Goal: Task Accomplishment & Management: Manage account settings

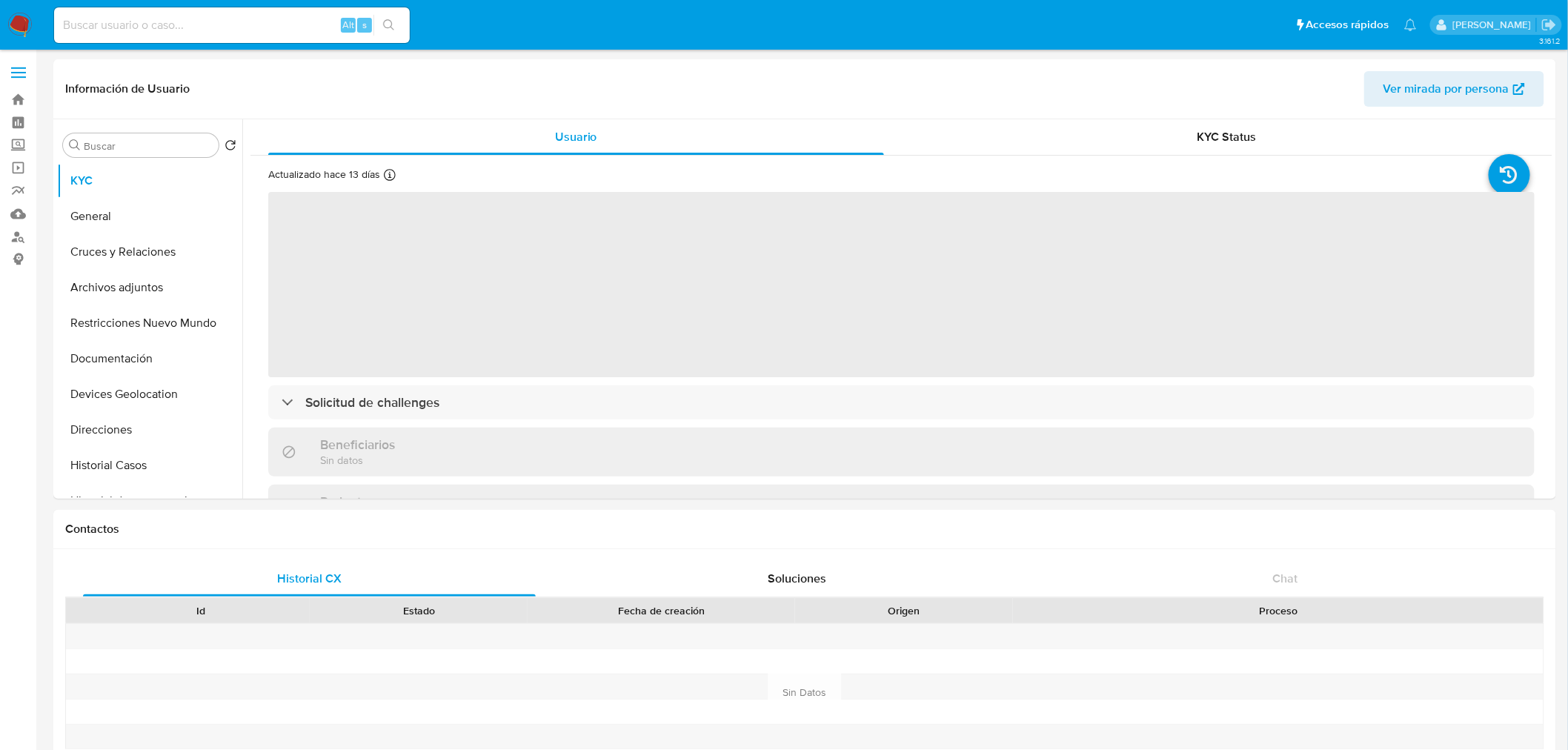
select select "10"
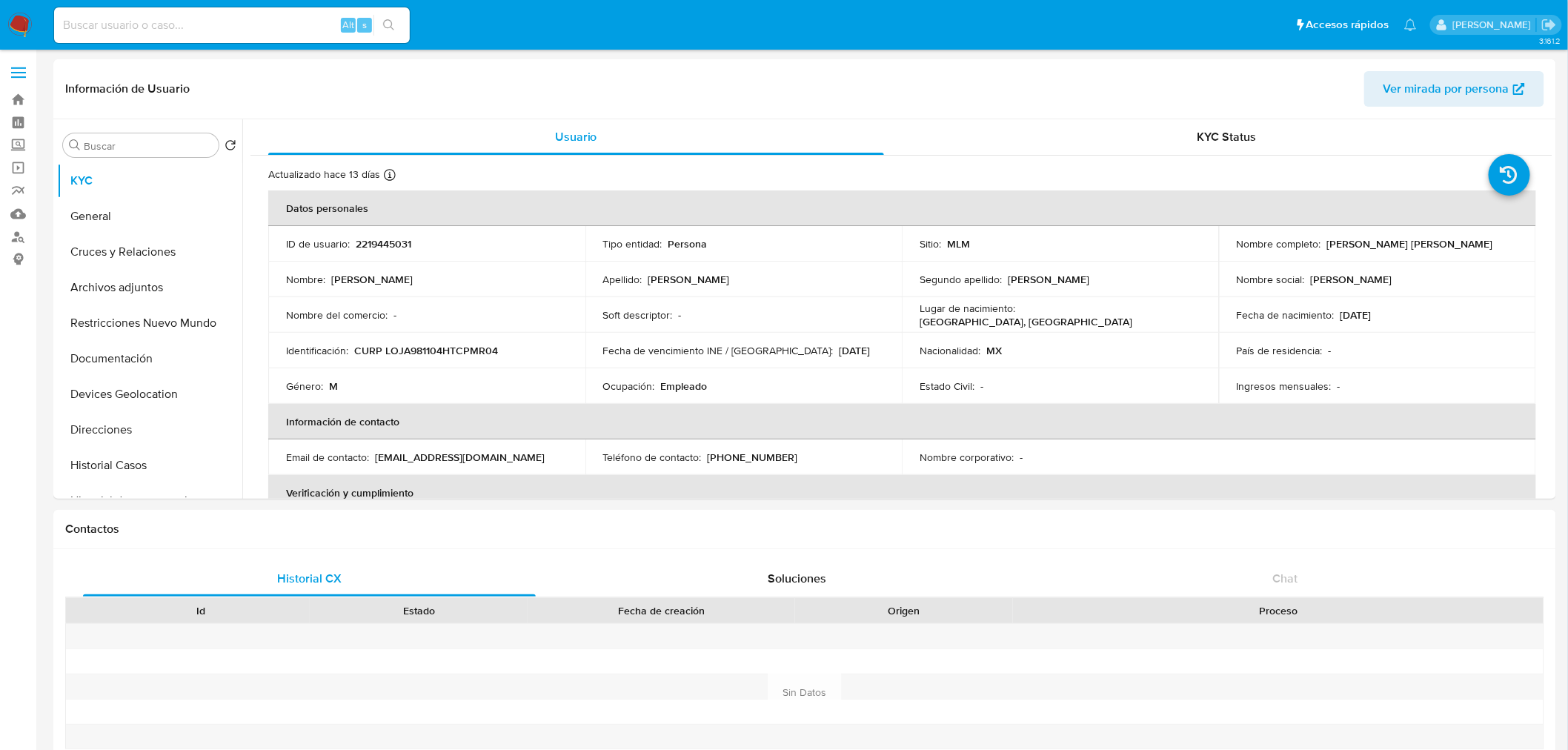
click at [18, 27] on img at bounding box center [20, 25] width 25 height 25
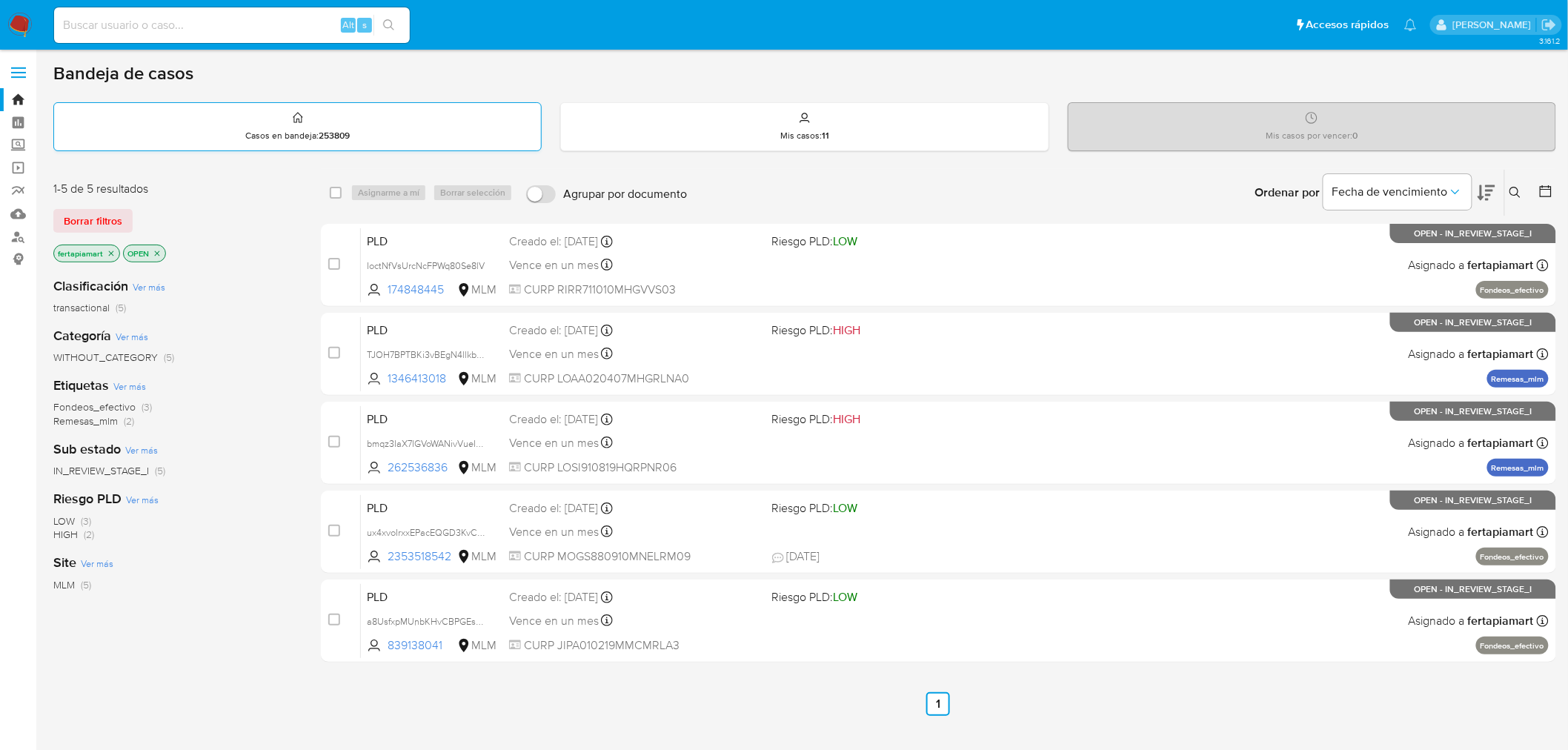
click at [242, 115] on div "Casos en bandeja : 253809" at bounding box center [298, 126] width 487 height 47
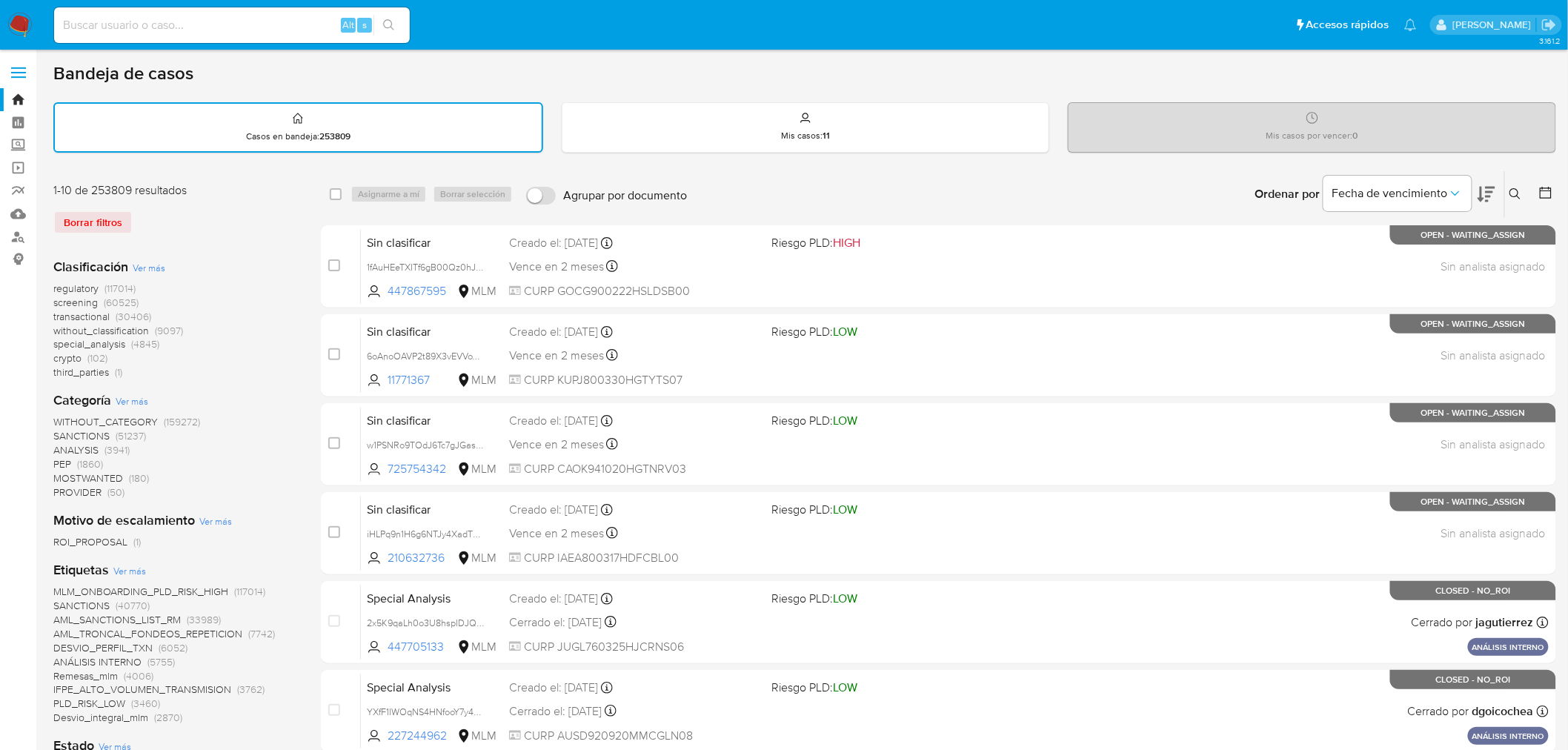
click at [1512, 185] on button at bounding box center [1517, 195] width 25 height 18
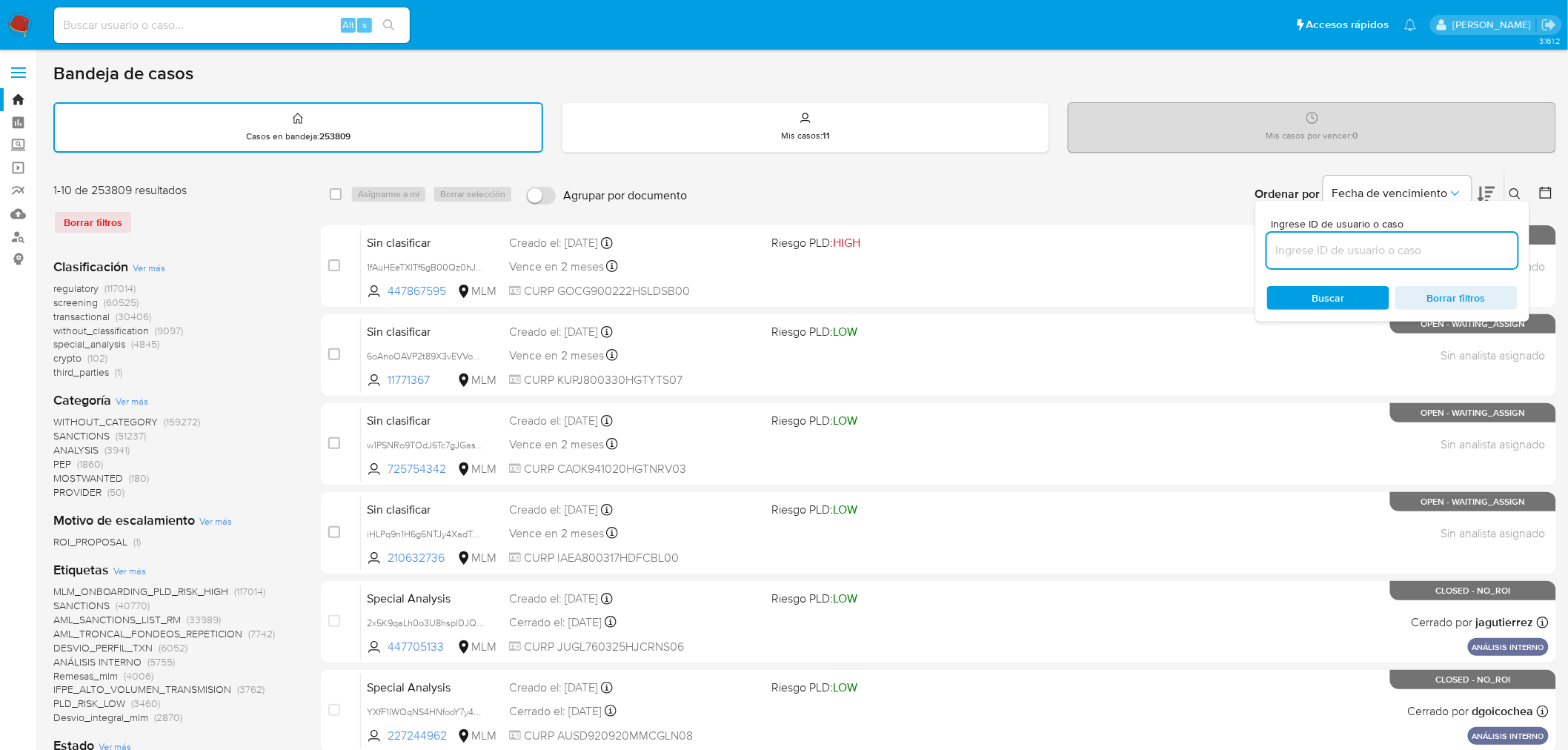
click at [1342, 249] on input at bounding box center [1393, 250] width 251 height 19
type input "135223660"
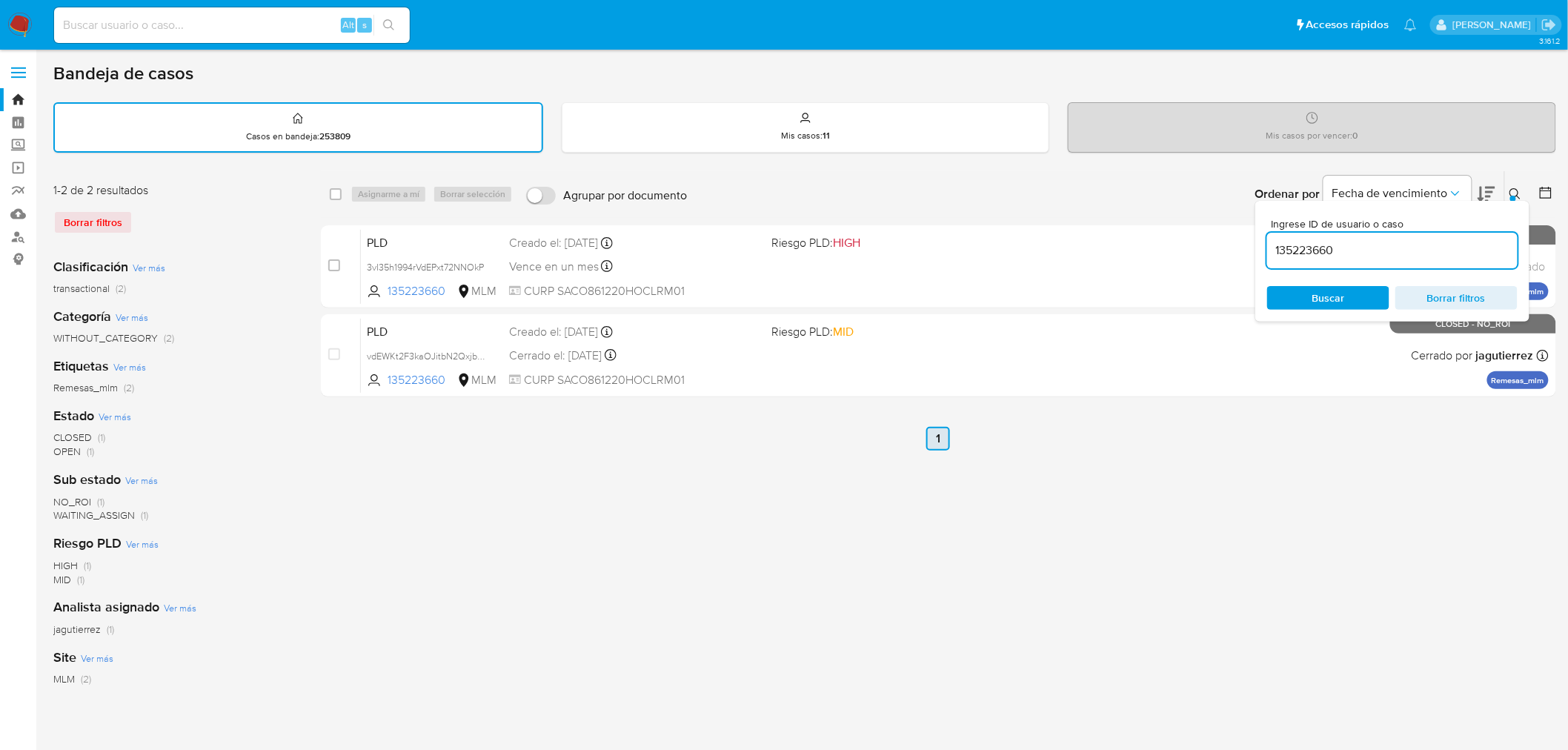
click at [931, 430] on link "1" at bounding box center [938, 439] width 24 height 24
click at [1516, 189] on icon at bounding box center [1515, 194] width 12 height 12
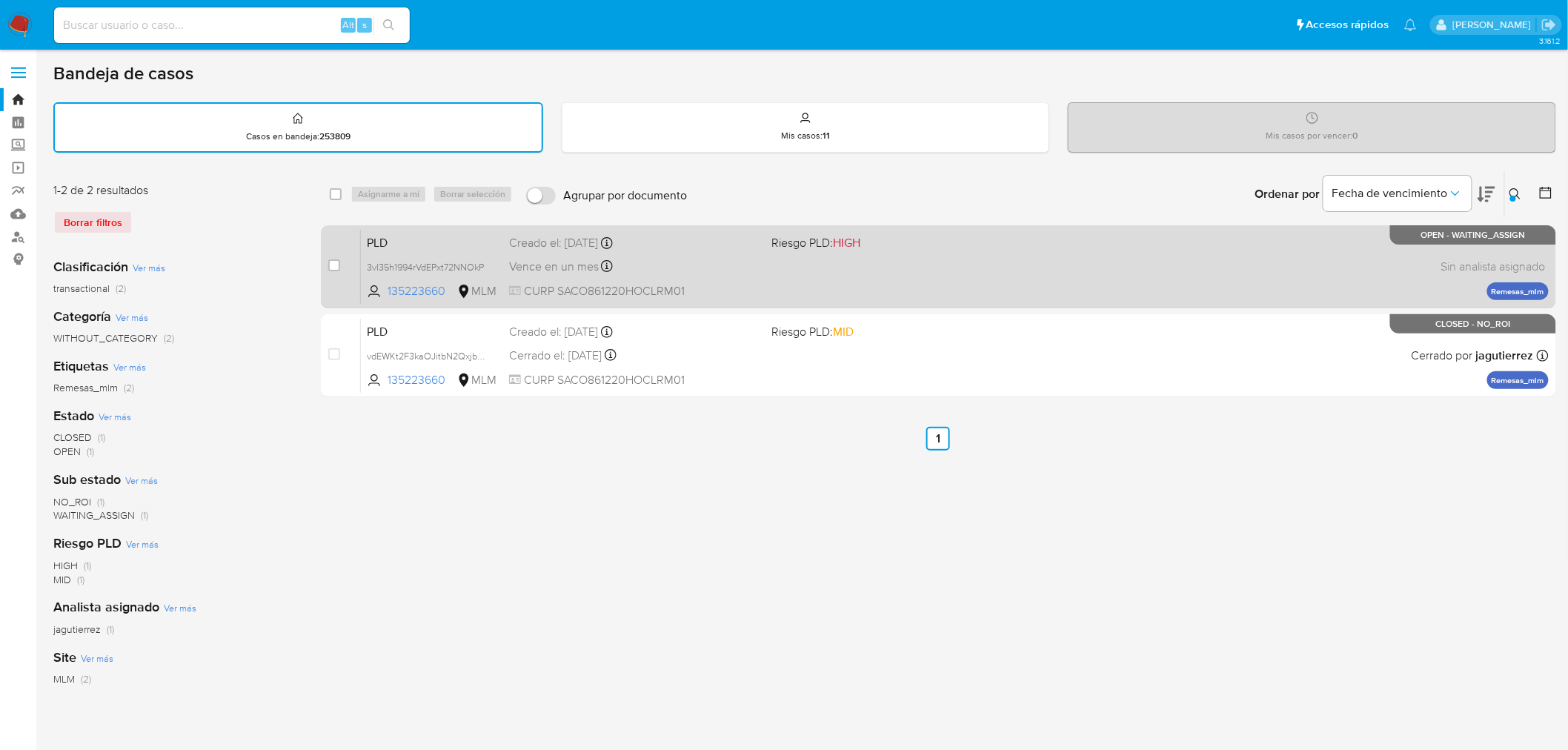
click at [1003, 282] on div "PLD 3vI35h1994rVdEPxt72NNOkP 135223660 MLM Riesgo PLD: HIGH Creado el: 12/09/20…" at bounding box center [954, 266] width 1188 height 75
click at [335, 263] on input "checkbox" at bounding box center [334, 265] width 12 height 12
checkbox input "true"
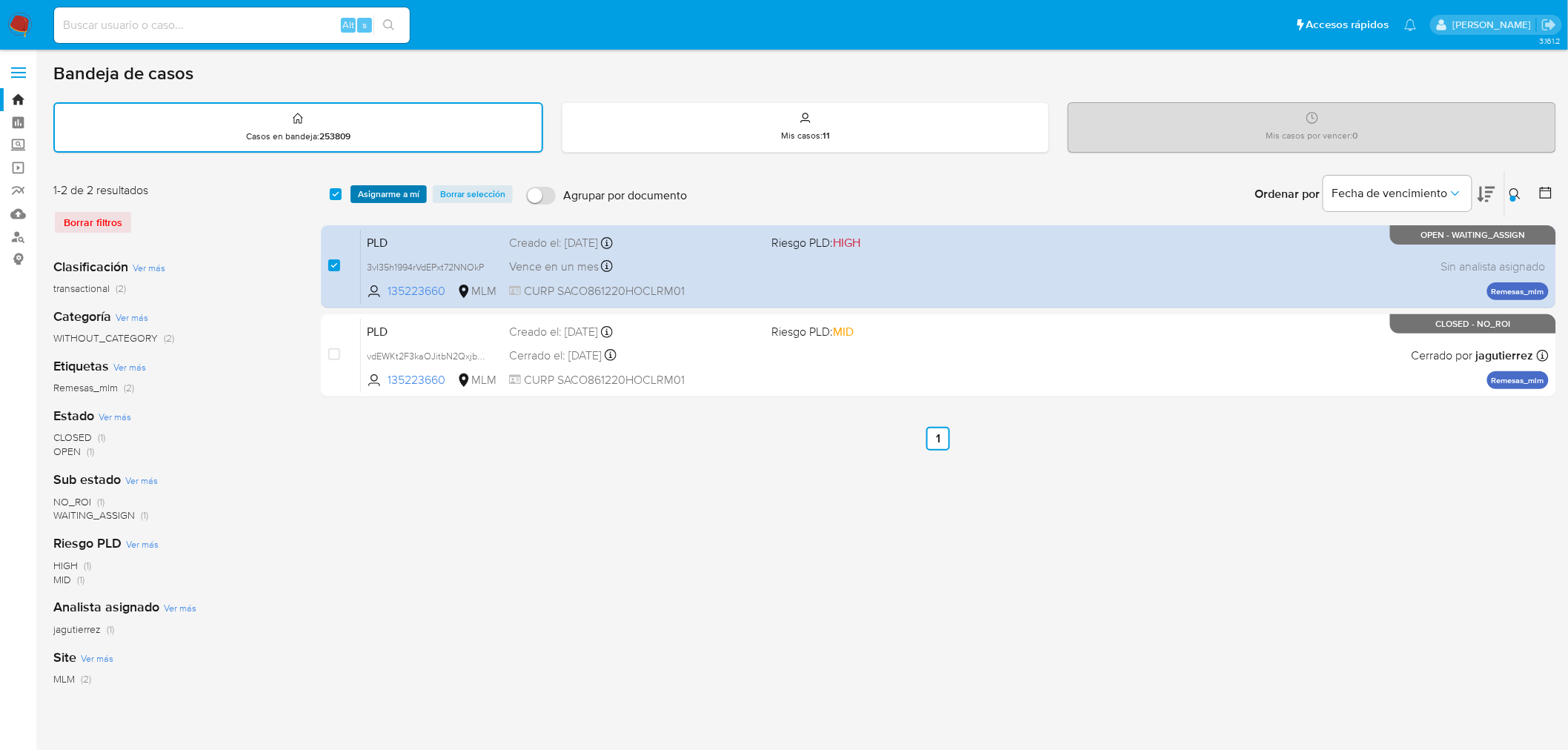
click at [390, 191] on span "Asignarme a mí" at bounding box center [389, 194] width 62 height 15
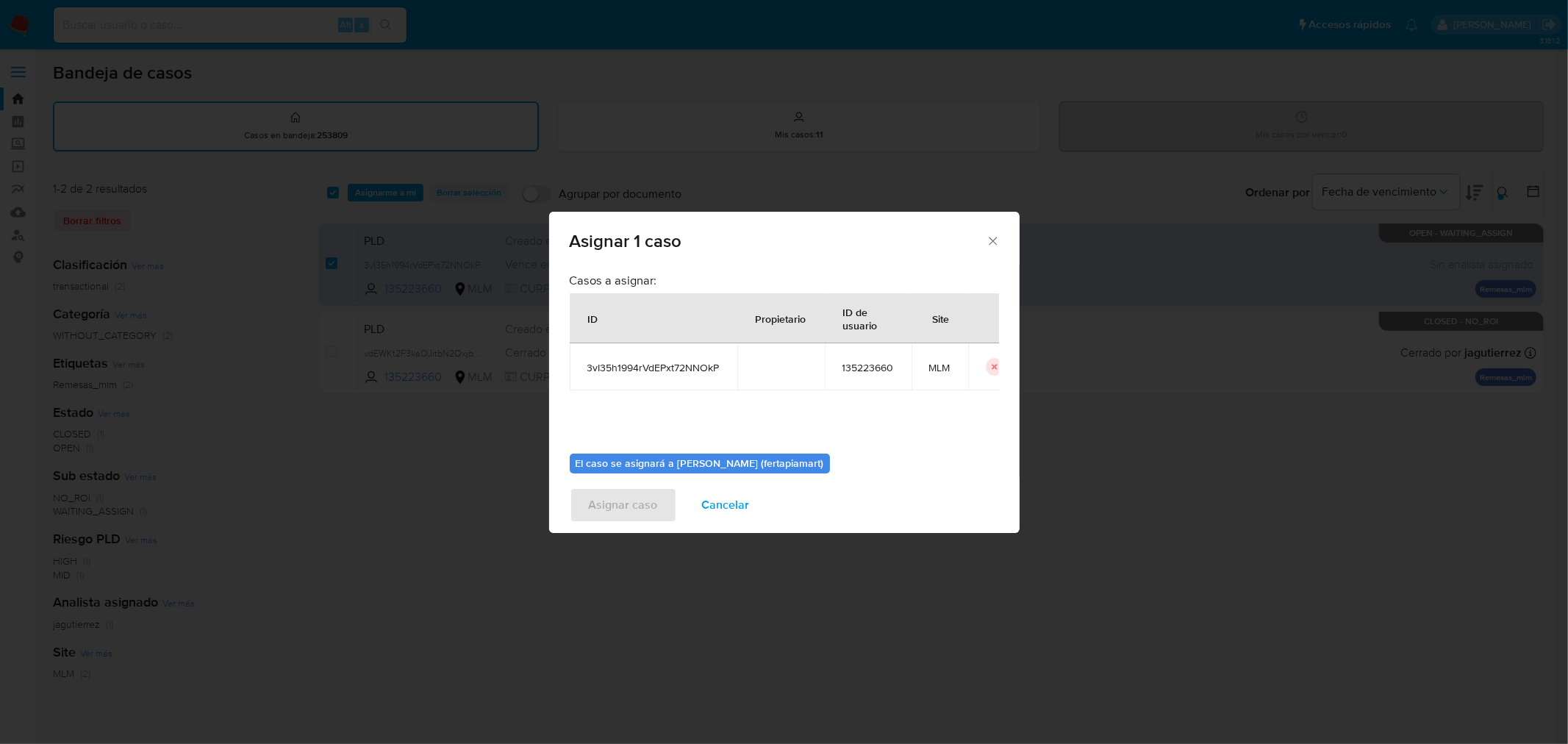
click at [703, 407] on div "Casos a asignar: ID Propietario ID de usuario Site 3vI35h1994rVdEPxt72NNOkP 135…" at bounding box center [784, 357] width 429 height 170
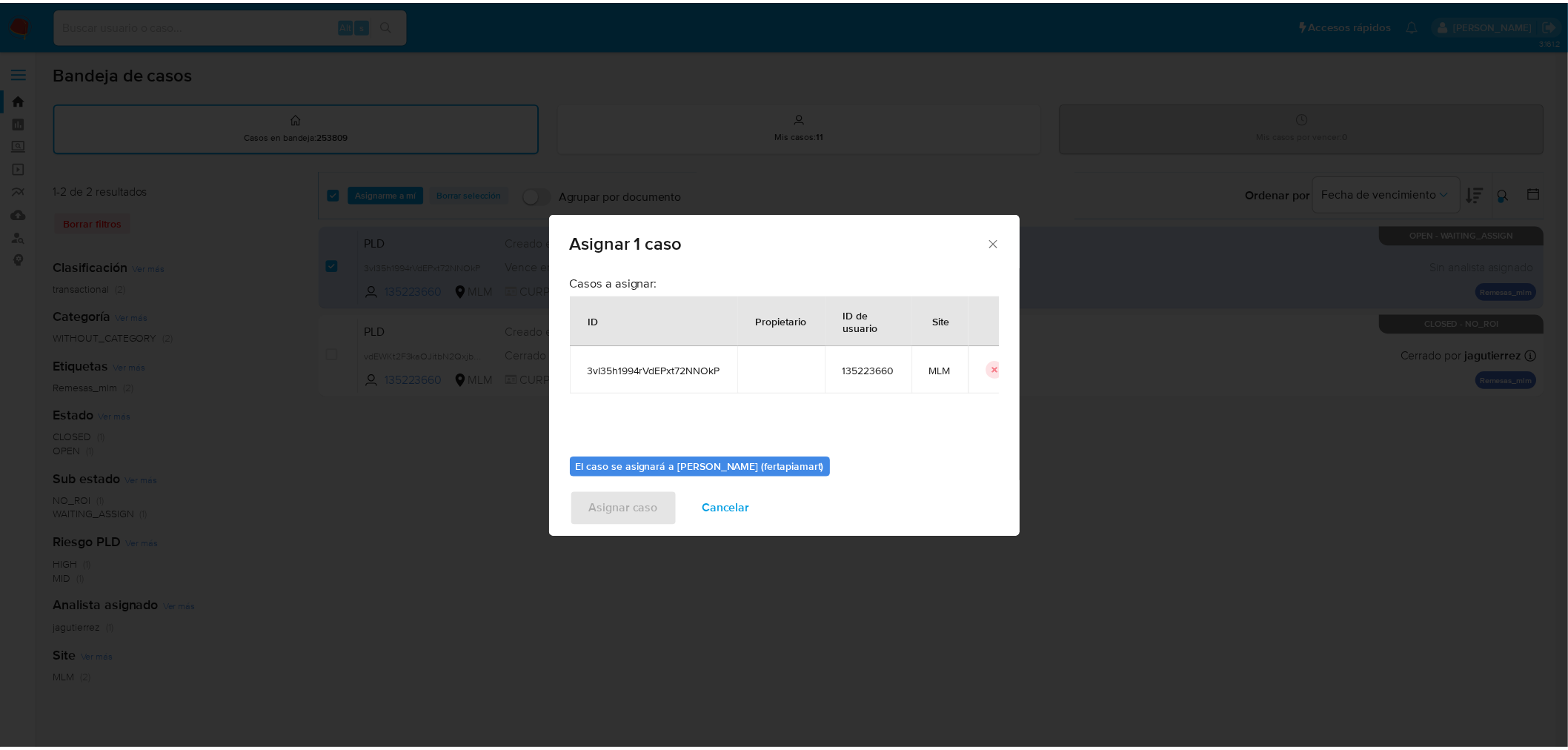
scroll to position [76, 0]
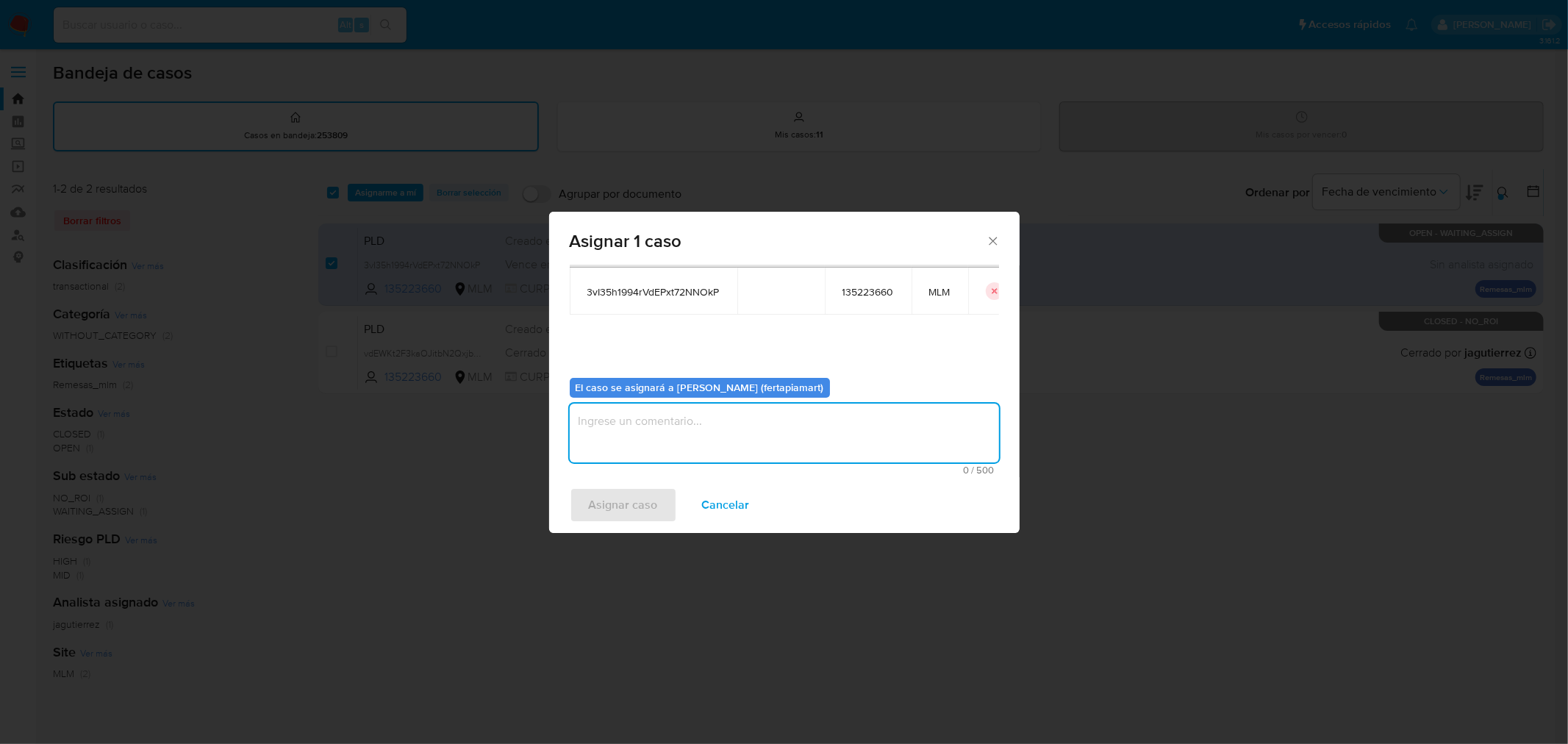
click at [703, 407] on textarea "assign-modal" at bounding box center [784, 433] width 429 height 59
type textarea "FDTM"
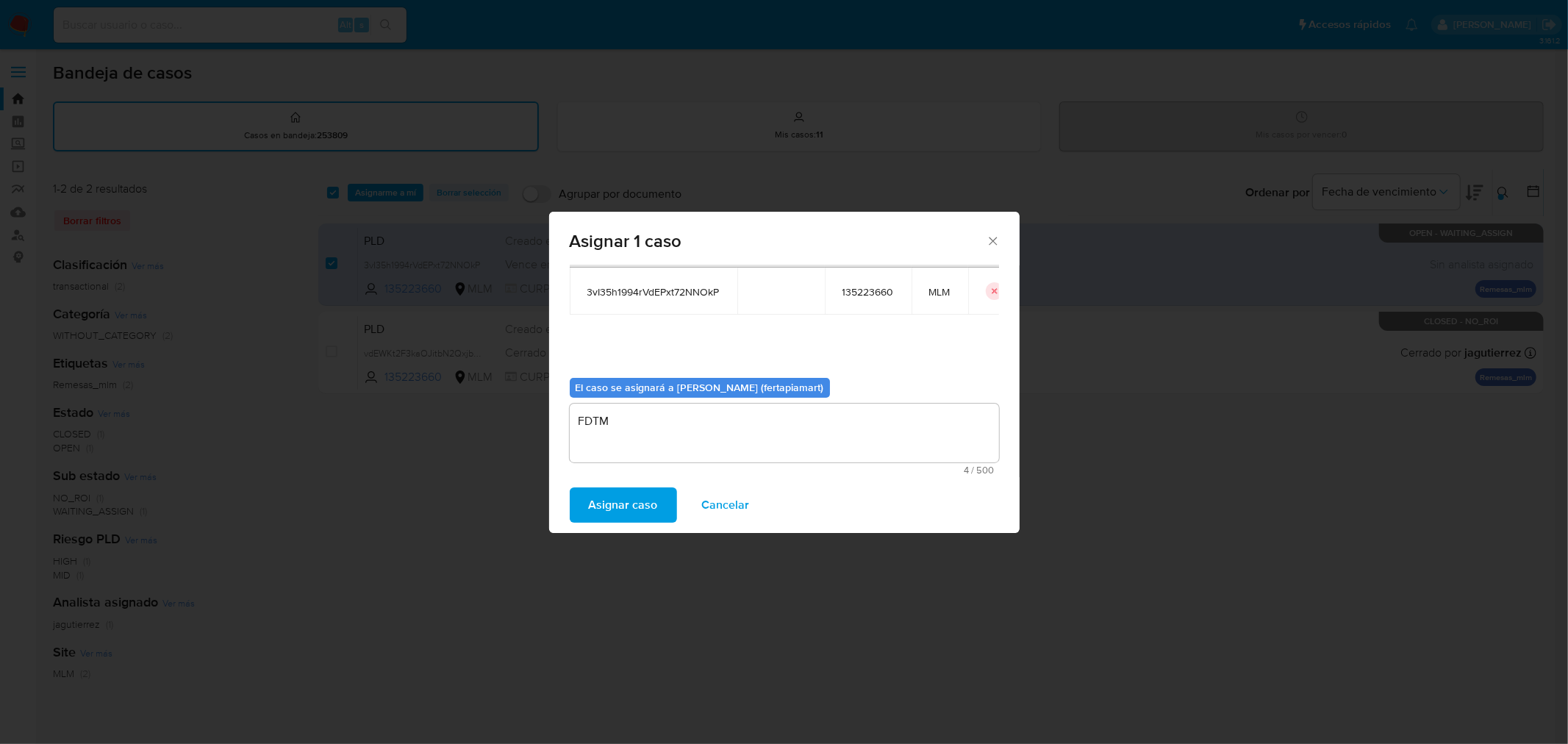
click at [629, 499] on span "Asignar caso" at bounding box center [623, 505] width 69 height 32
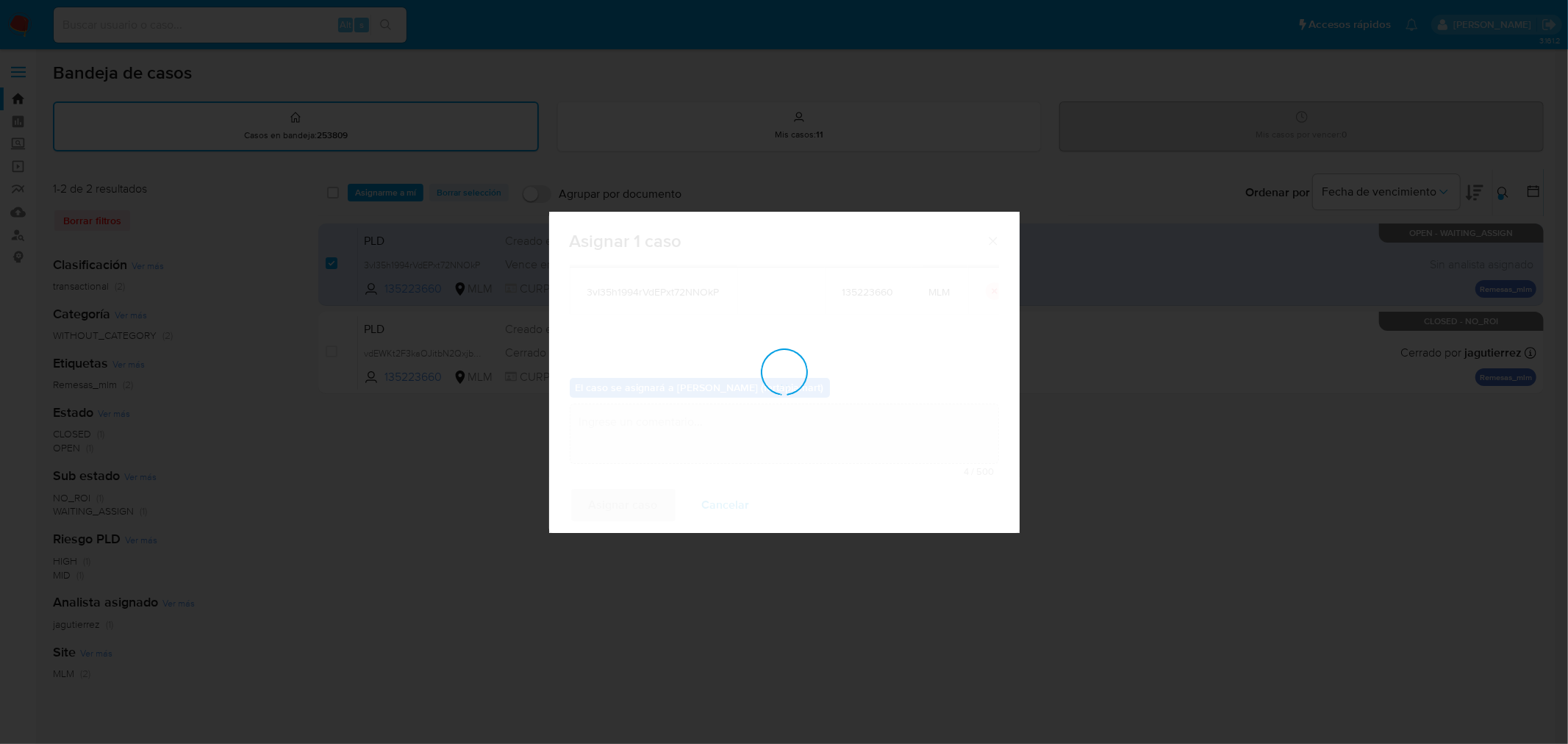
checkbox input "false"
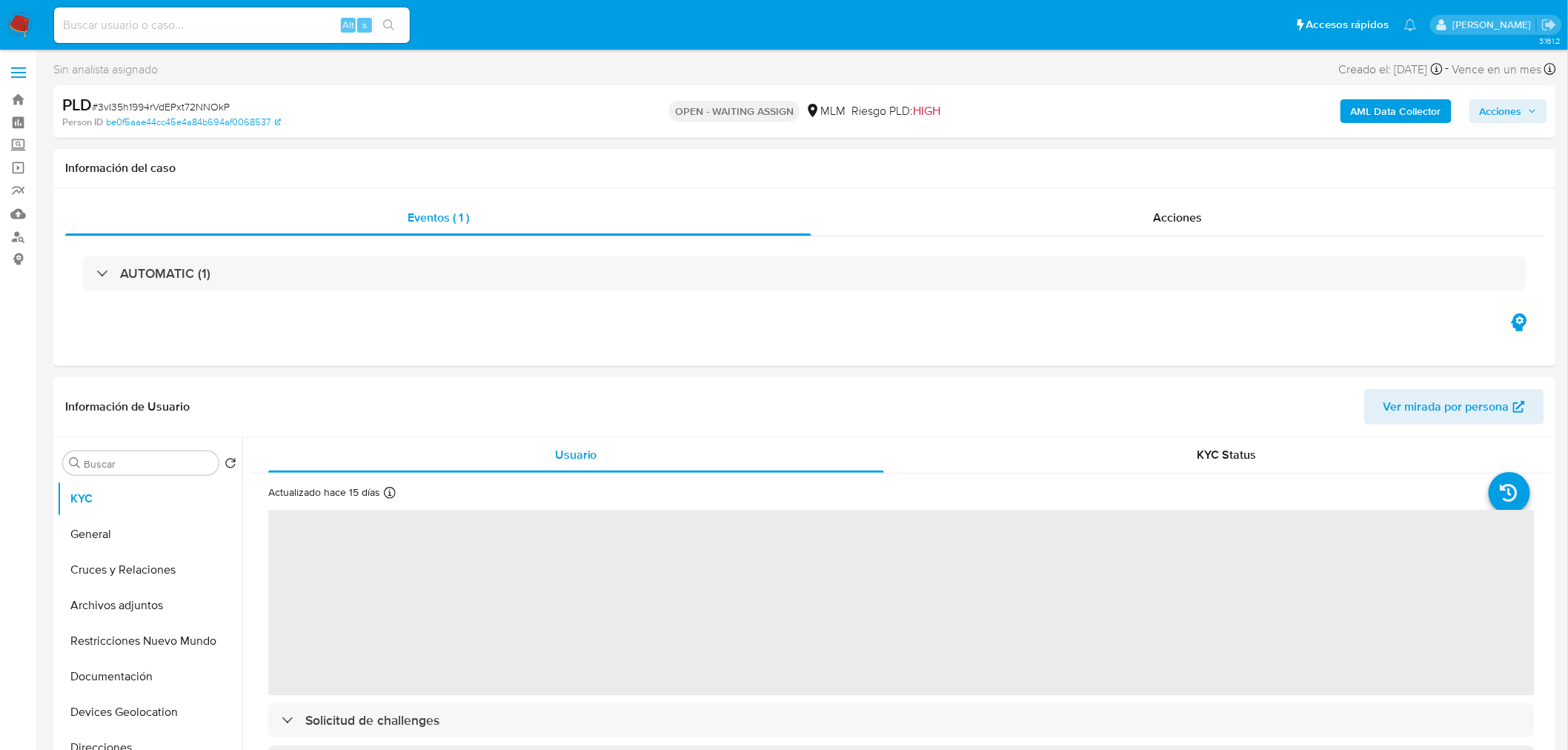
select select "10"
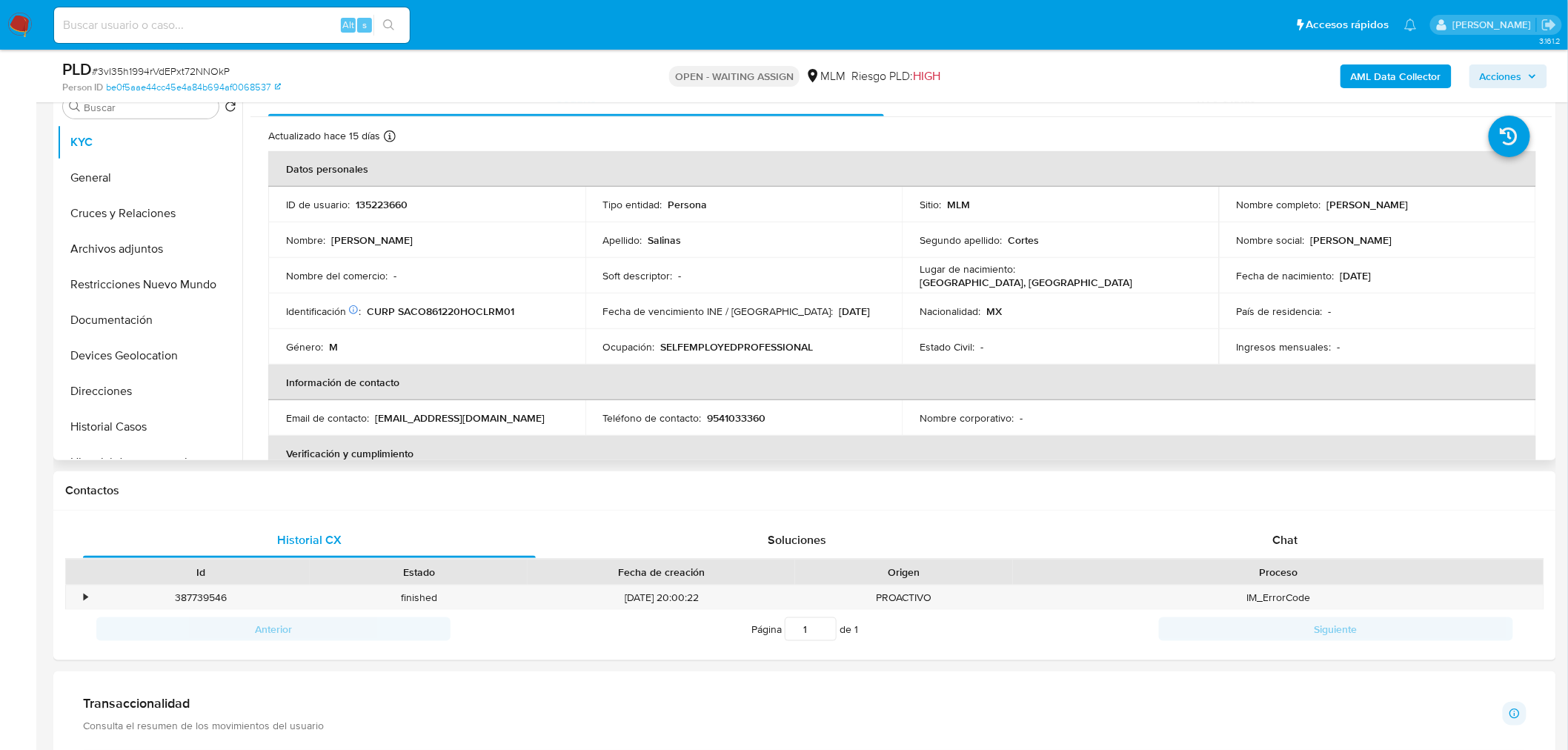
scroll to position [303, 0]
drag, startPoint x: 1425, startPoint y: 203, endPoint x: 1323, endPoint y: 205, distance: 102.0
click at [1323, 205] on div "Nombre completo : Omar Salinas Cortes" at bounding box center [1378, 205] width 282 height 14
drag, startPoint x: 519, startPoint y: 313, endPoint x: 398, endPoint y: 315, distance: 121.0
click at [398, 315] on div "Identificación CIC: 181038941 : CURP SACO861220HOCLRM01" at bounding box center [427, 313] width 282 height 14
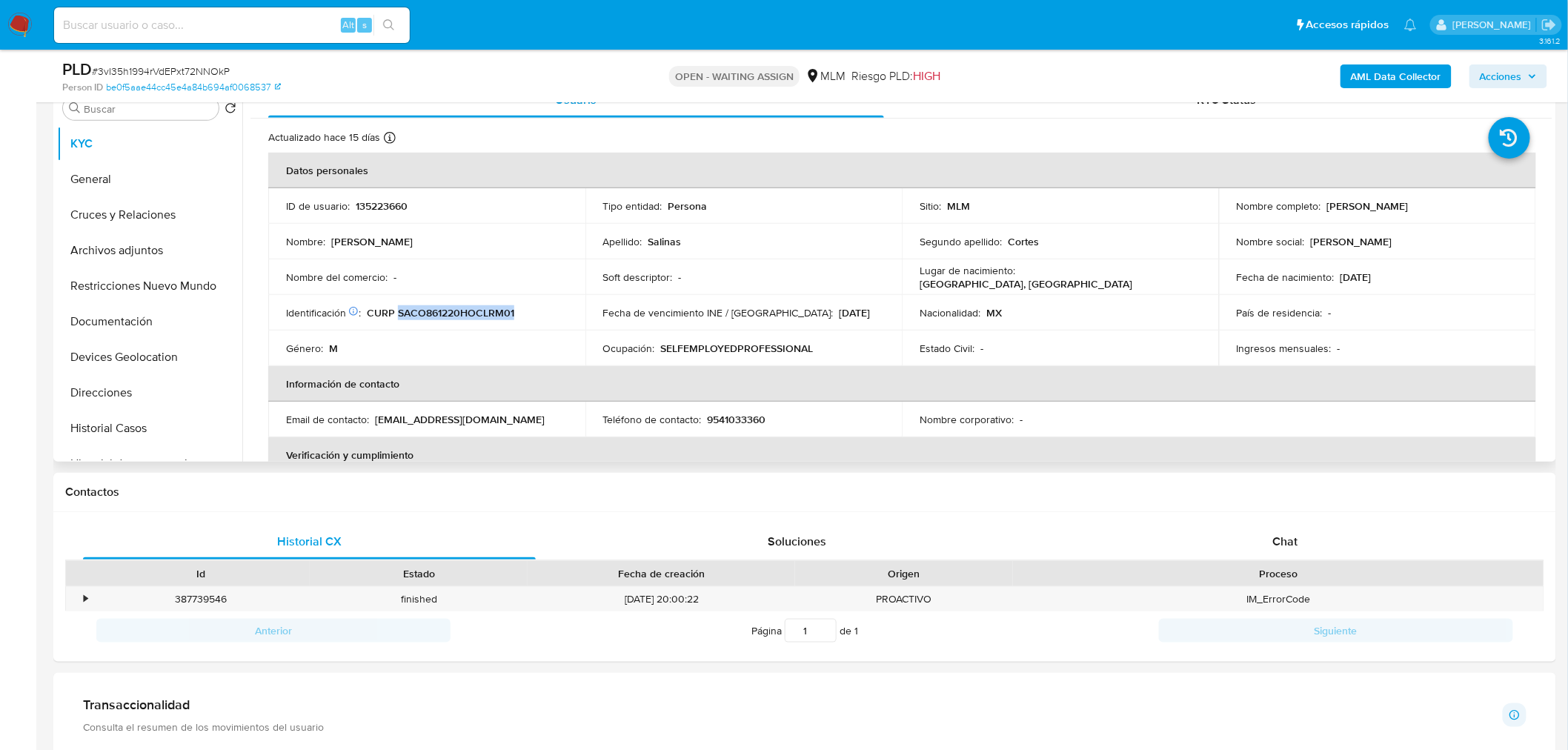
scroll to position [4, 0]
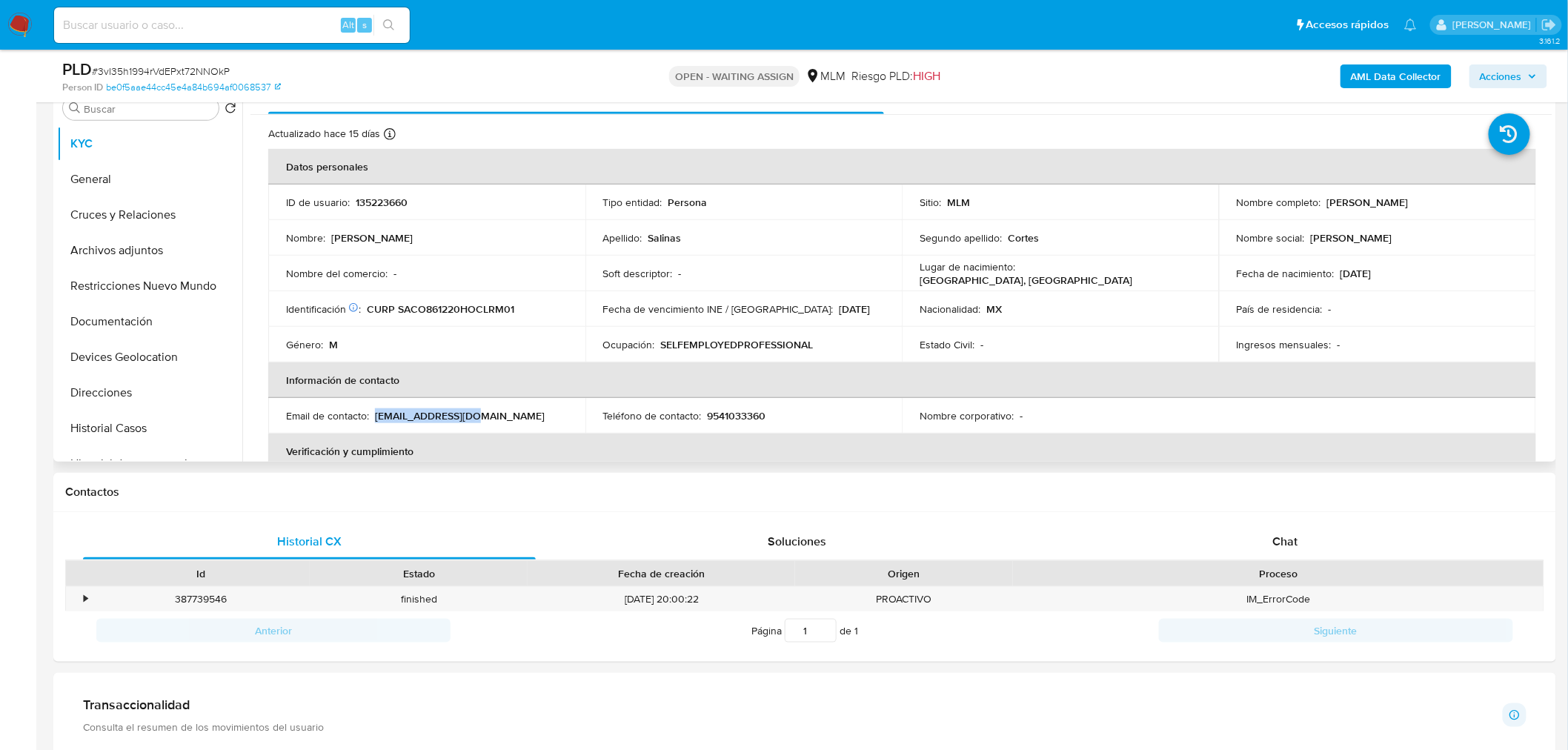
drag, startPoint x: 479, startPoint y: 419, endPoint x: 375, endPoint y: 421, distance: 104.0
click at [375, 421] on div "Email de contacto : o_sc_2@hotmail.com" at bounding box center [427, 415] width 282 height 14
click at [742, 414] on p "9541033360" at bounding box center [737, 415] width 58 height 14
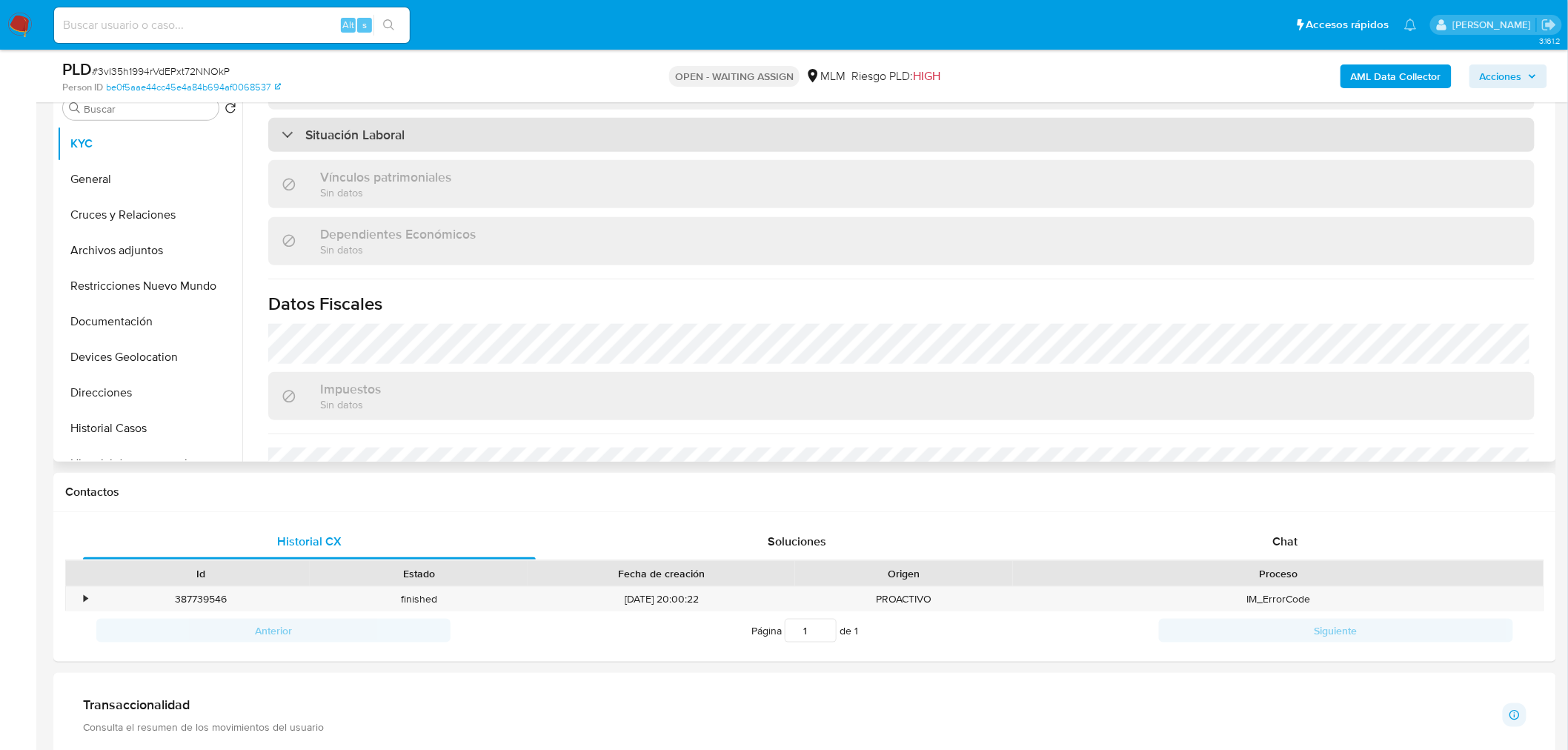
scroll to position [737, 0]
click at [461, 146] on div "Situación Laboral" at bounding box center [901, 135] width 1266 height 35
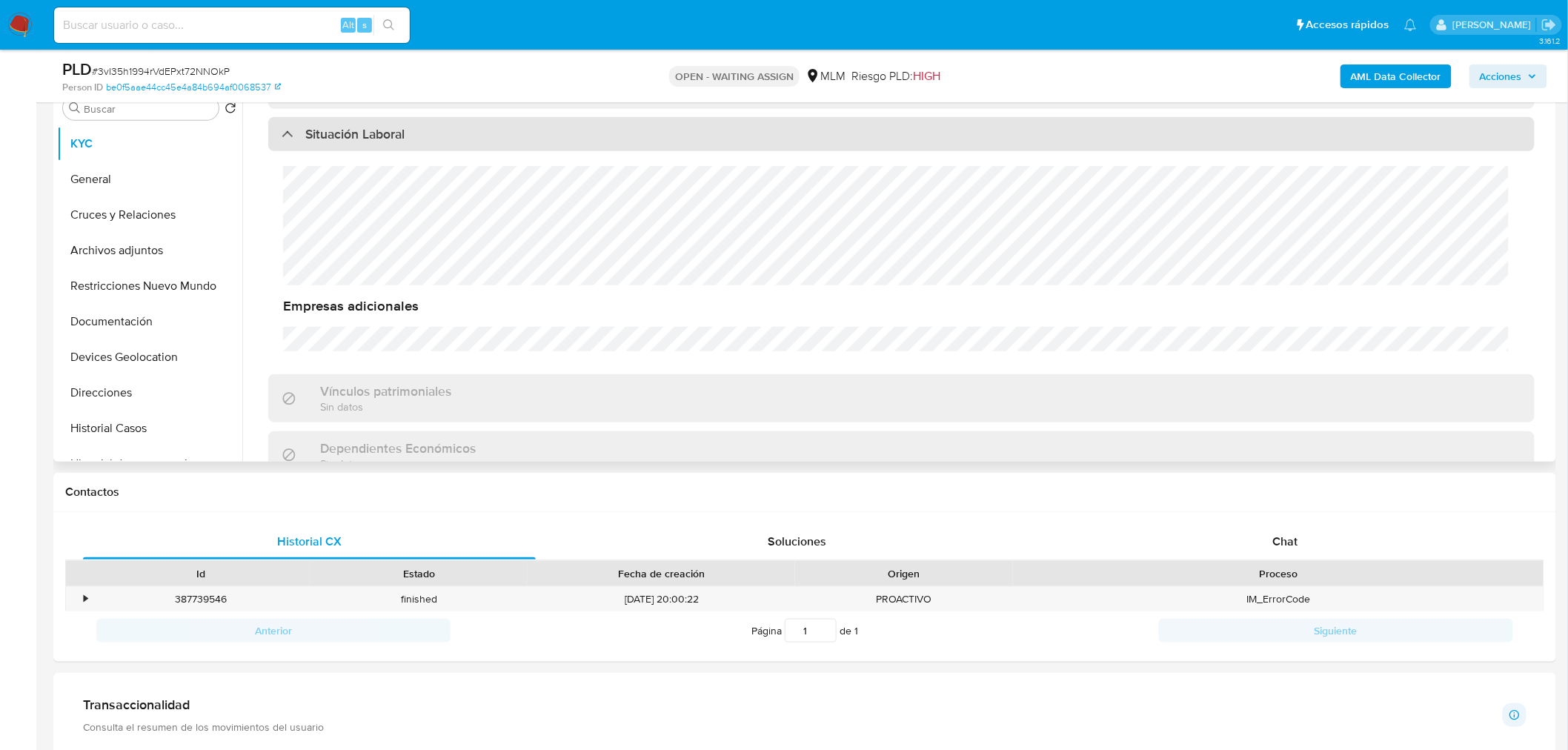
click at [461, 146] on div "Situación Laboral" at bounding box center [901, 135] width 1266 height 35
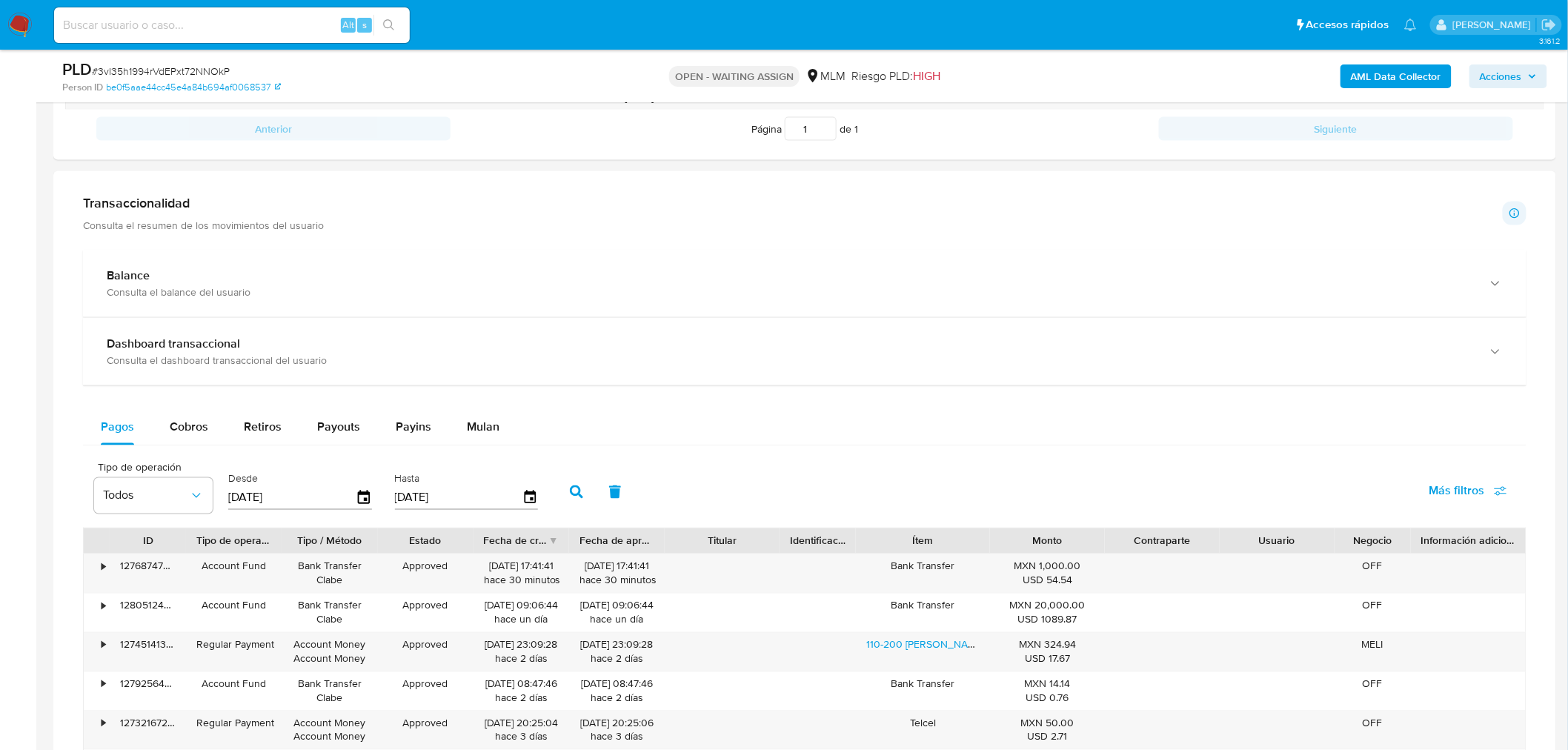
scroll to position [823, 0]
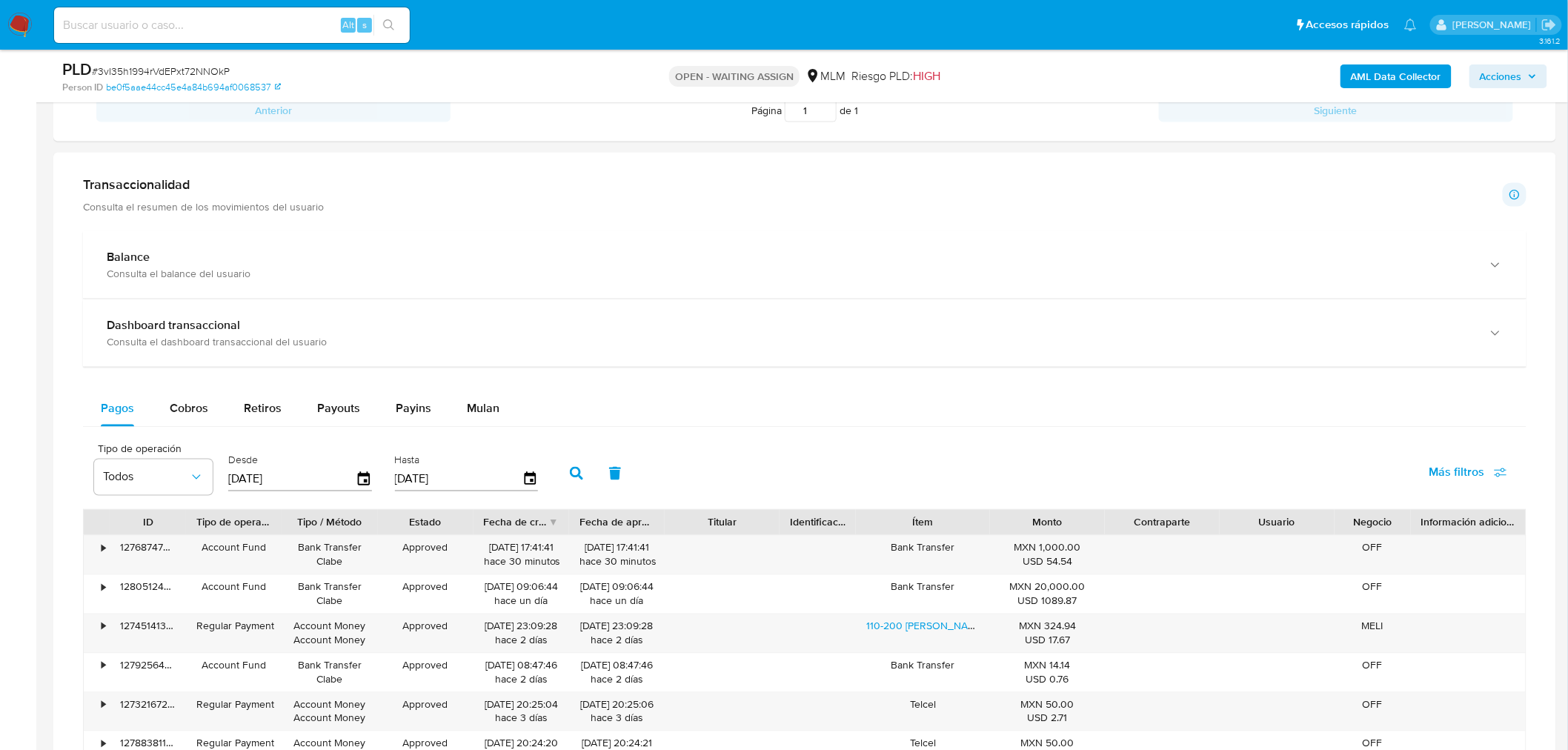
click at [508, 273] on div "Consulta el balance del usuario" at bounding box center [789, 273] width 1366 height 14
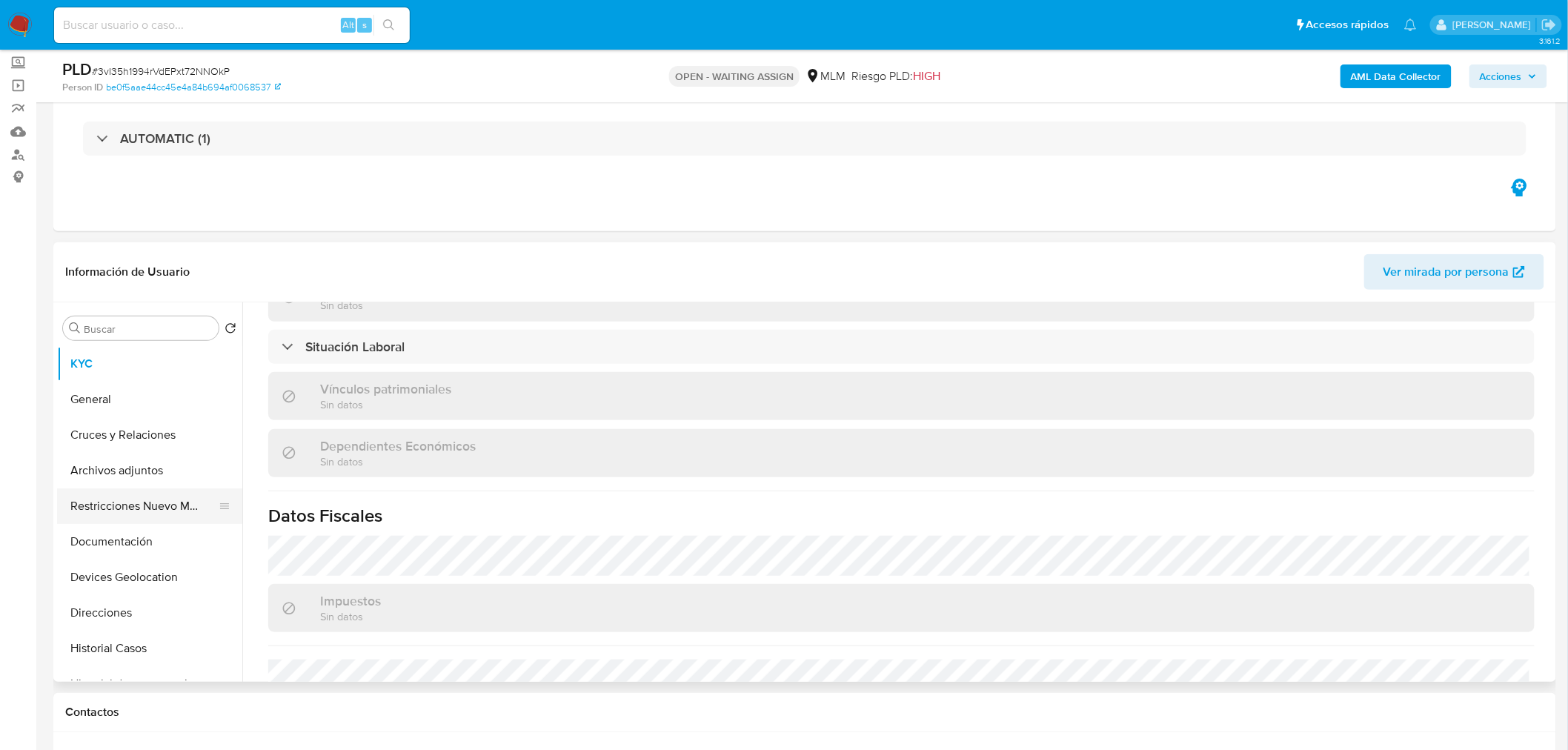
scroll to position [82, 0]
click at [131, 398] on button "General" at bounding box center [144, 400] width 174 height 35
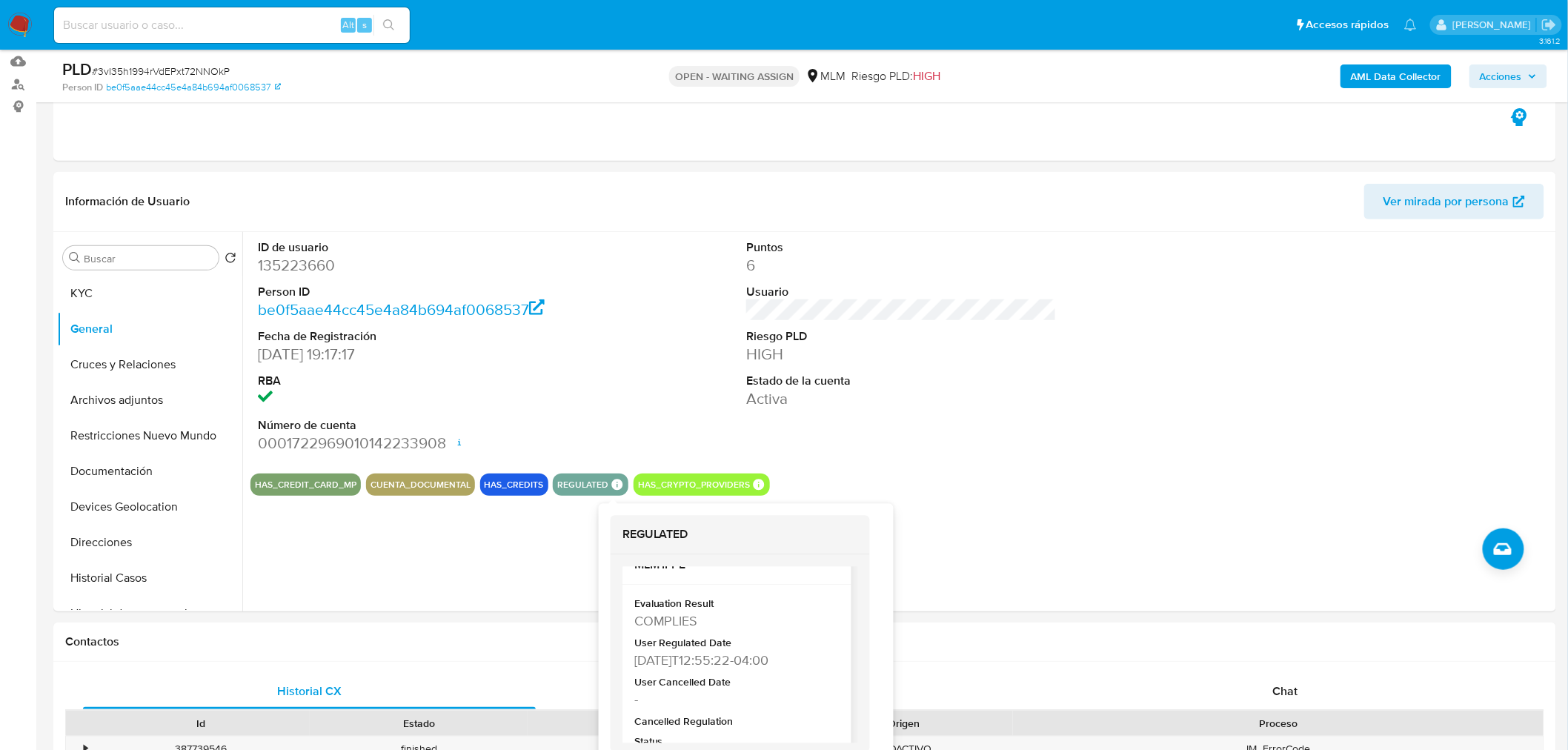
scroll to position [26, 0]
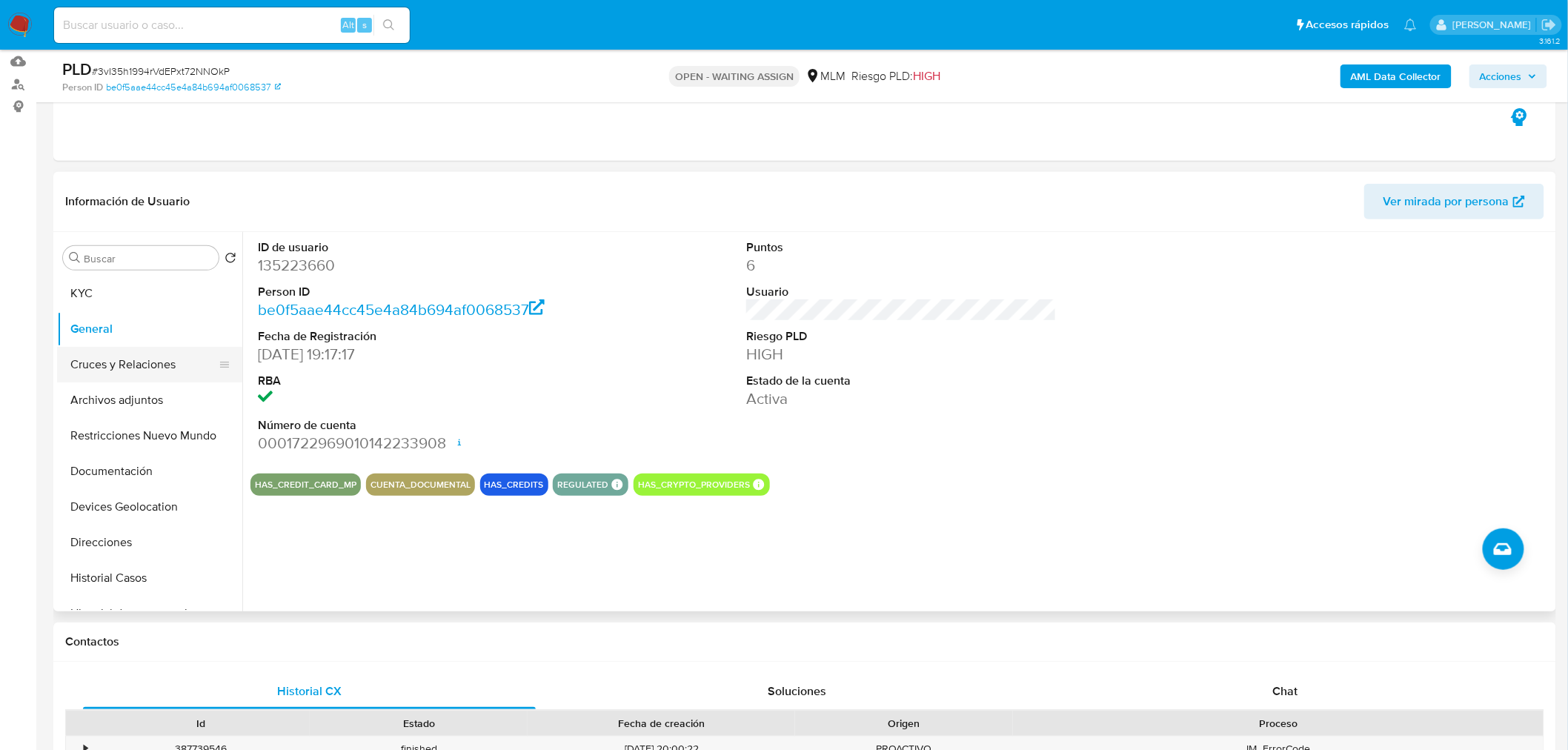
click at [134, 360] on button "Cruces y Relaciones" at bounding box center [144, 365] width 174 height 35
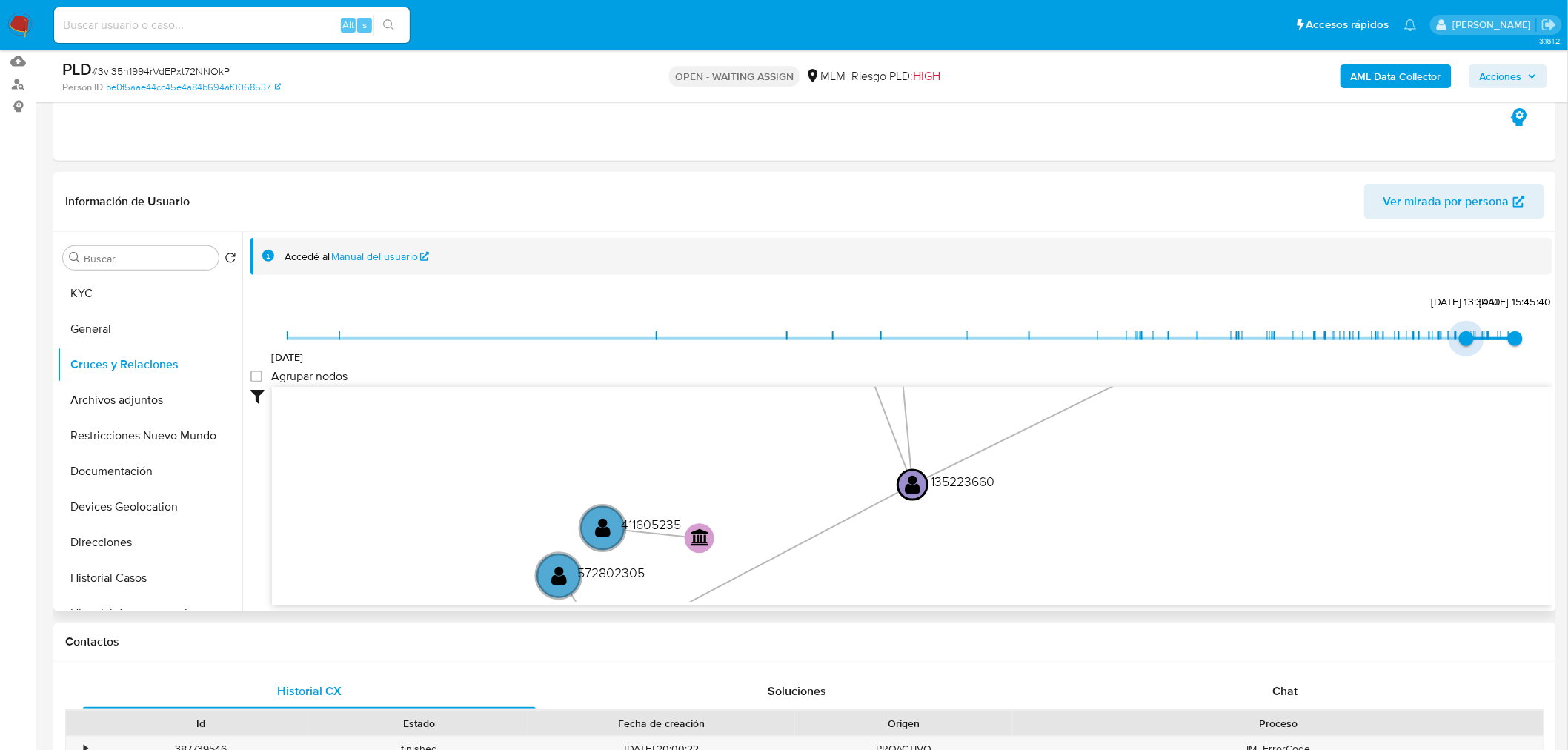
drag, startPoint x: 285, startPoint y: 334, endPoint x: 1462, endPoint y: 341, distance: 1177.0
click at [1462, 341] on span "23/7/2025, 13:34:10" at bounding box center [1466, 338] width 15 height 15
type input "1754154892000"
drag, startPoint x: 1462, startPoint y: 341, endPoint x: 1470, endPoint y: 343, distance: 8.2
click at [1470, 343] on span "2/8/2025, 11:14:52" at bounding box center [1474, 338] width 15 height 15
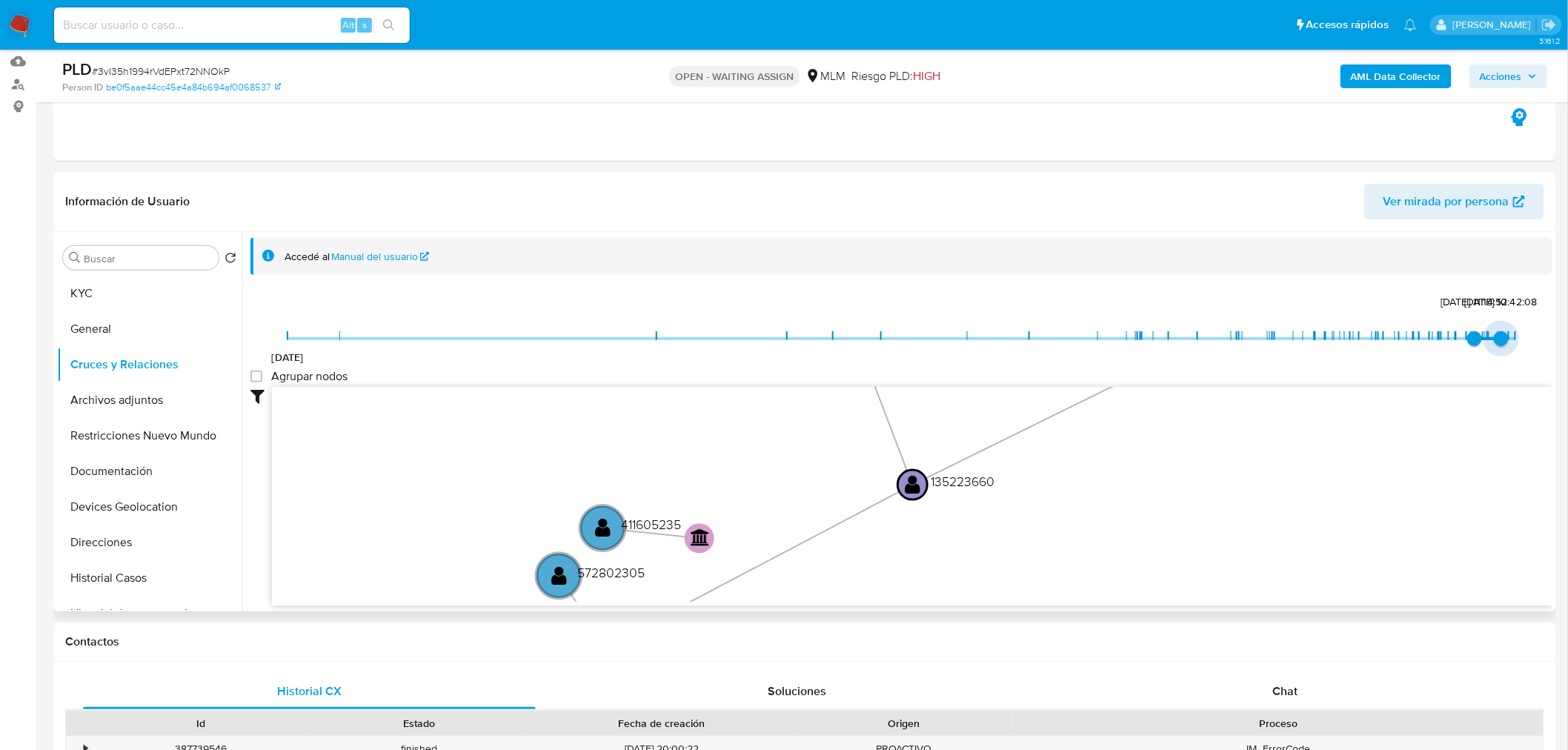
type input "1757949031000"
click at [1502, 339] on span "15/9/2025, 9:10:31" at bounding box center [1509, 338] width 15 height 15
drag, startPoint x: 1472, startPoint y: 334, endPoint x: 1457, endPoint y: 335, distance: 15.0
click at [1459, 335] on span "23/7/2025, 13:34:10" at bounding box center [1466, 338] width 15 height 15
type input "1746737061000"
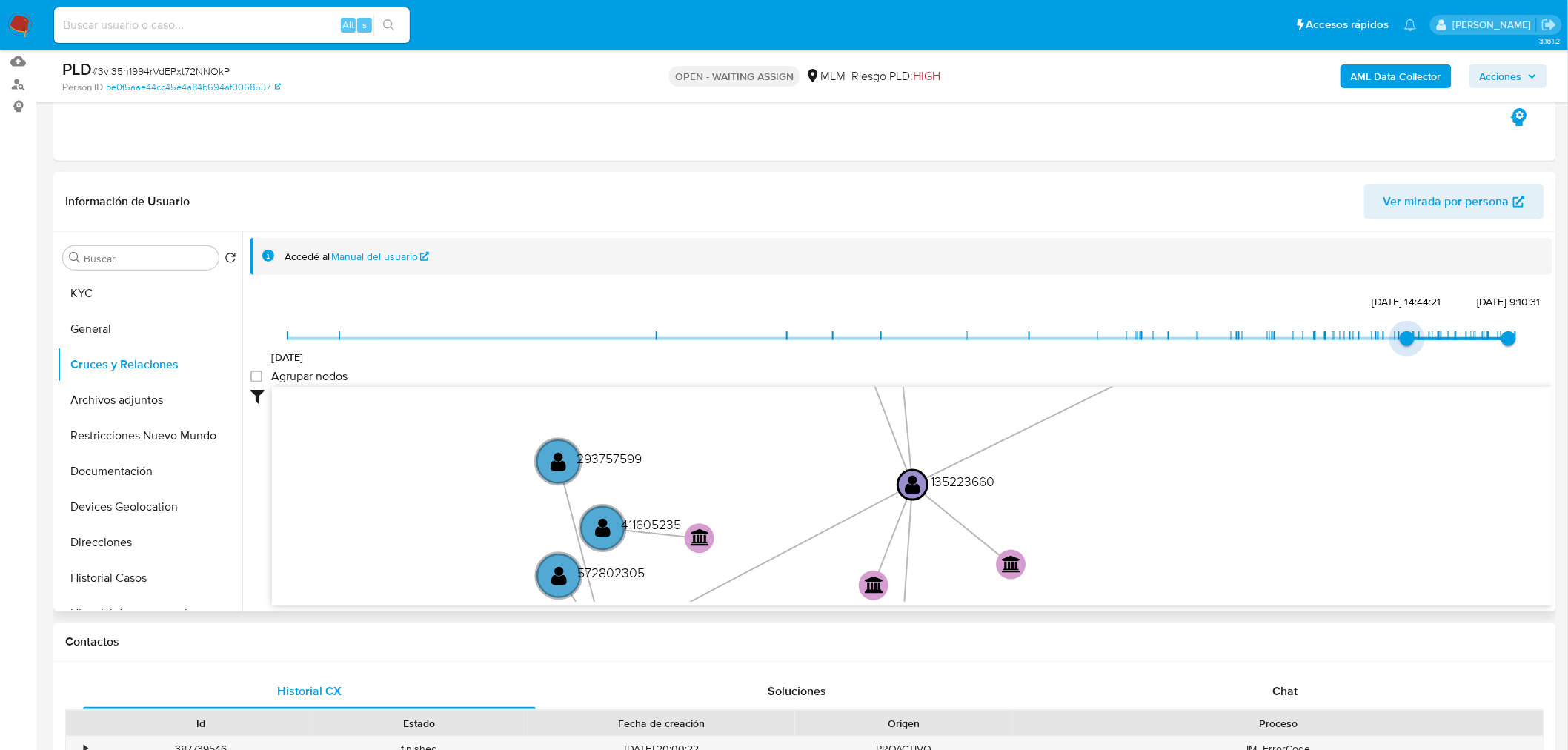
drag, startPoint x: 1463, startPoint y: 335, endPoint x: 1402, endPoint y: 343, distance: 61.5
click at [1402, 343] on span "8/5/2025, 14:44:21" at bounding box center [1407, 338] width 15 height 15
type input "1755738250000"
drag, startPoint x: 1503, startPoint y: 335, endPoint x: 1486, endPoint y: 339, distance: 17.5
click at [1486, 339] on span "20/8/2025, 19:04:10" at bounding box center [1489, 338] width 15 height 15
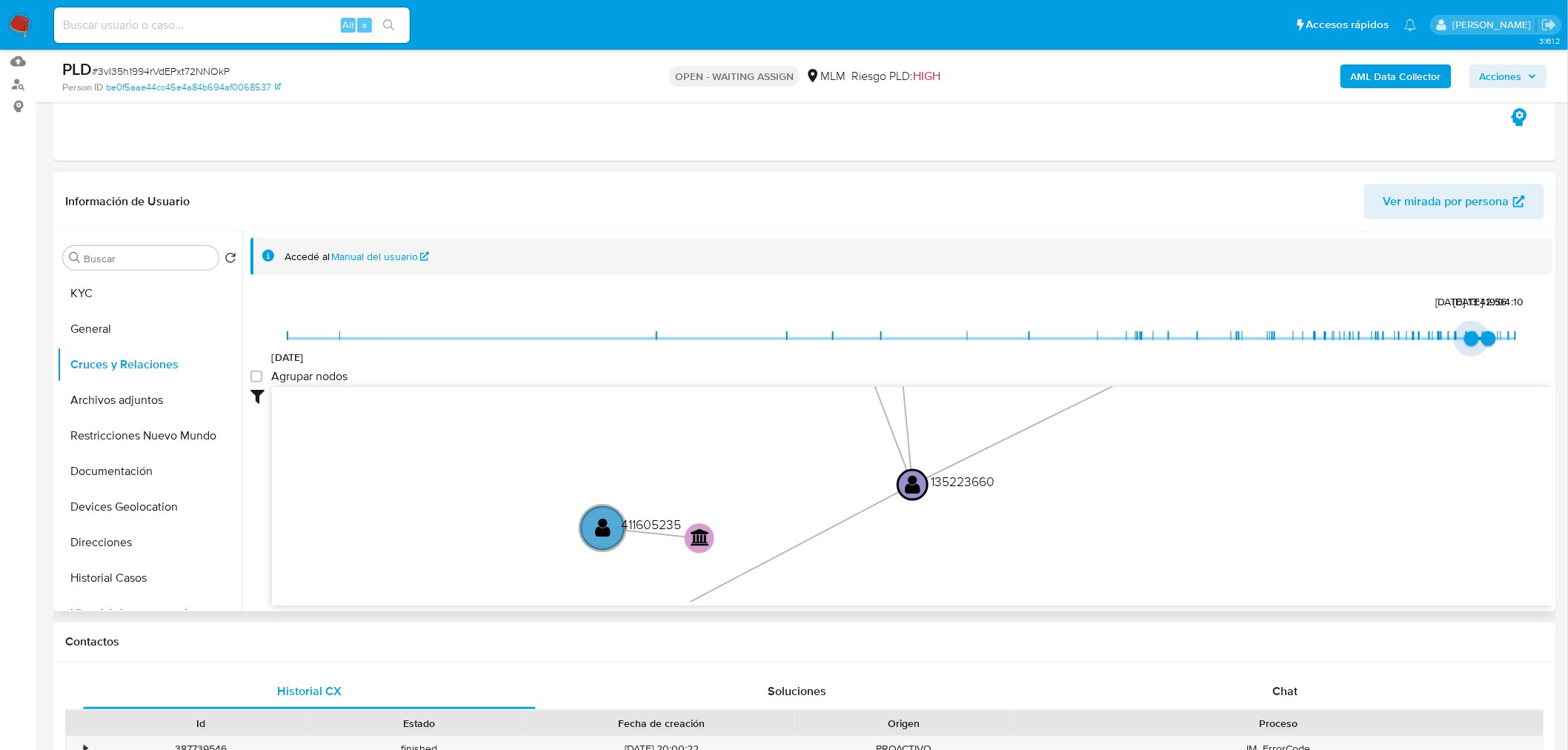
drag, startPoint x: 1411, startPoint y: 341, endPoint x: 1467, endPoint y: 343, distance: 56.0
click at [1467, 343] on span "29/7/2025, 13:42:56" at bounding box center [1472, 338] width 15 height 15
type input "1754154892000"
click at [1469, 342] on span "14/6/2021 2/8/2025, 11:14:52 20/8/2025, 19:04:10" at bounding box center [901, 338] width 1228 height 22
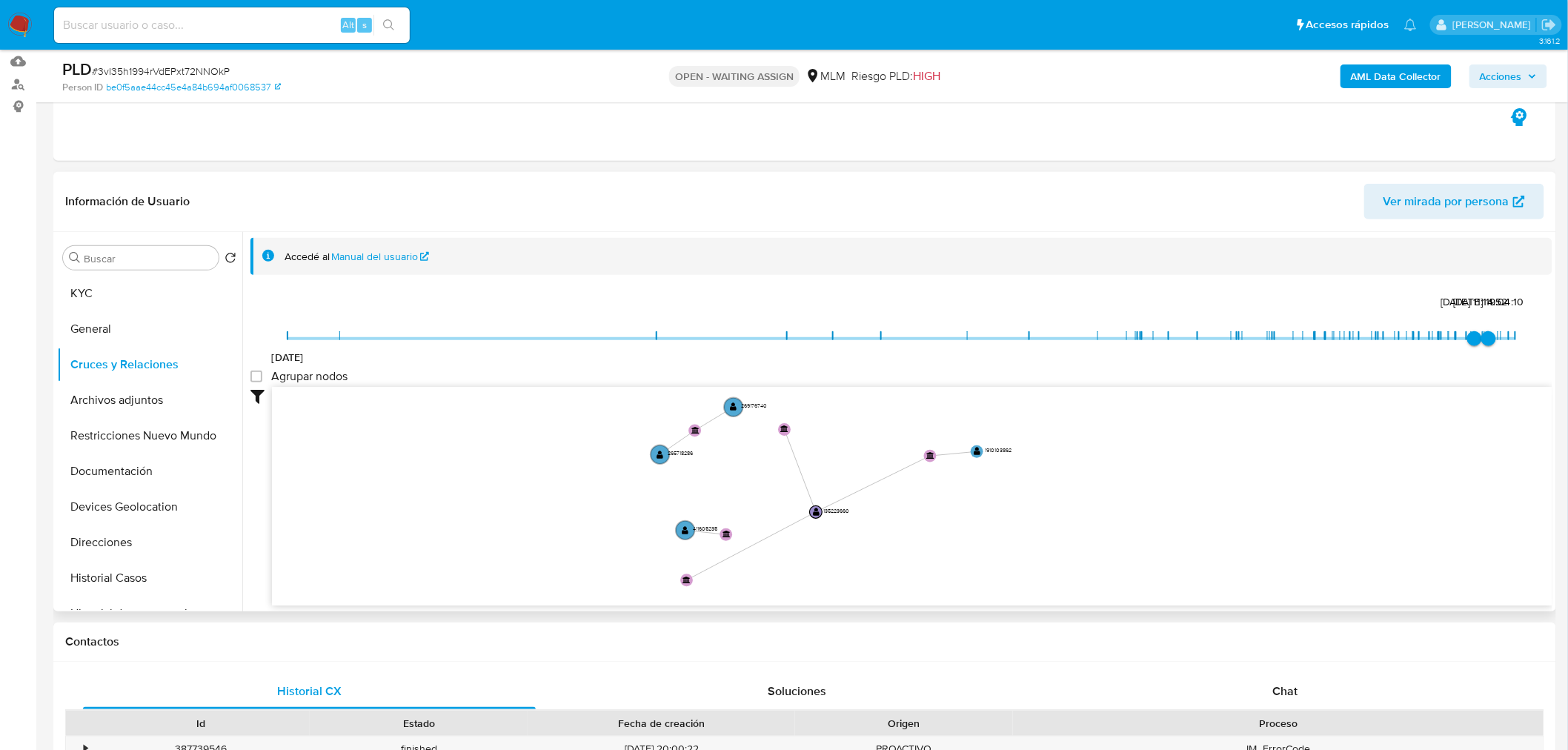
drag, startPoint x: 1199, startPoint y: 510, endPoint x: 933, endPoint y: 523, distance: 266.3
click at [933, 523] on icon "device-5fd04c8b08813b0017881fb9  user-135223660  135223660 device-640df8c5088…" at bounding box center [912, 495] width 1281 height 215
click at [112, 298] on button "KYC" at bounding box center [144, 293] width 174 height 35
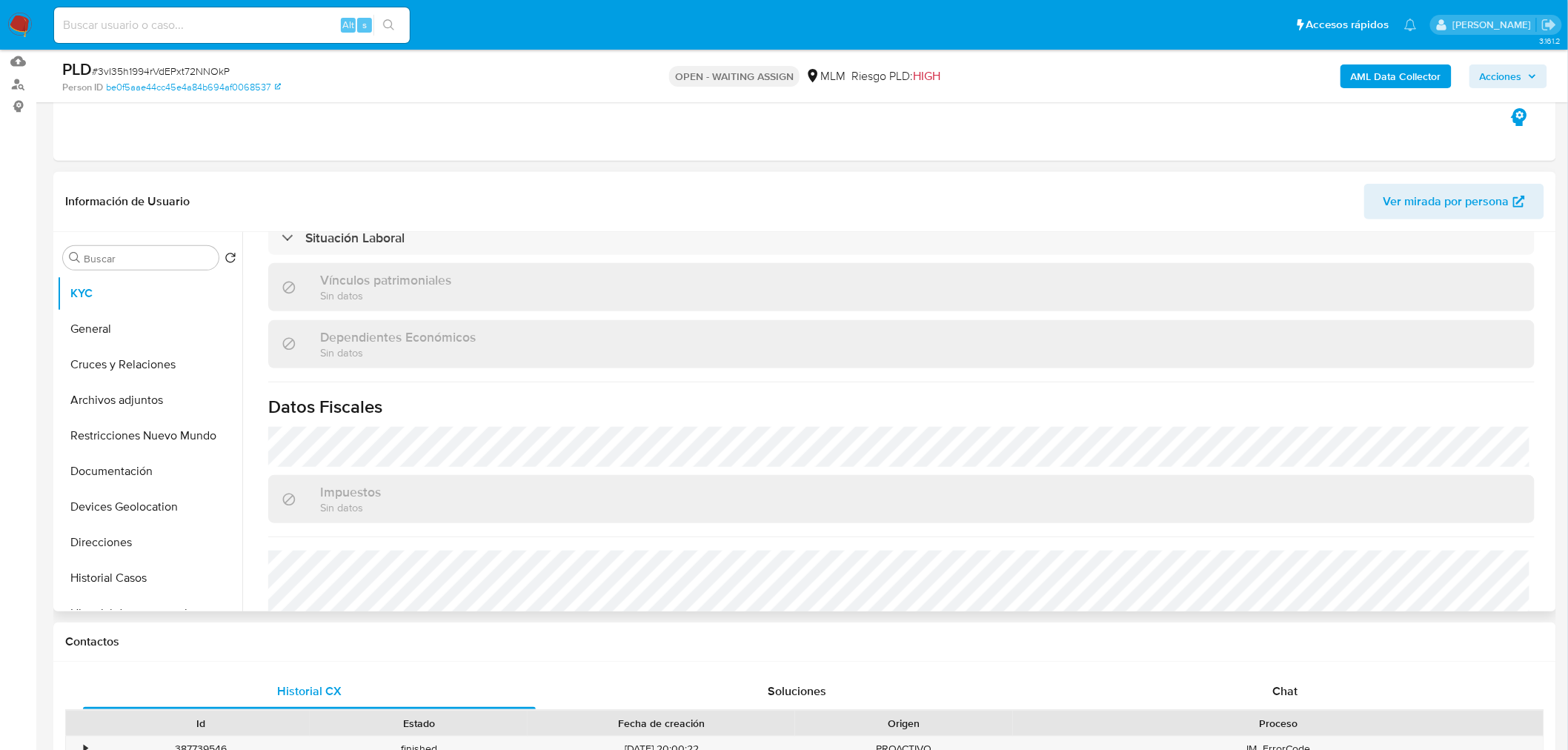
scroll to position [901, 0]
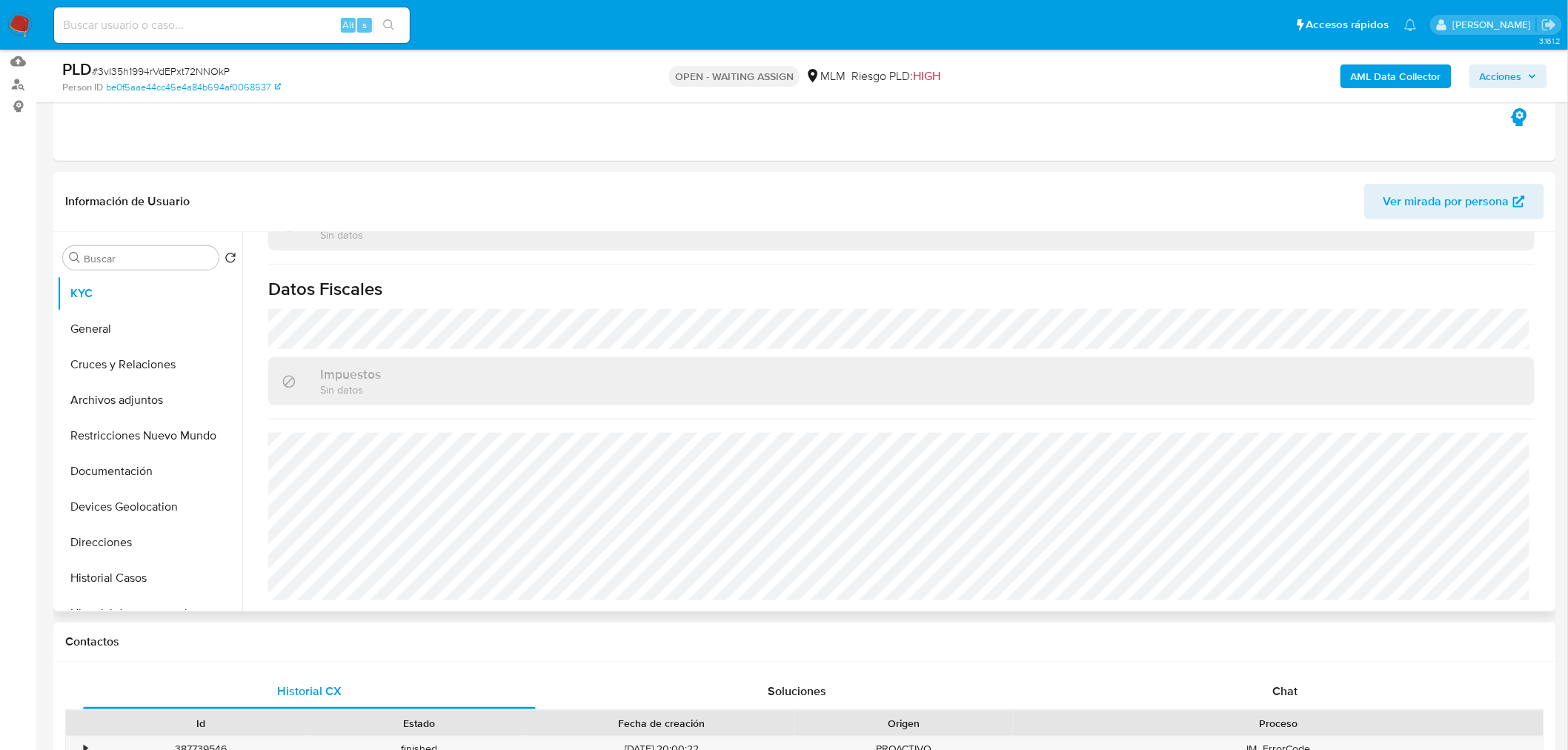
click at [145, 367] on button "Restricciones Nuevo Mundo" at bounding box center [144, 368] width 174 height 35
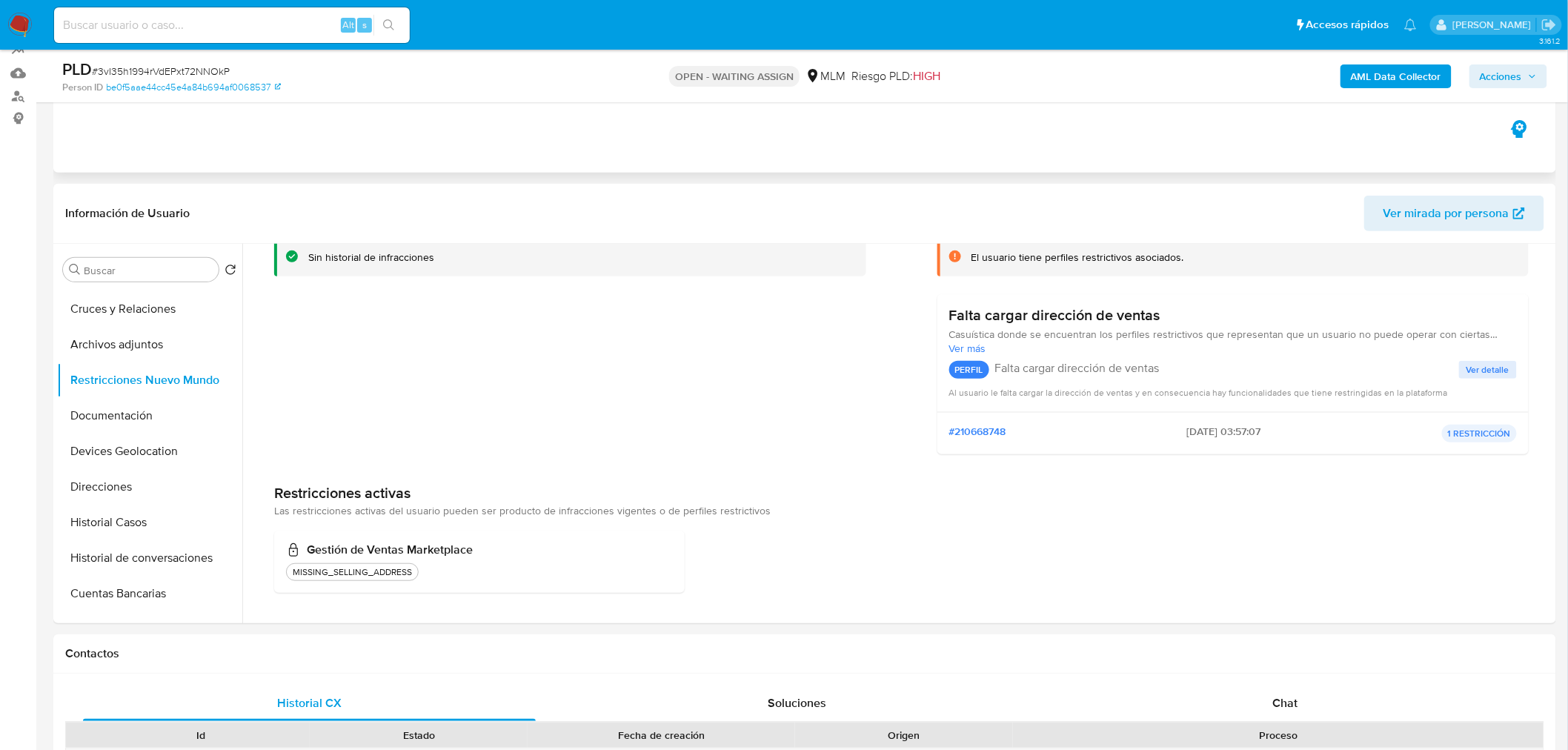
scroll to position [142, 0]
click at [135, 397] on button "Documentación" at bounding box center [144, 415] width 174 height 35
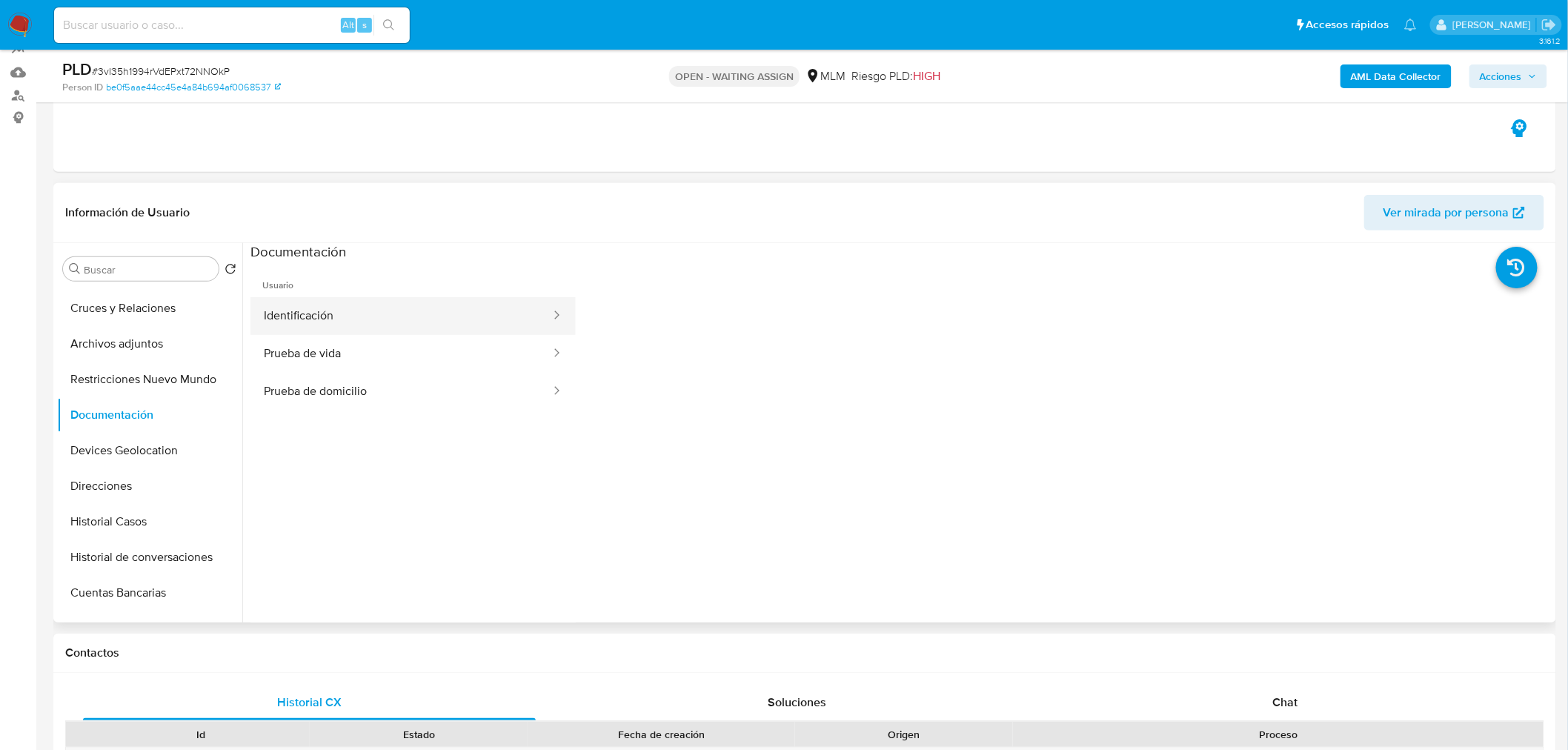
click at [374, 325] on button "Identificación" at bounding box center [402, 316] width 302 height 38
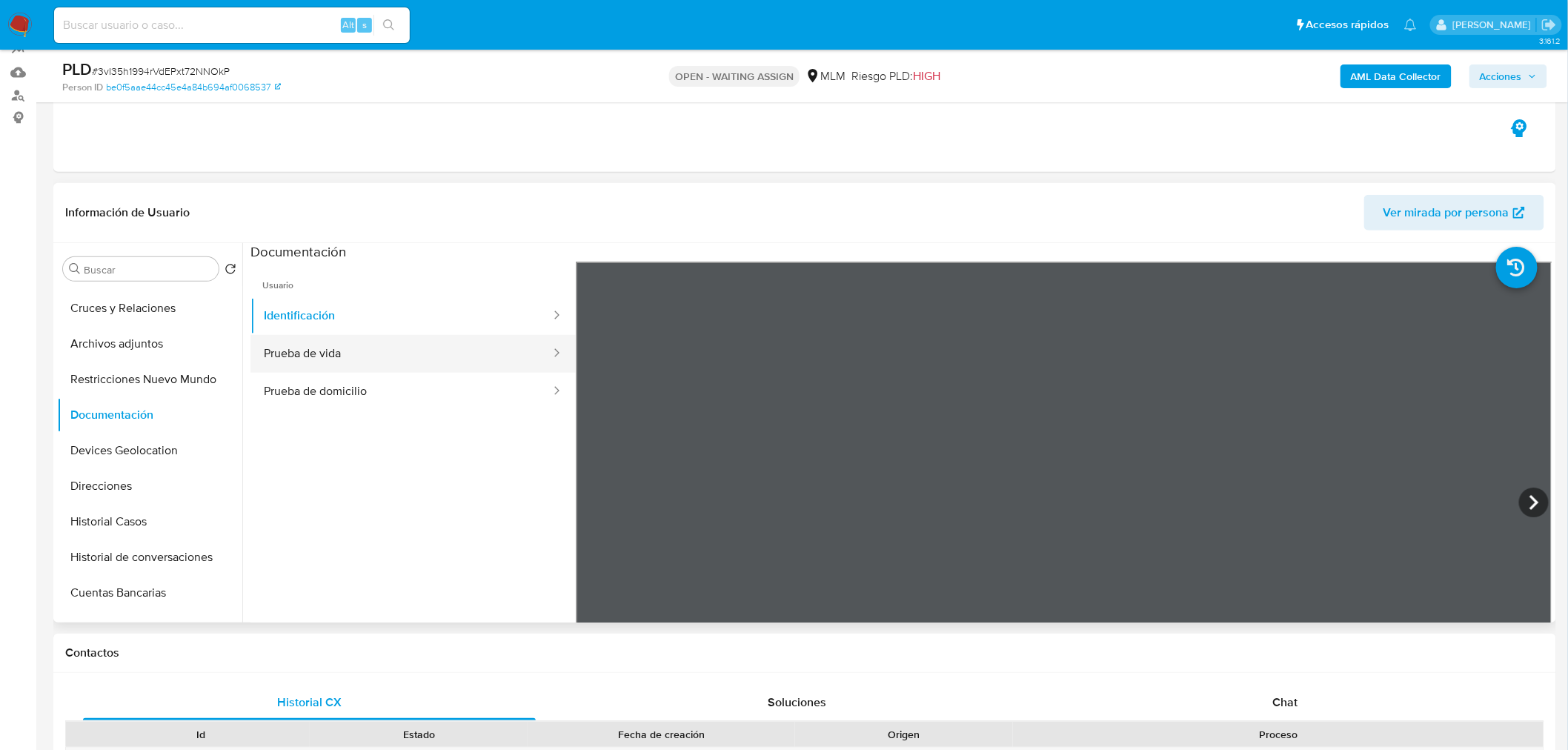
click at [316, 357] on button "Prueba de vida" at bounding box center [402, 354] width 302 height 38
click at [279, 395] on button "Prueba de domicilio" at bounding box center [402, 392] width 302 height 38
click at [86, 450] on button "Devices Geolocation" at bounding box center [144, 450] width 174 height 35
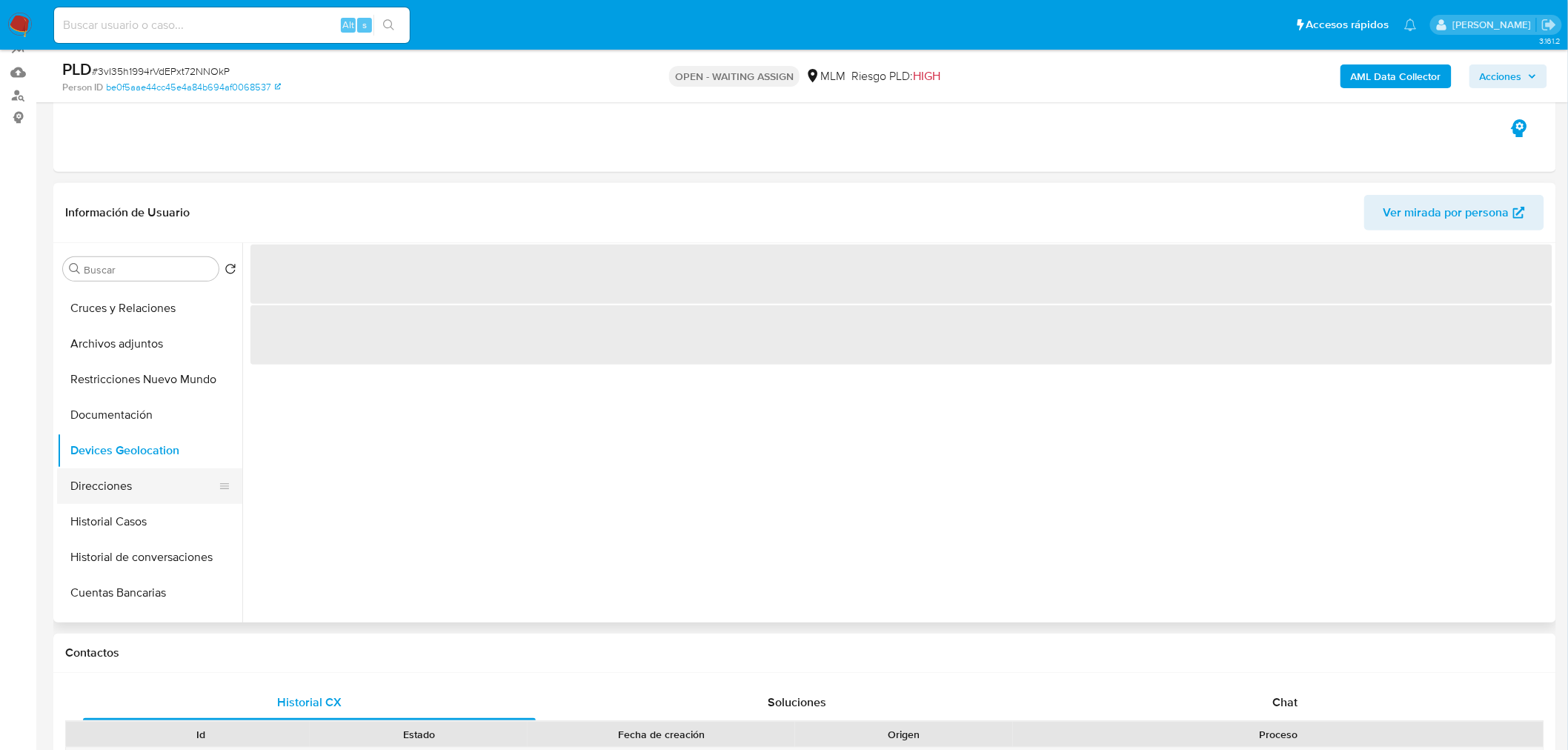
click at [139, 495] on button "Direcciones" at bounding box center [144, 485] width 174 height 35
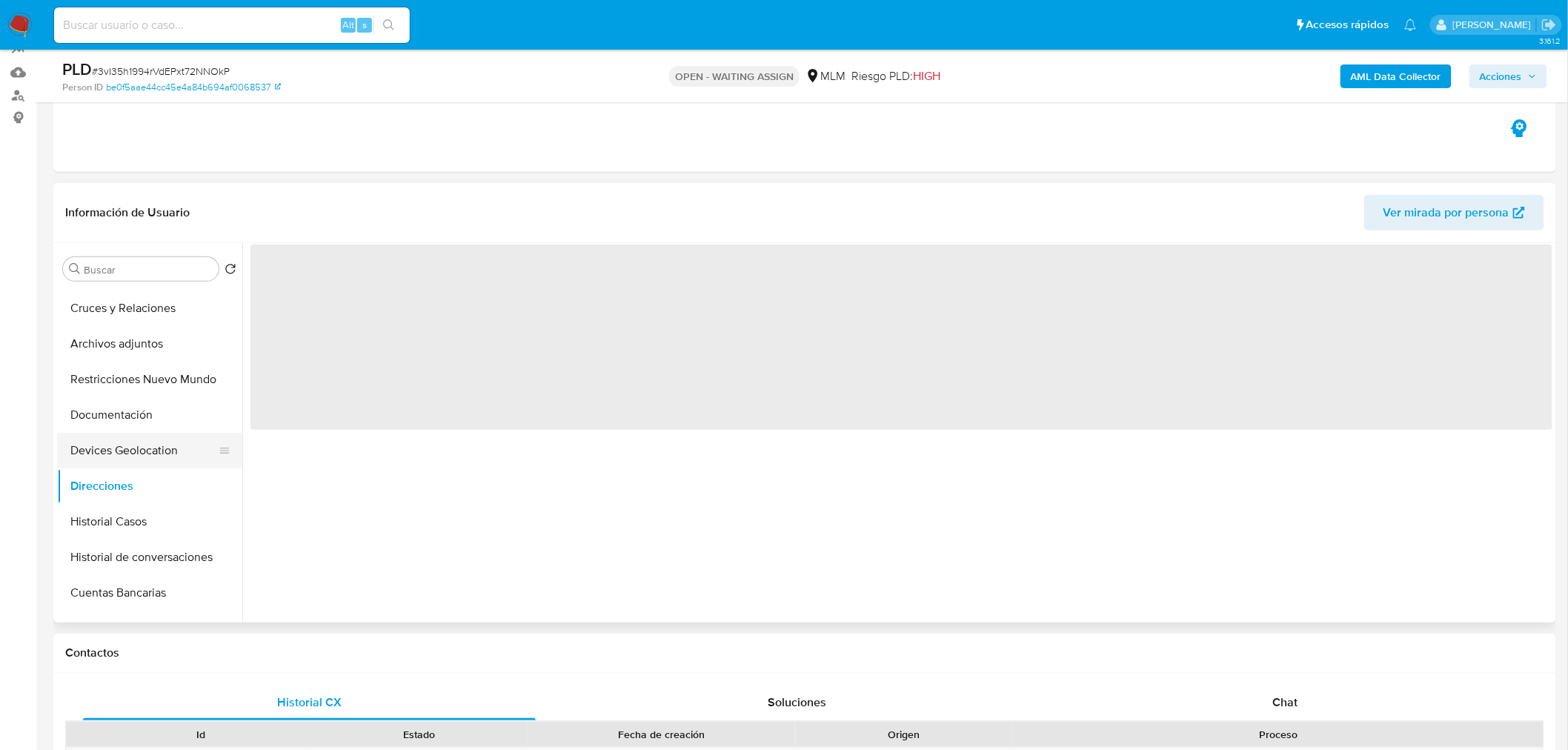
click at [131, 446] on button "Devices Geolocation" at bounding box center [144, 450] width 174 height 35
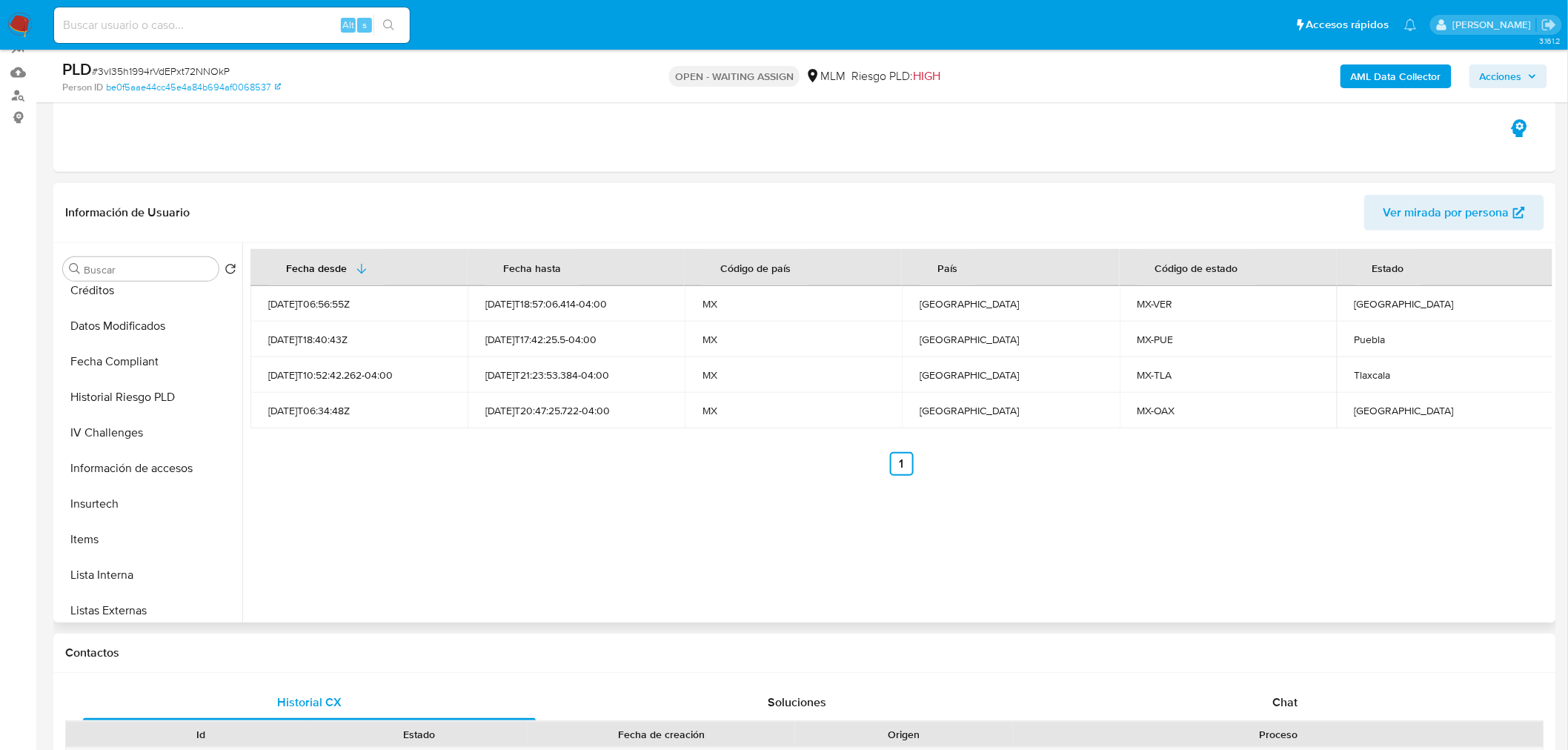
scroll to position [477, 0]
click at [146, 462] on button "Información de accesos" at bounding box center [144, 467] width 174 height 35
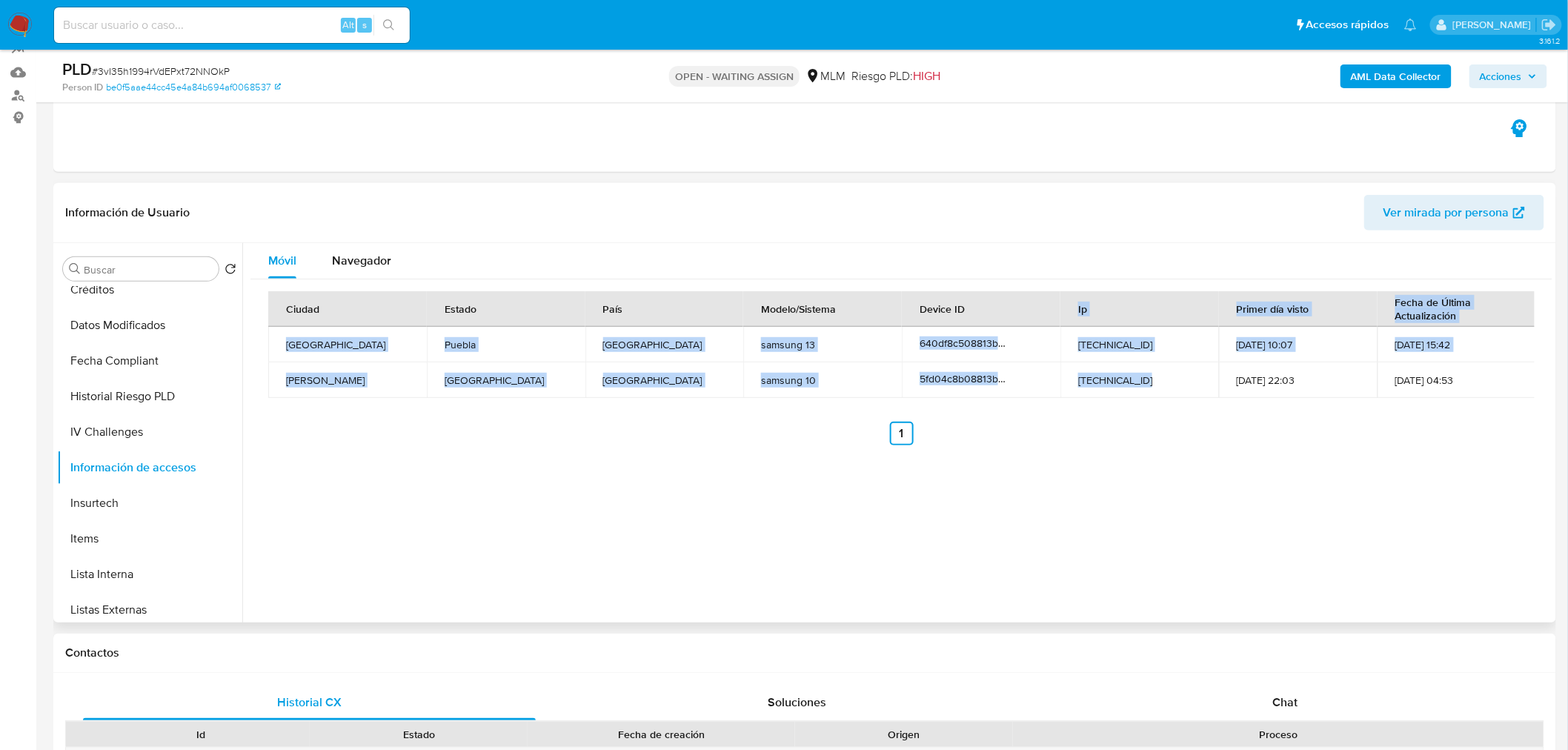
drag, startPoint x: 1061, startPoint y: 315, endPoint x: 1137, endPoint y: 379, distance: 99.4
click at [1137, 379] on table "Ciudad Estado País Modelo/Sistema Device ID Ip Primer día visto Fecha de Última…" at bounding box center [902, 344] width 1268 height 106
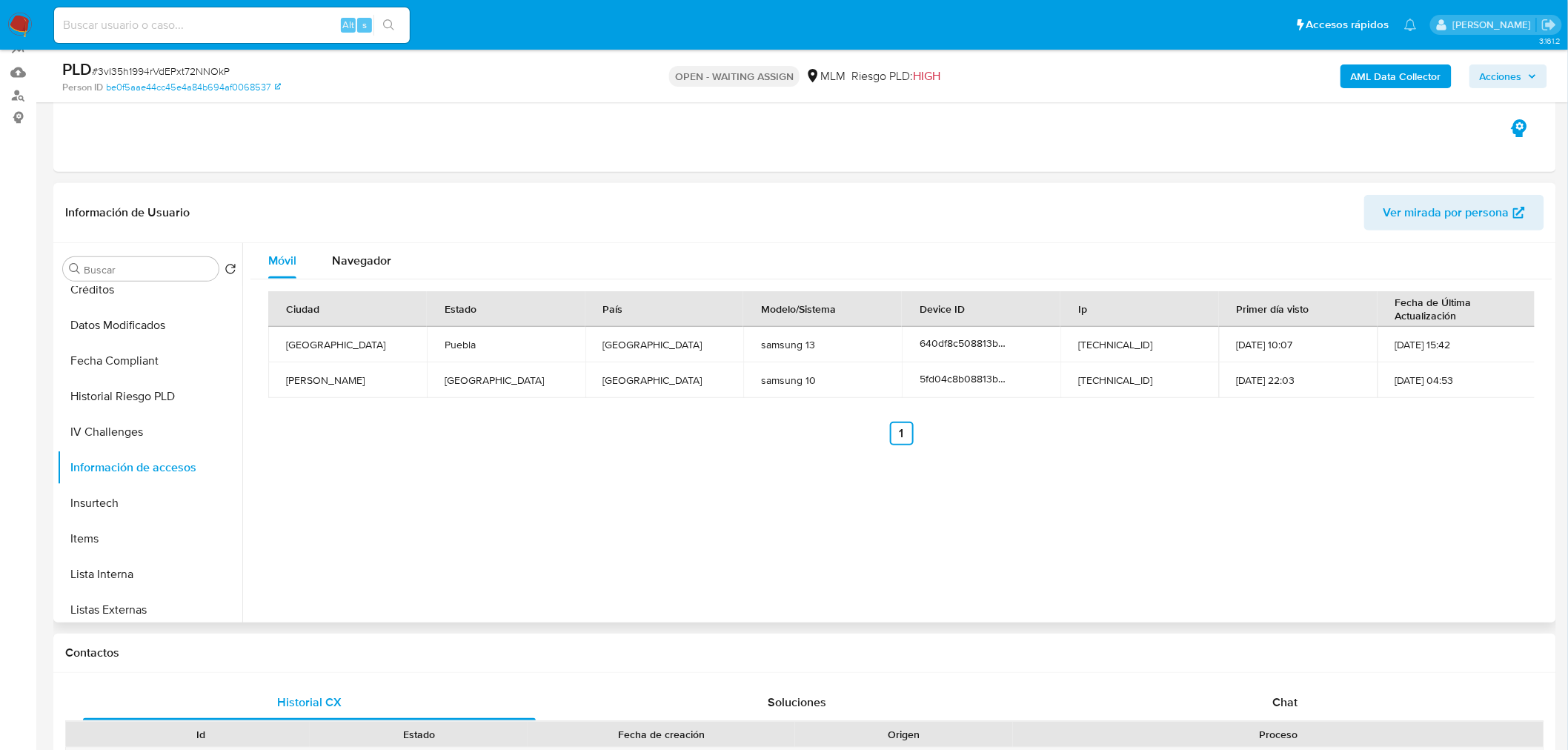
click at [1136, 423] on ul "Anterior 1 Siguiente" at bounding box center [901, 434] width 1266 height 24
click at [362, 243] on div "Navegador" at bounding box center [361, 260] width 59 height 35
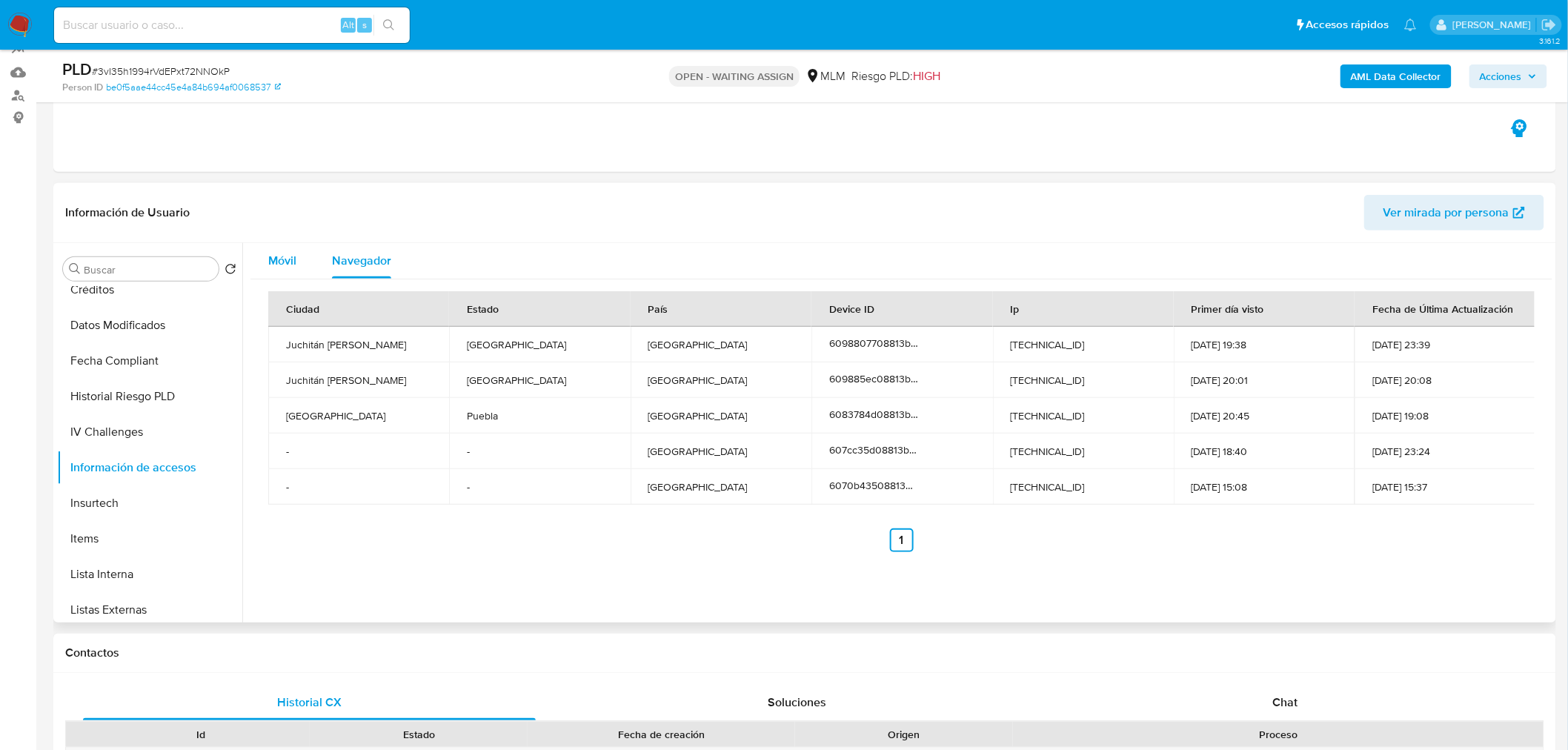
click at [295, 255] on span "Móvil" at bounding box center [282, 260] width 28 height 17
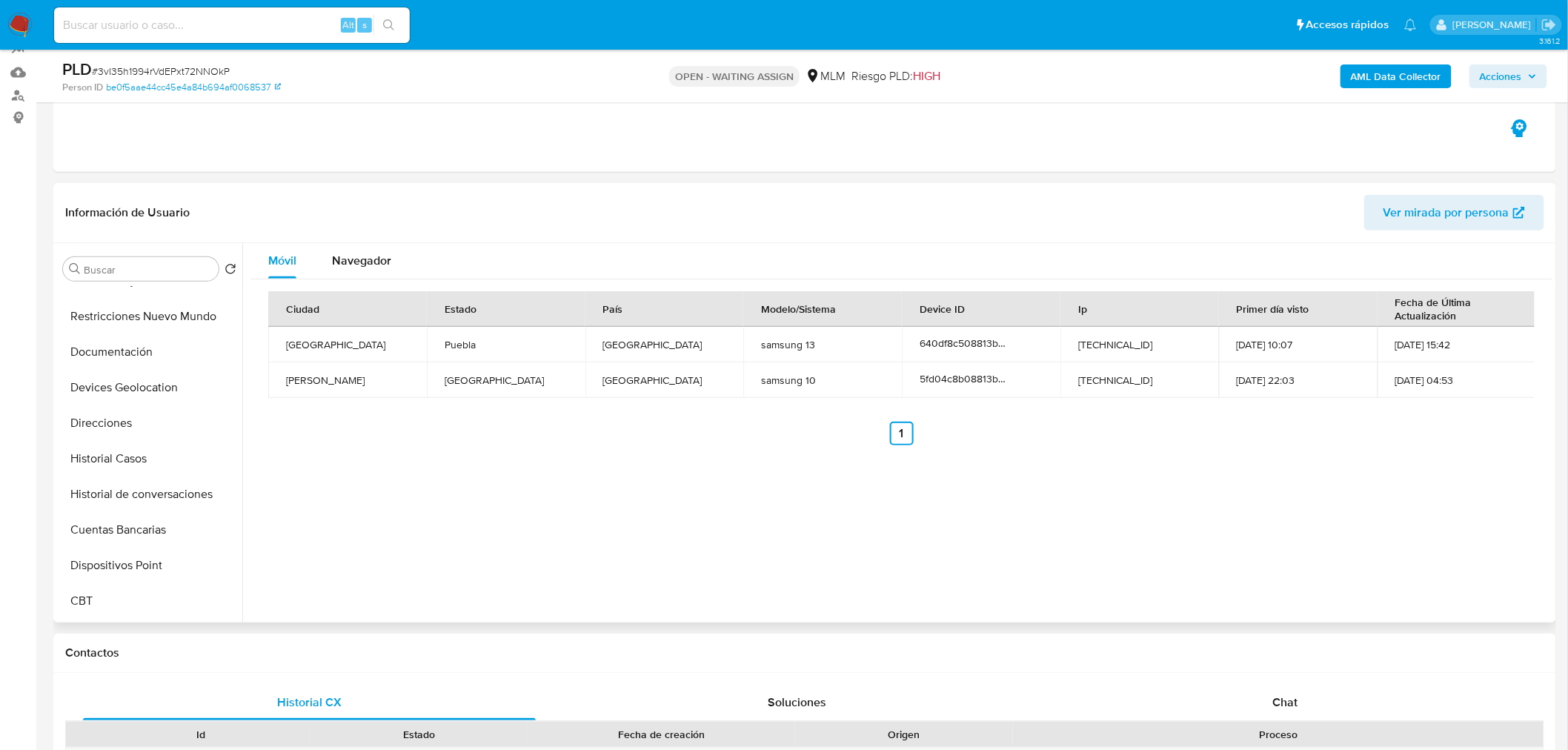
scroll to position [110, 0]
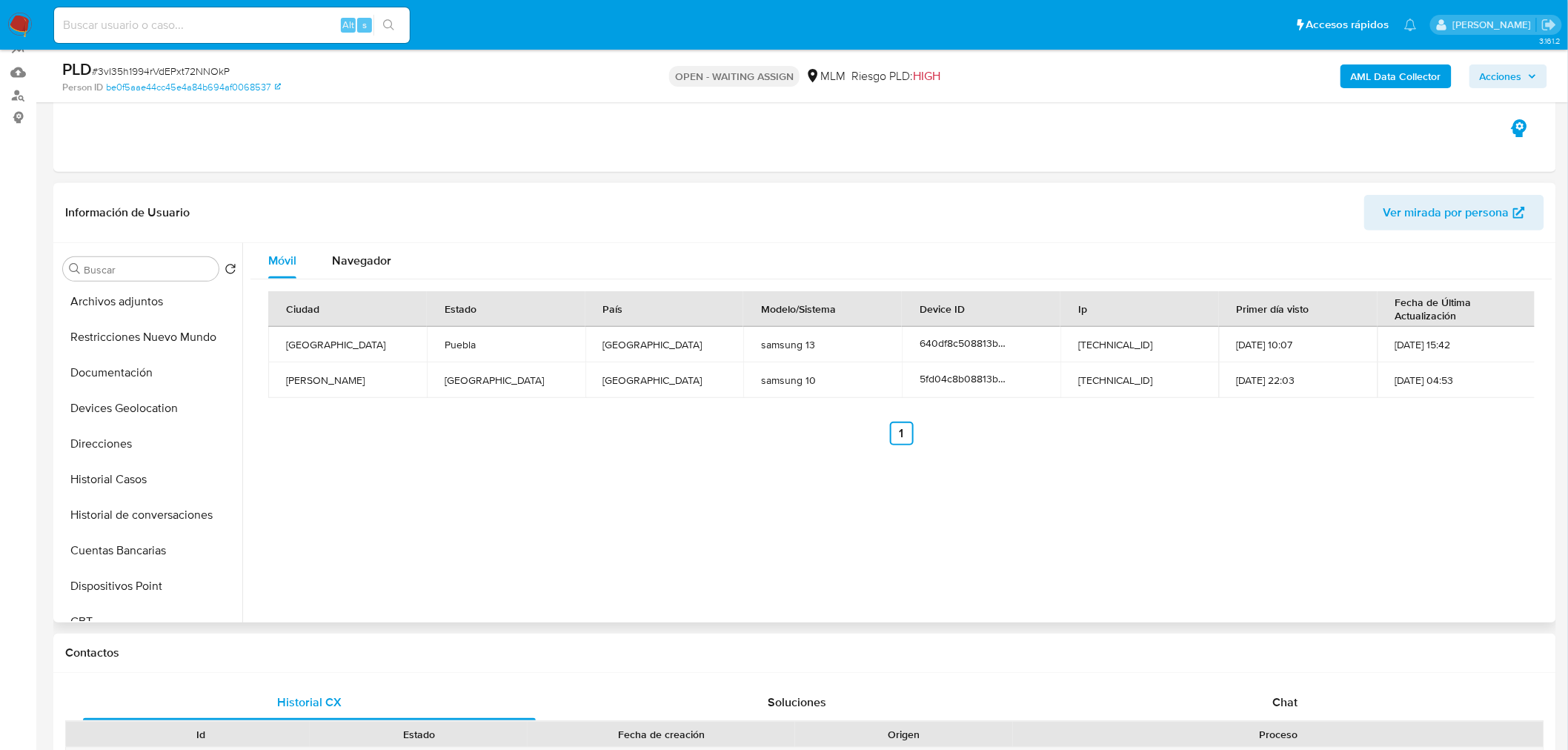
click at [171, 405] on button "Devices Geolocation" at bounding box center [150, 408] width 185 height 35
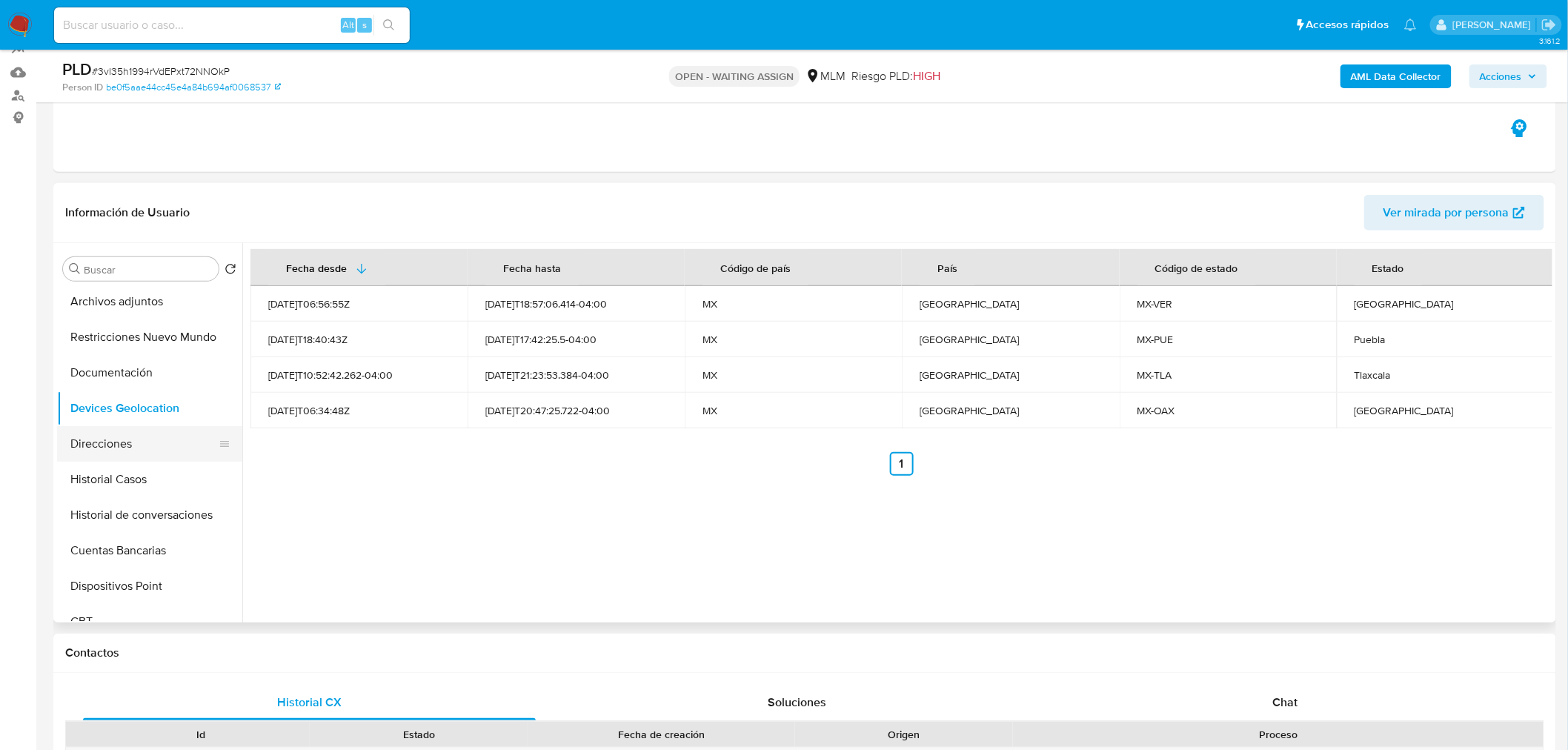
click at [139, 452] on button "Direcciones" at bounding box center [144, 444] width 174 height 35
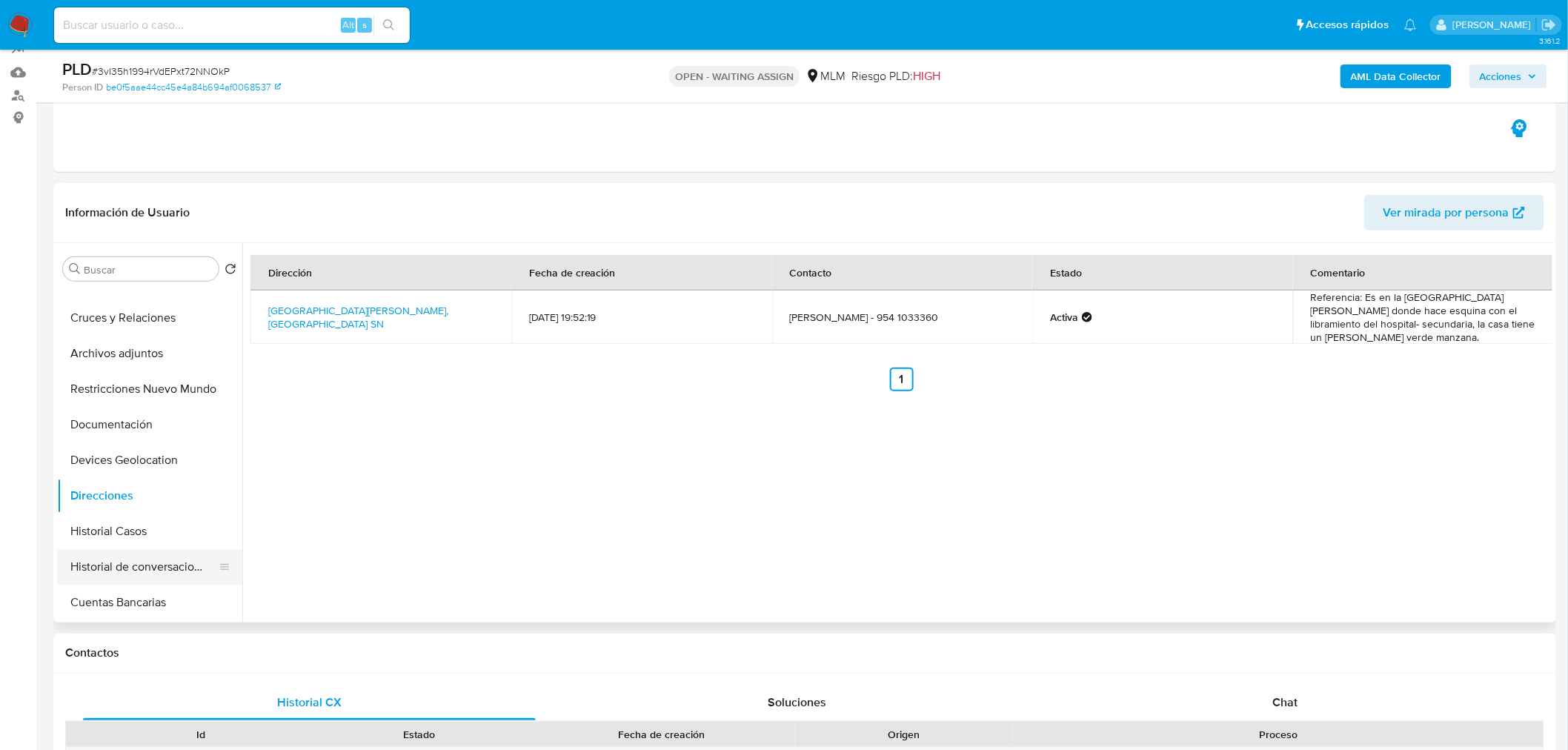
scroll to position [0, 0]
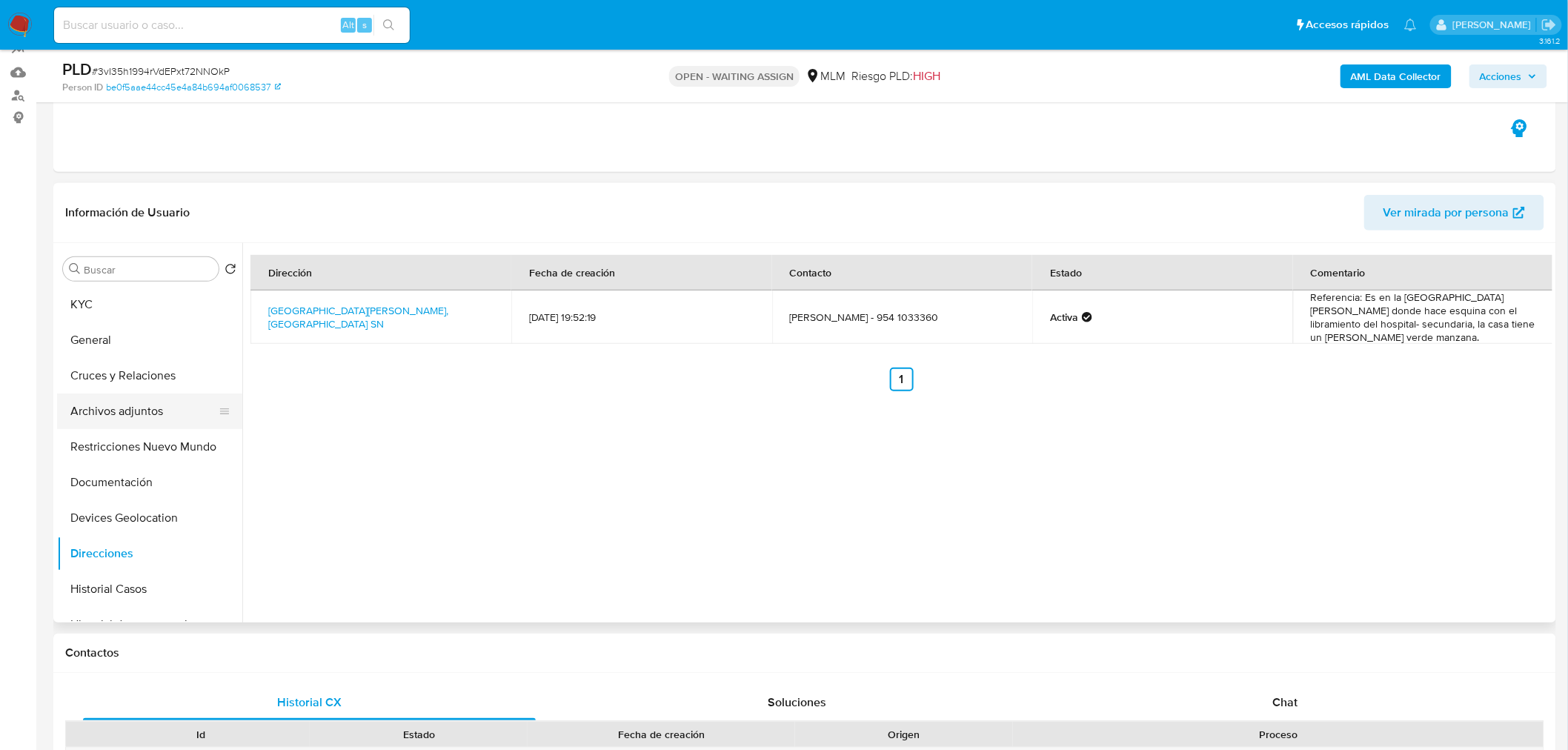
click at [130, 402] on button "Archivos adjuntos" at bounding box center [144, 411] width 174 height 35
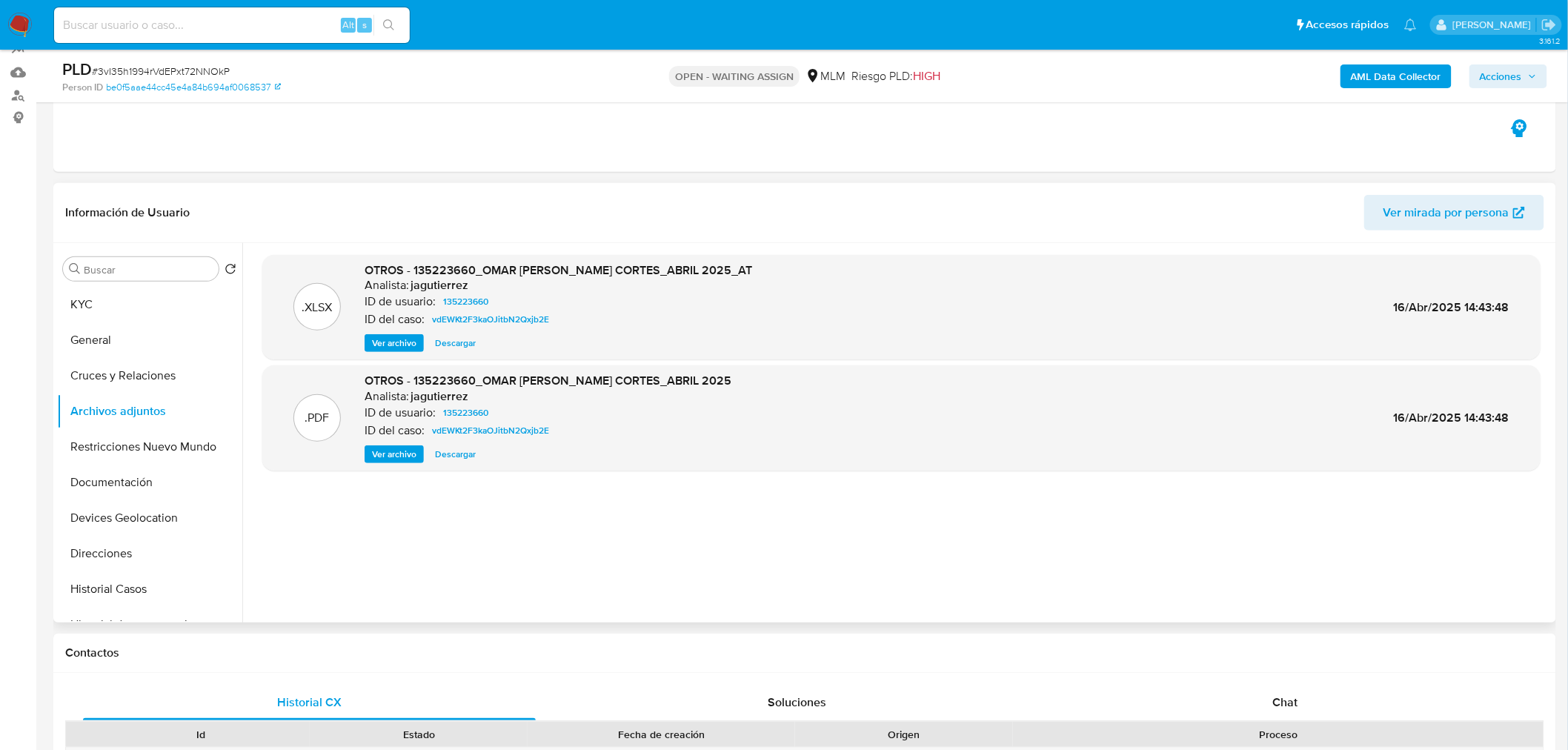
click at [442, 453] on span "Descargar" at bounding box center [455, 455] width 41 height 15
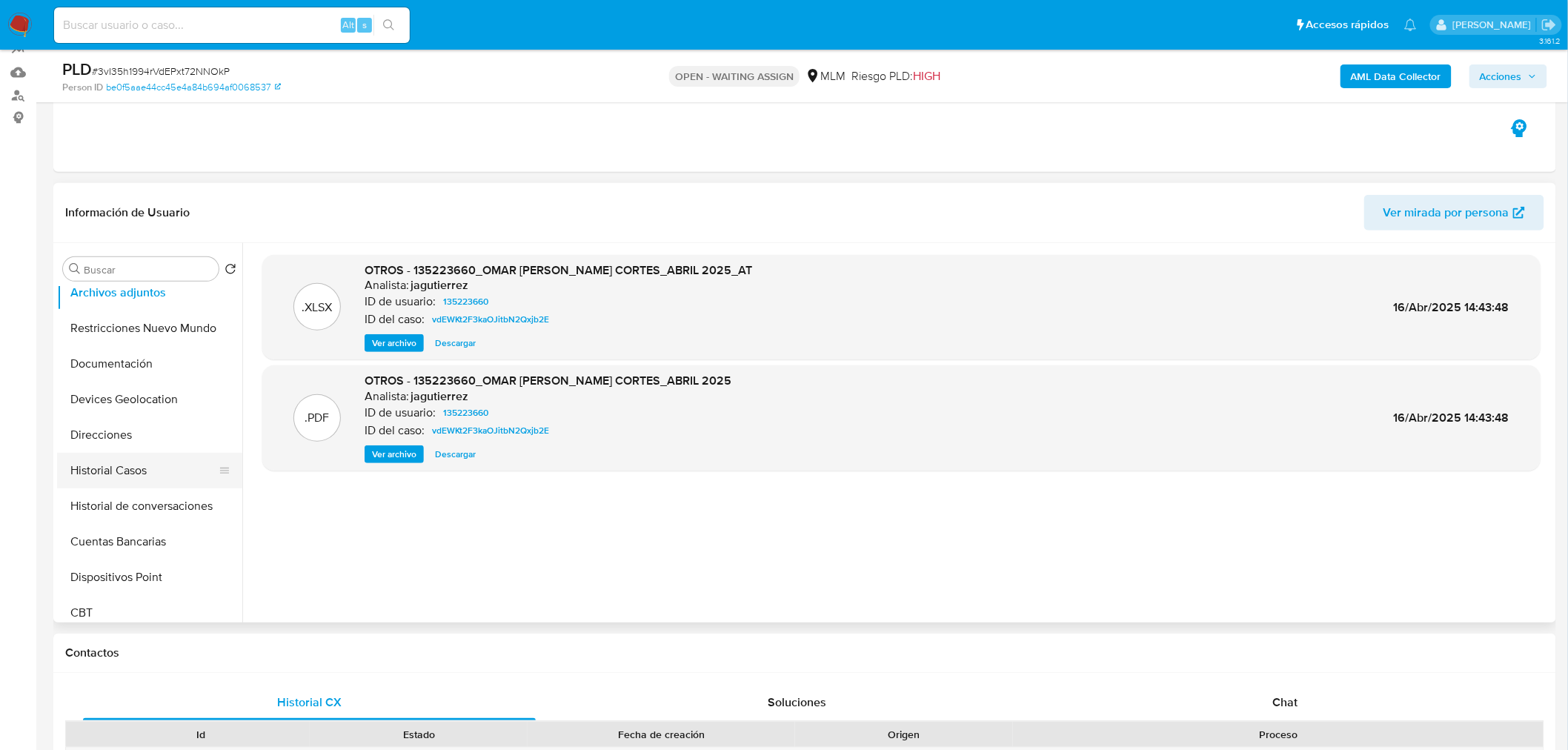
scroll to position [119, 0]
click at [145, 399] on button "Devices Geolocation" at bounding box center [144, 398] width 174 height 35
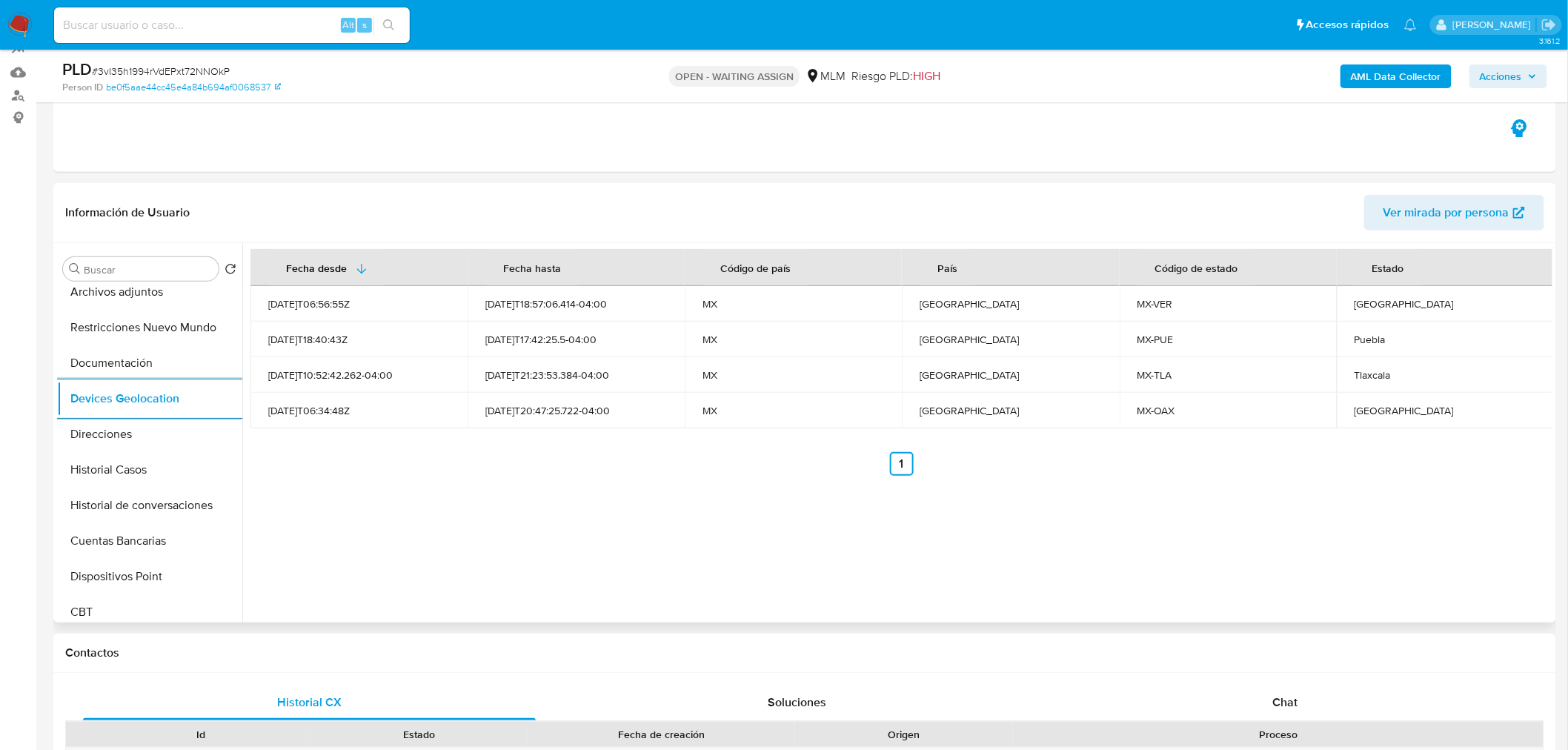
click at [757, 544] on div "Fecha desde Fecha hasta Código de país País Código de estado Estado 2021-12-24T…" at bounding box center [897, 432] width 1310 height 379
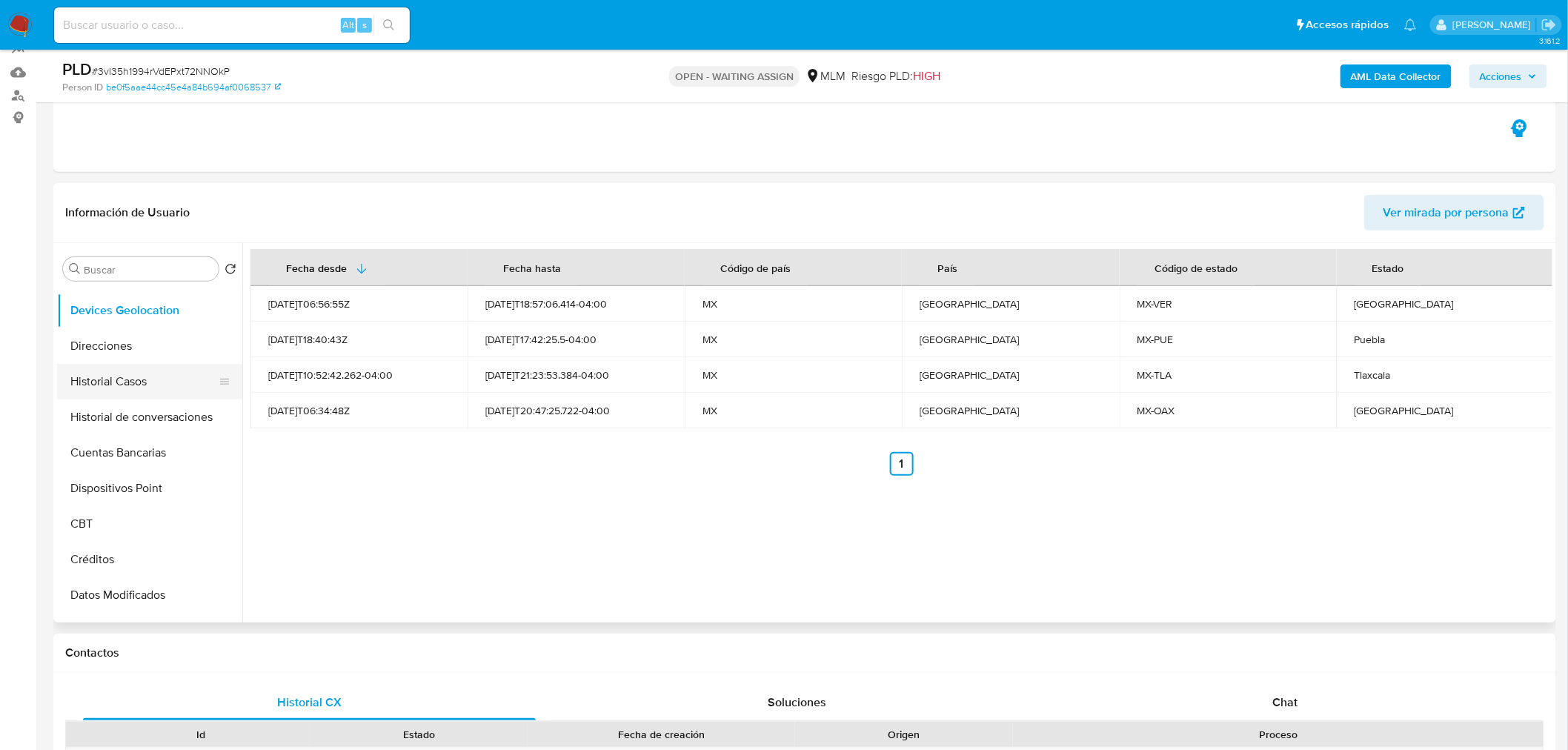
scroll to position [213, 0]
click at [127, 372] on button "Historial Casos" at bounding box center [144, 376] width 174 height 35
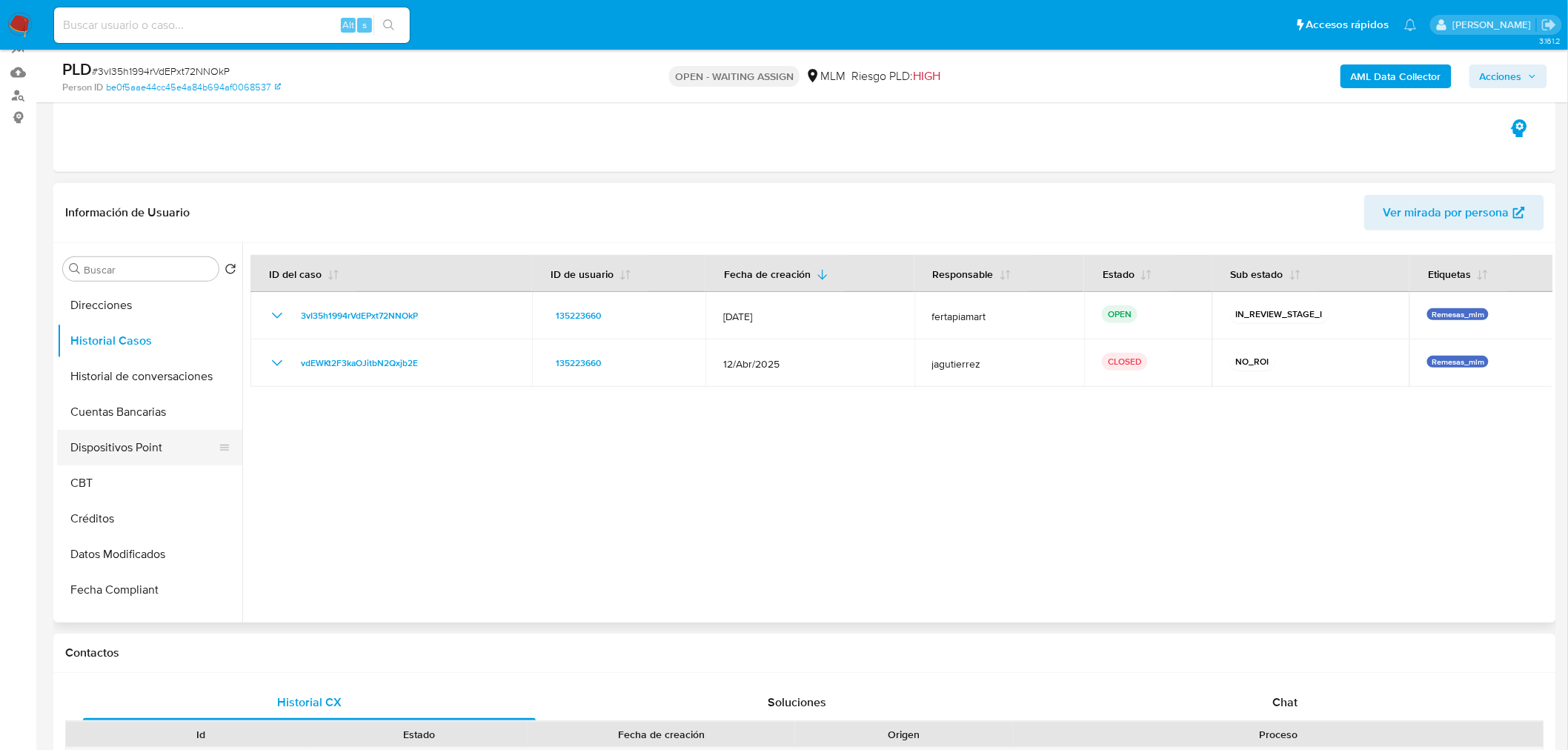
scroll to position [249, 0]
click at [164, 387] on button "Historial de conversaciones" at bounding box center [144, 375] width 174 height 35
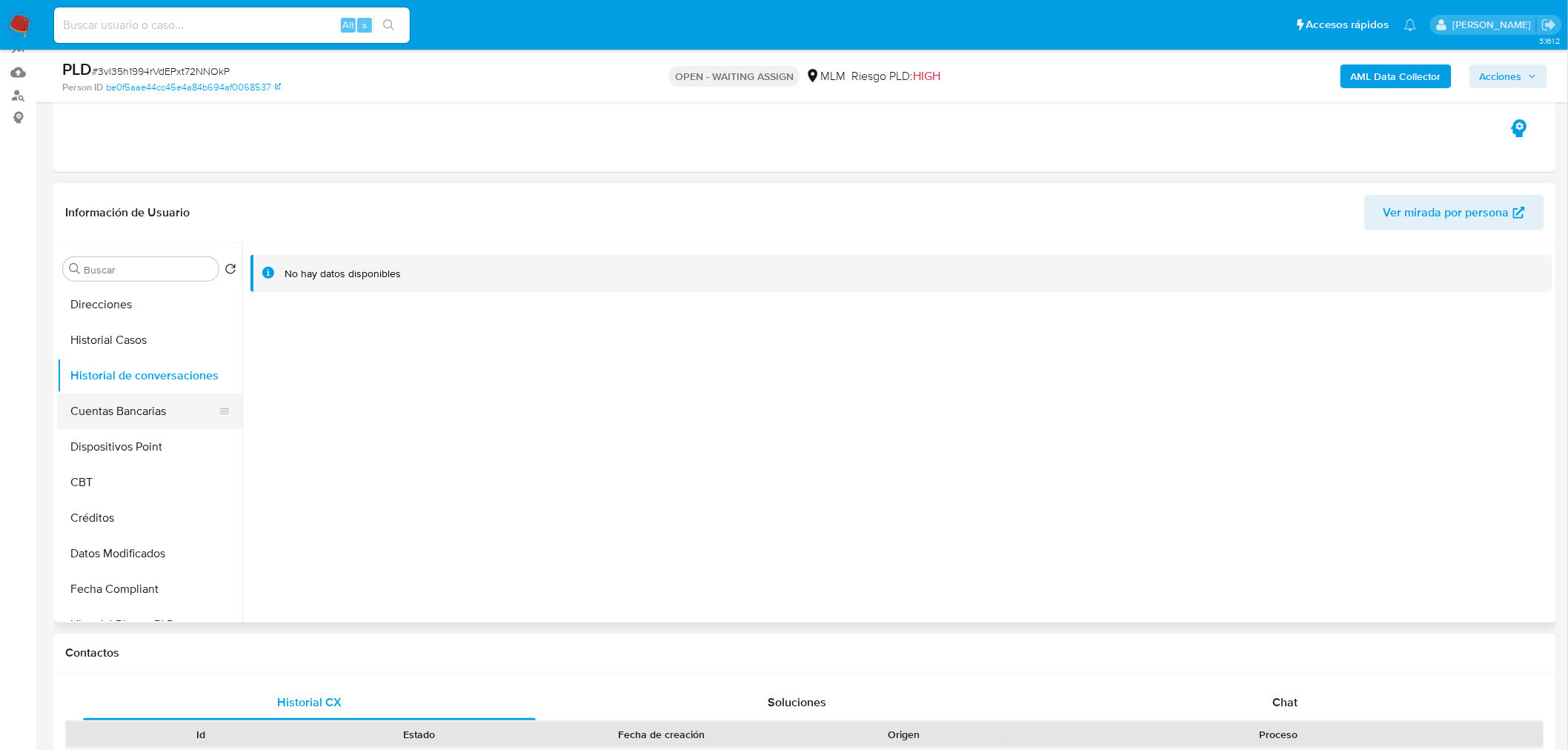
click at [126, 418] on button "Cuentas Bancarias" at bounding box center [144, 411] width 174 height 35
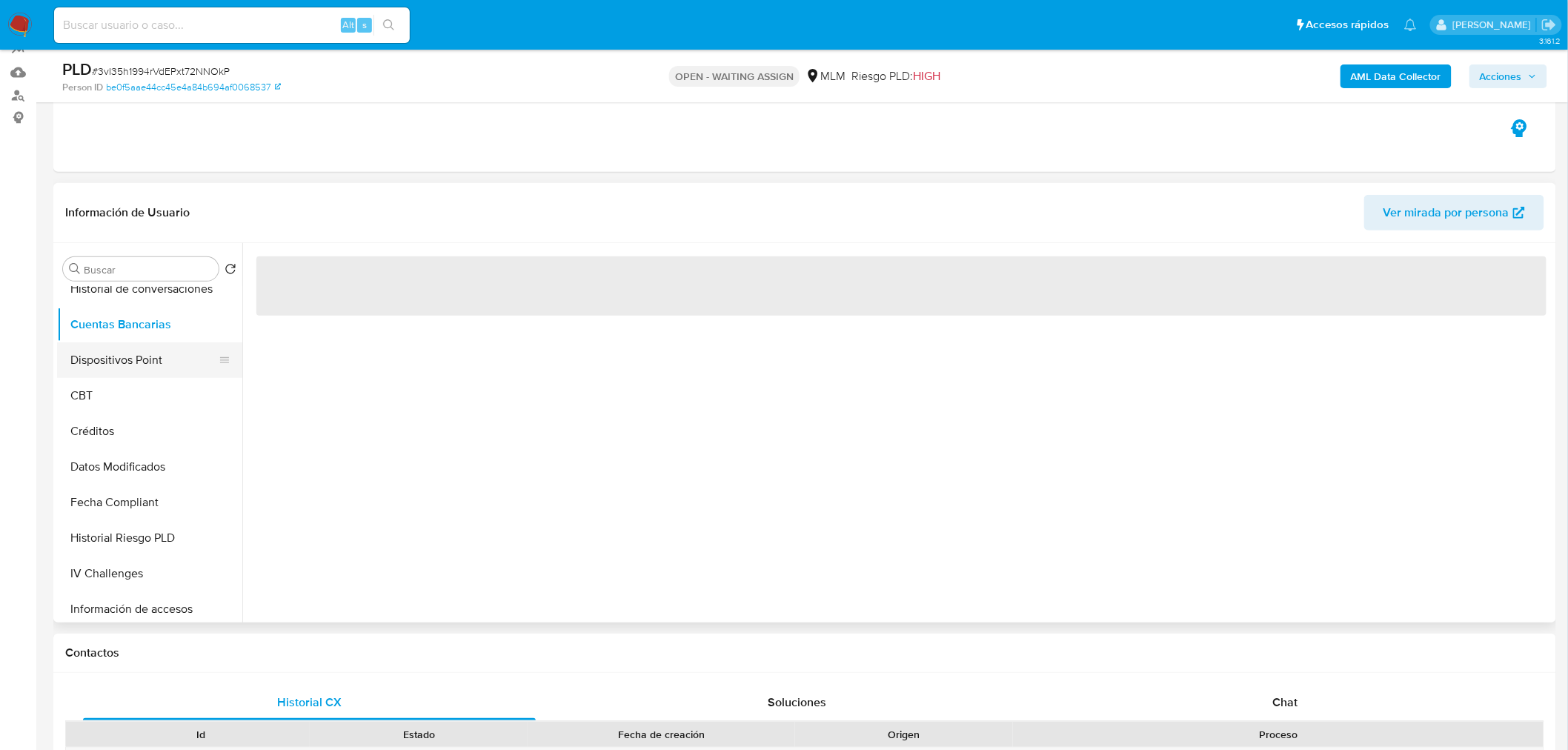
scroll to position [336, 0]
click at [144, 359] on button "Dispositivos Point" at bounding box center [144, 359] width 174 height 35
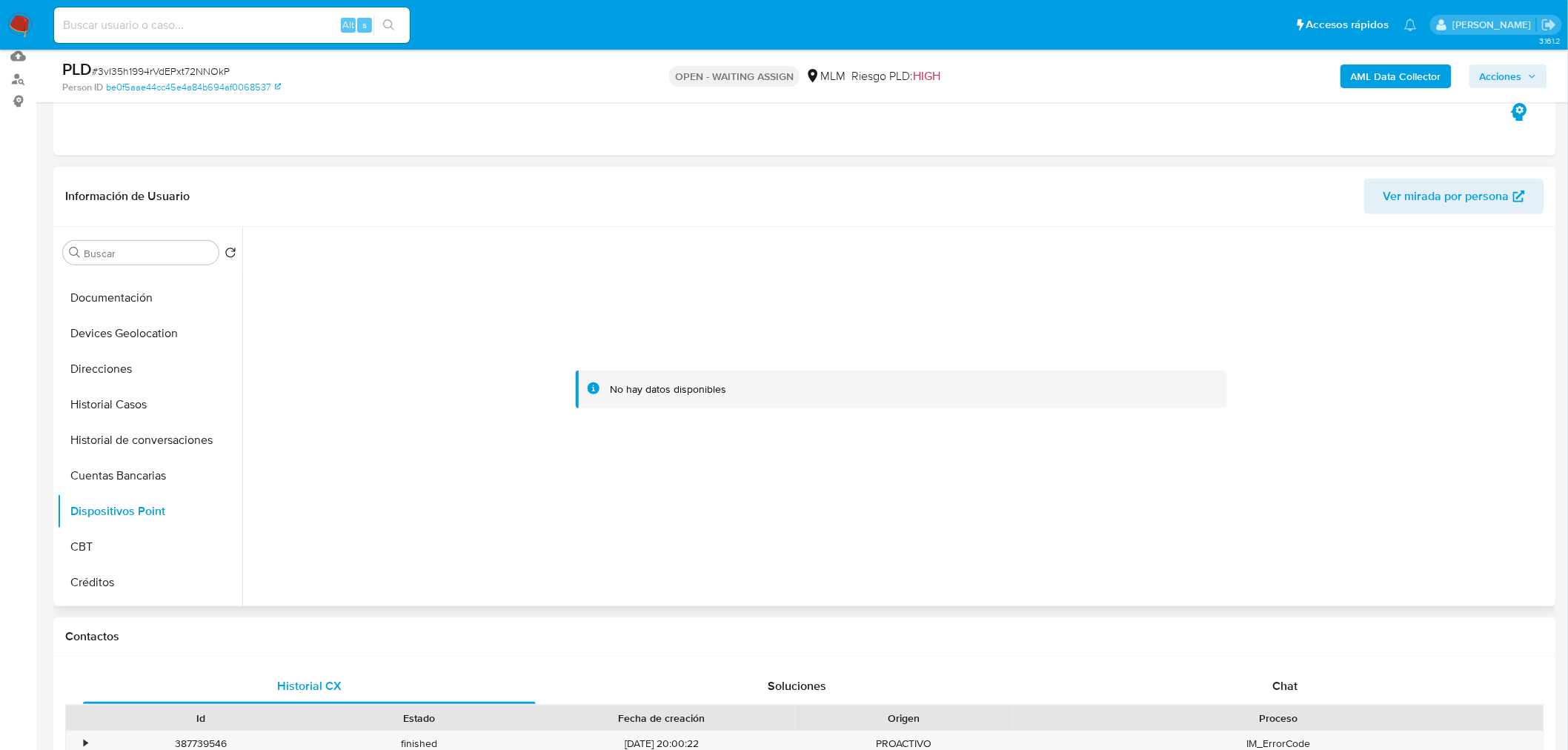
scroll to position [0, 0]
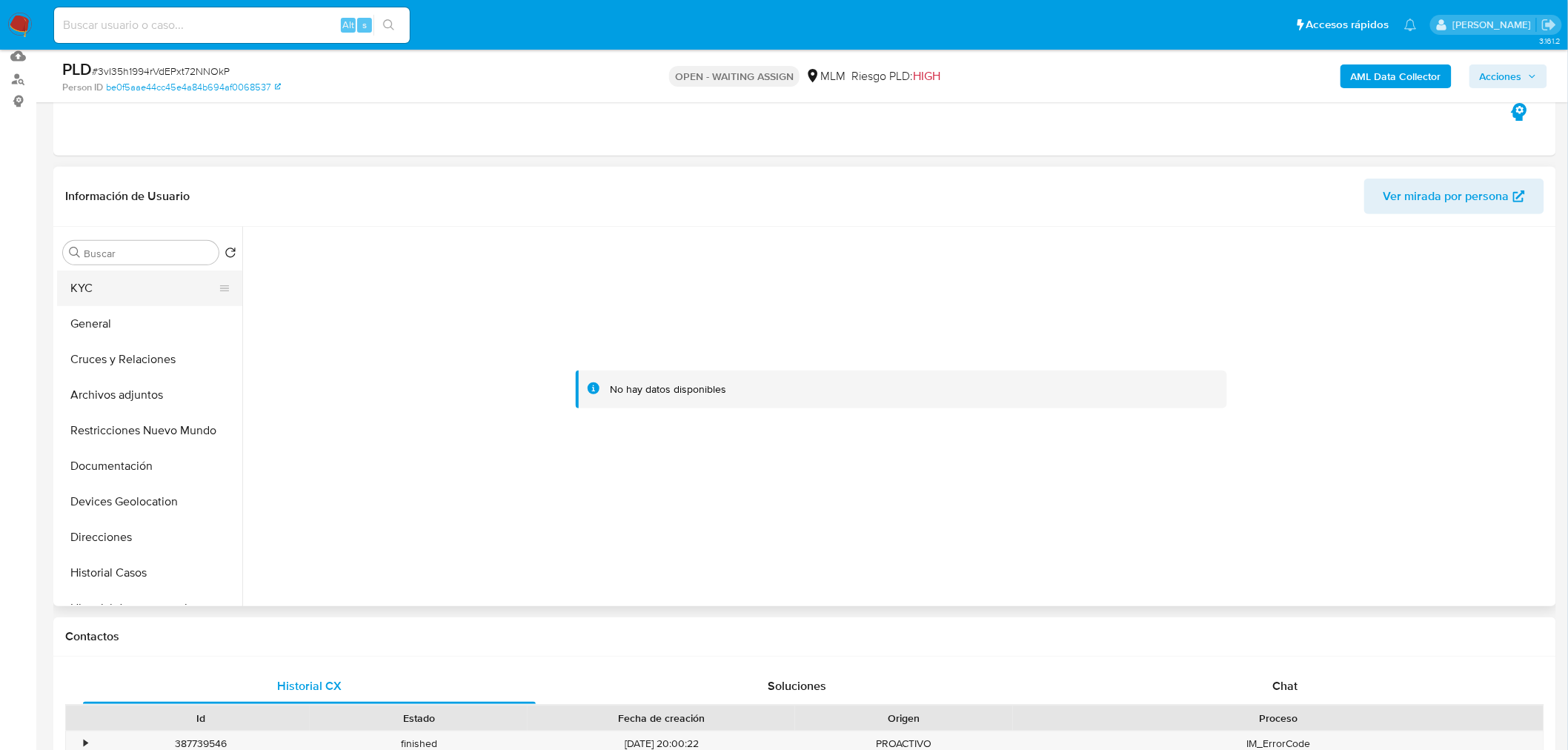
click at [104, 299] on button "KYC" at bounding box center [144, 288] width 174 height 35
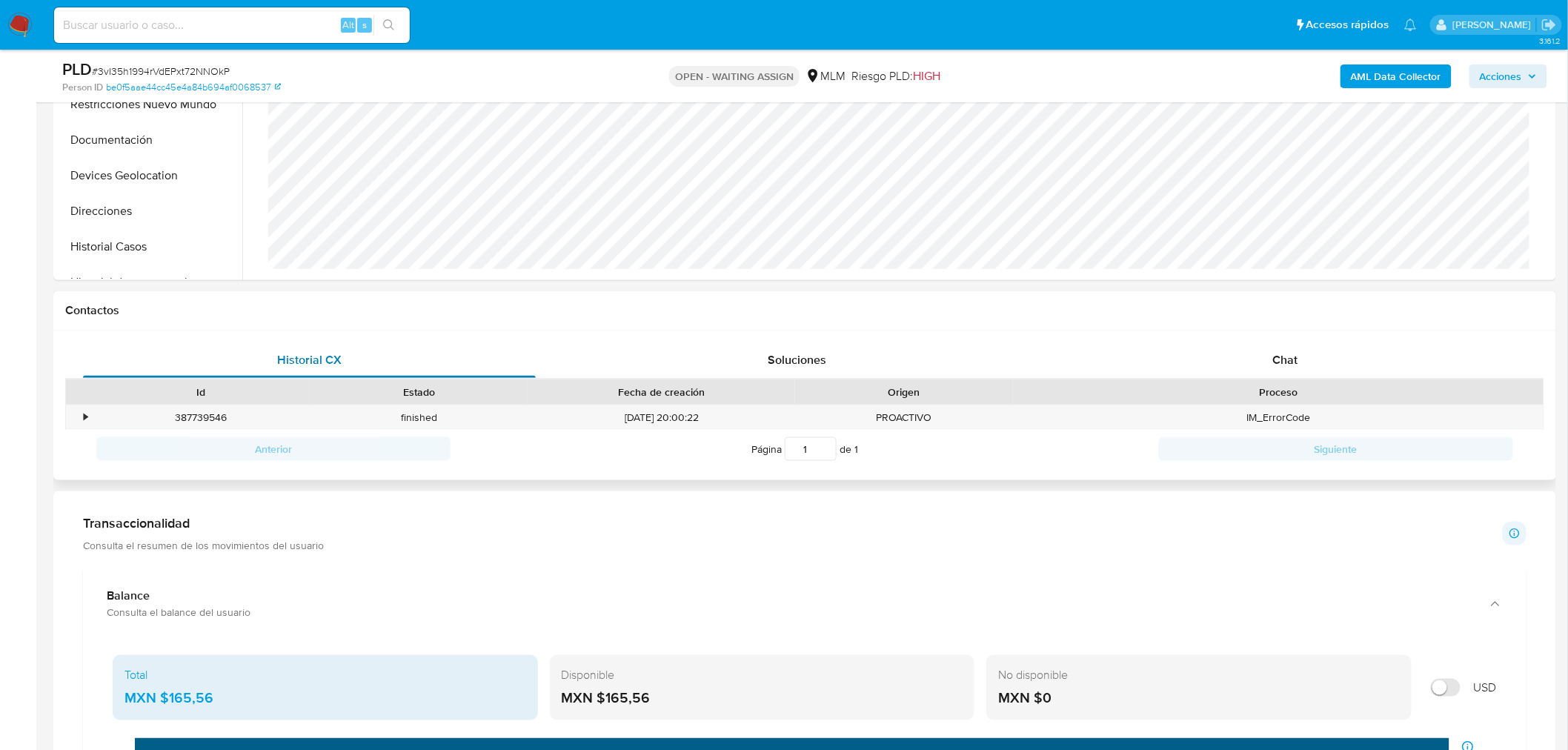
scroll to position [484, 0]
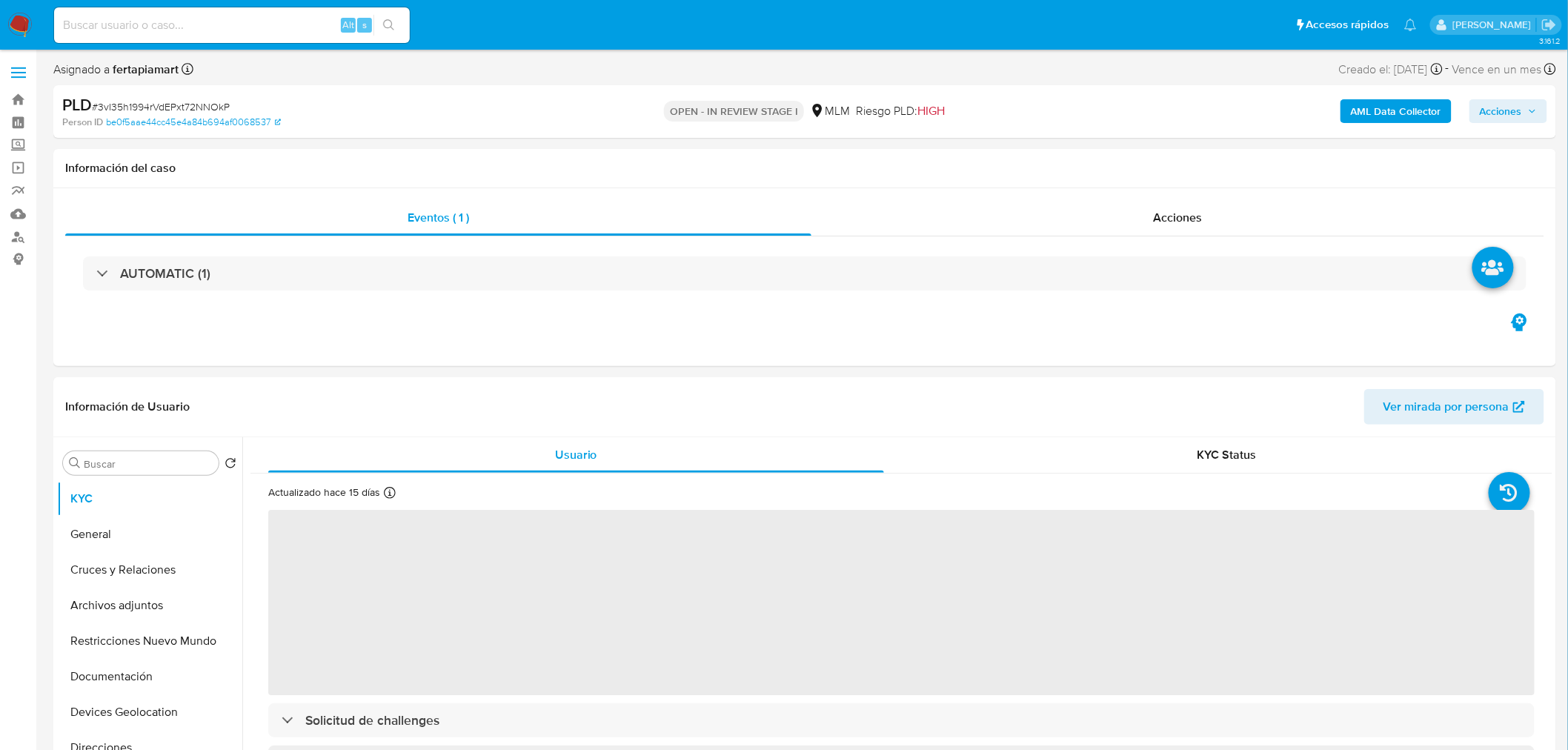
select select "10"
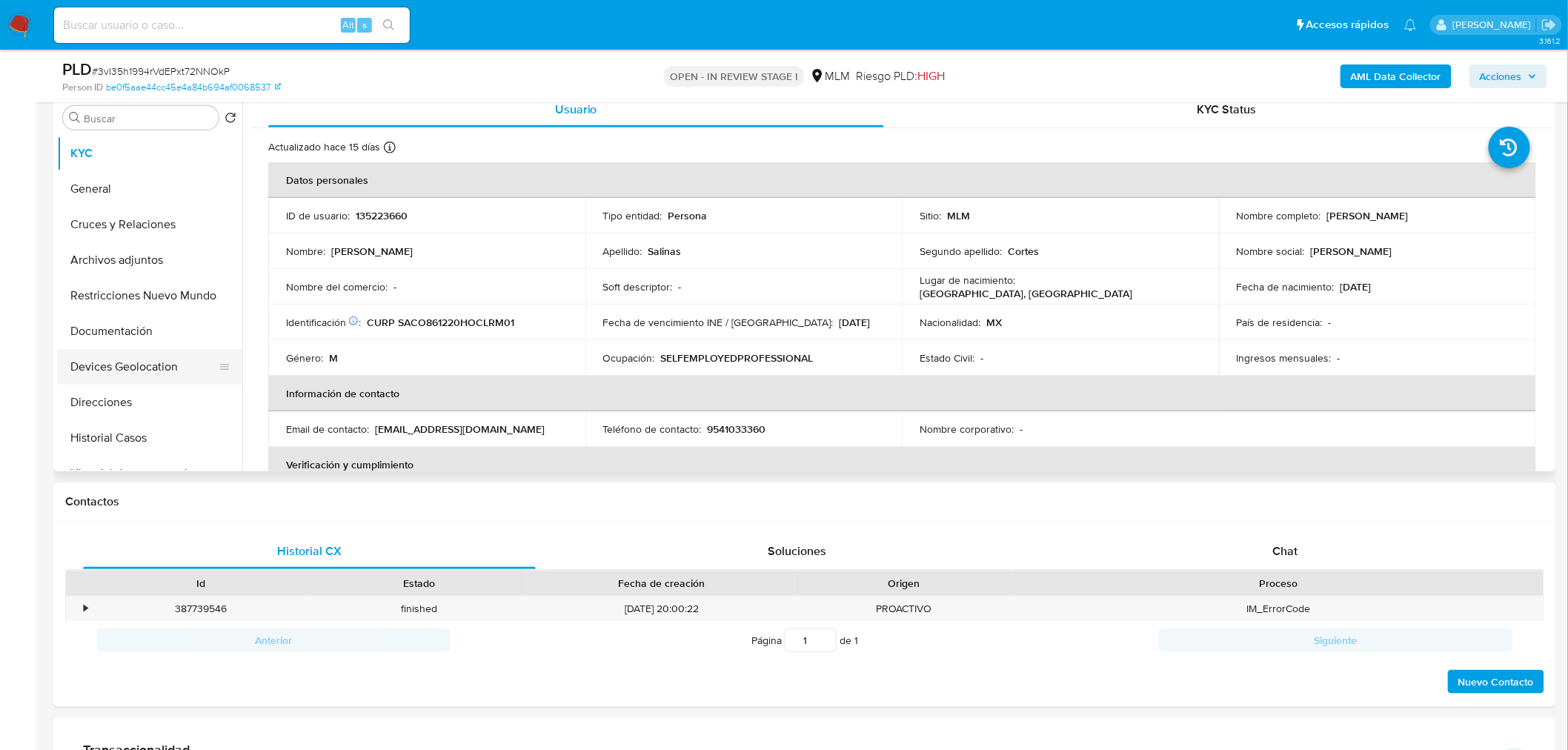
scroll to position [285, 0]
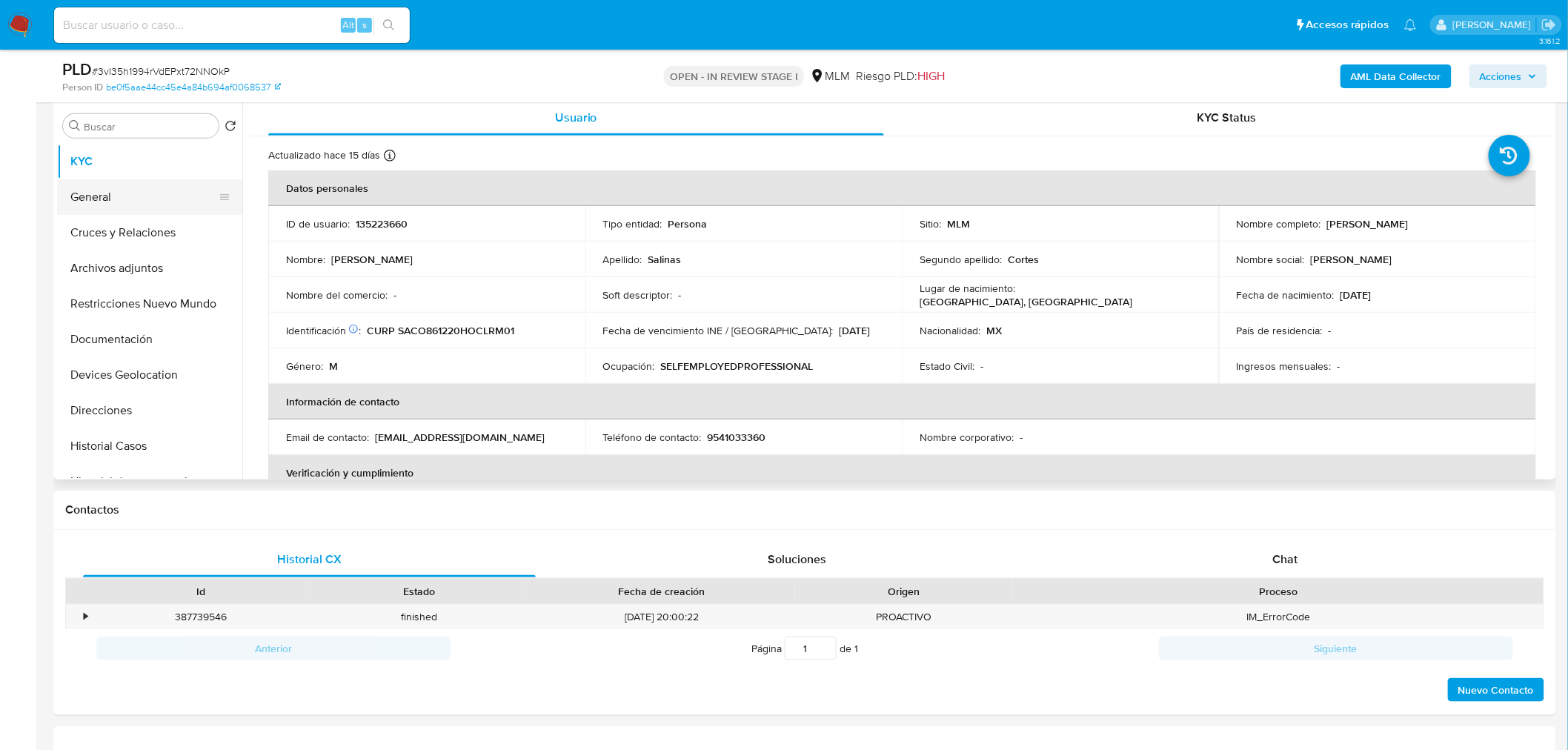
click at [103, 185] on ul "KYC General Cruces y Relaciones Archivos adjuntos Restricciones Nuevo Mundo Doc…" at bounding box center [150, 311] width 185 height 335
click at [103, 185] on button "General" at bounding box center [144, 196] width 174 height 35
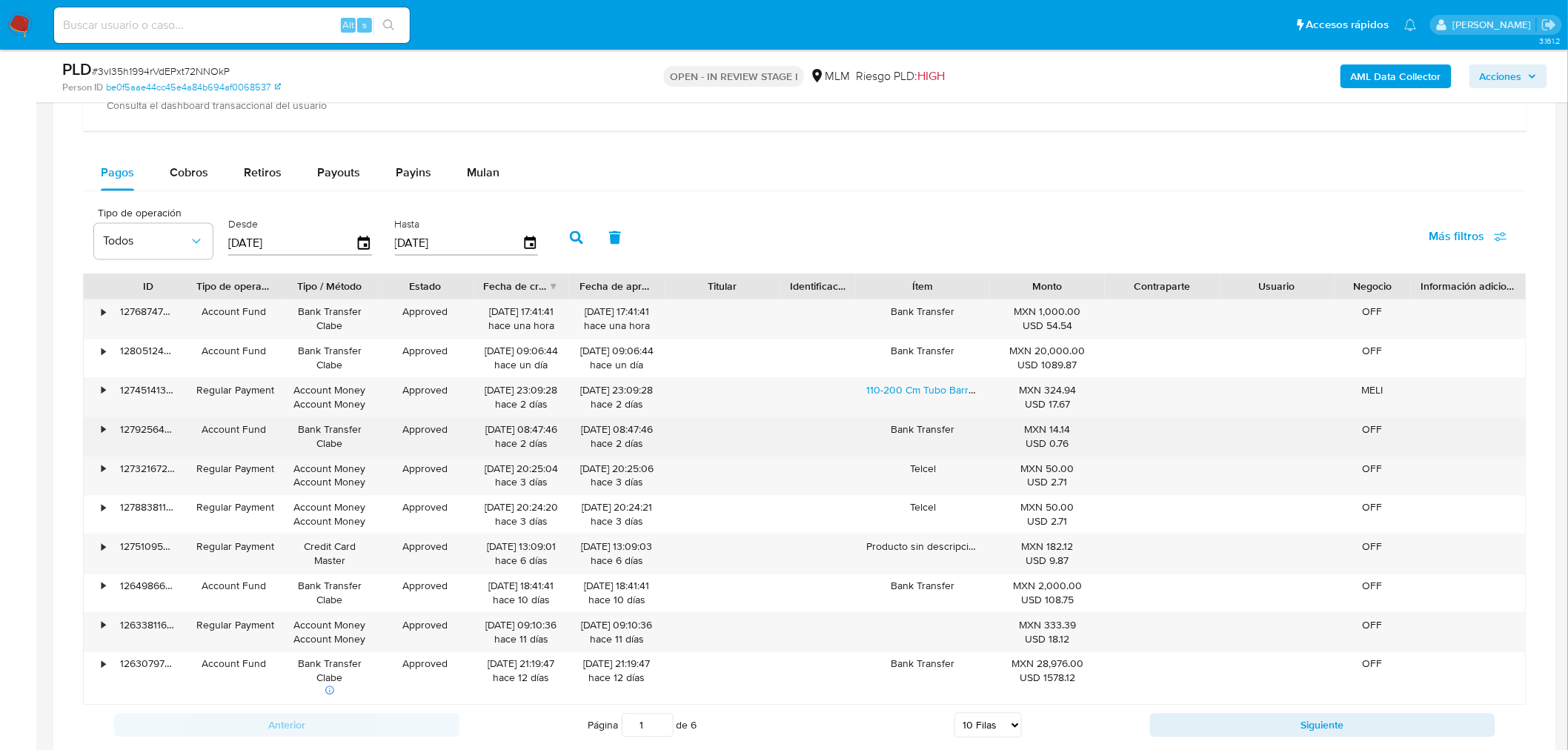
scroll to position [1094, 0]
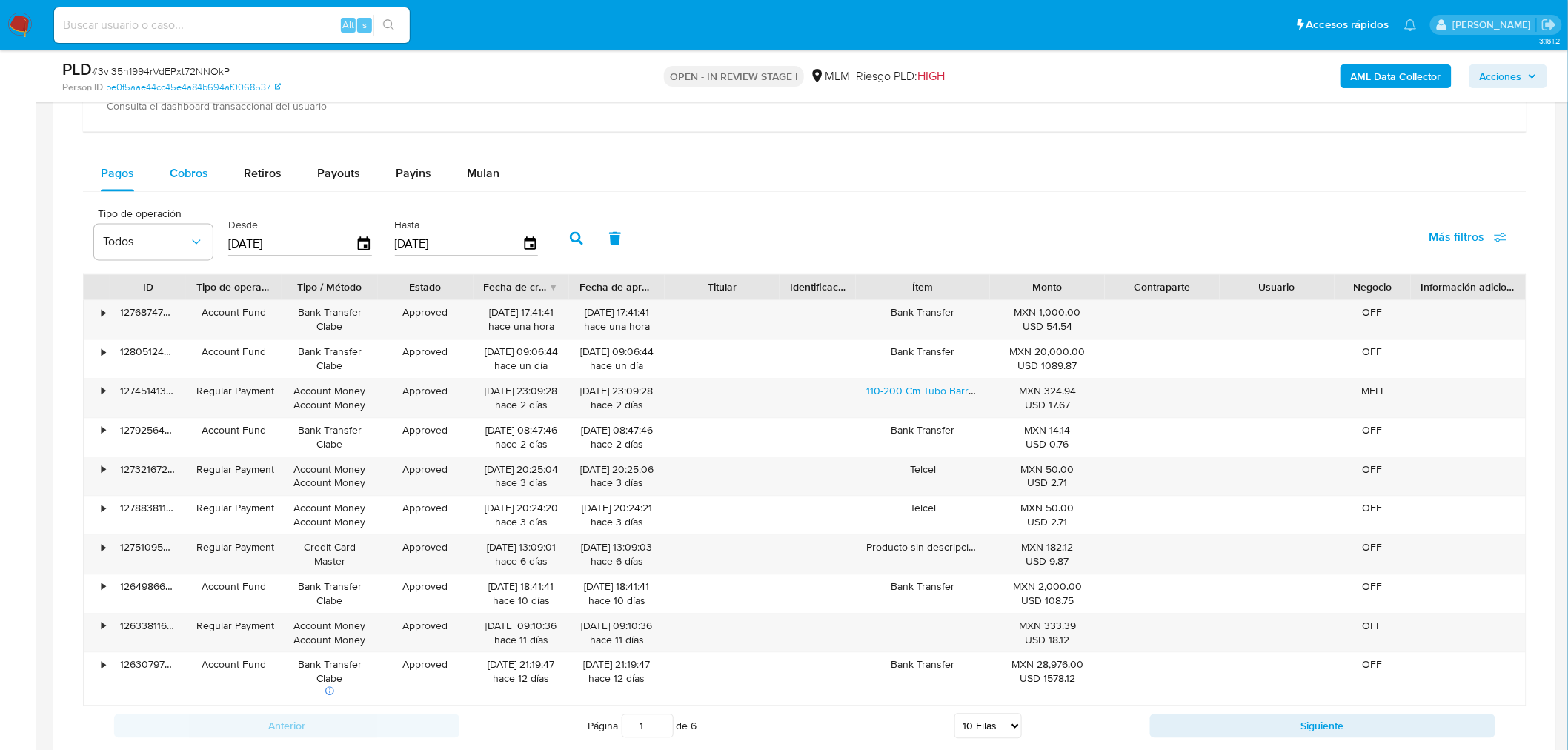
click at [210, 178] on button "Cobros" at bounding box center [189, 174] width 75 height 35
select select "10"
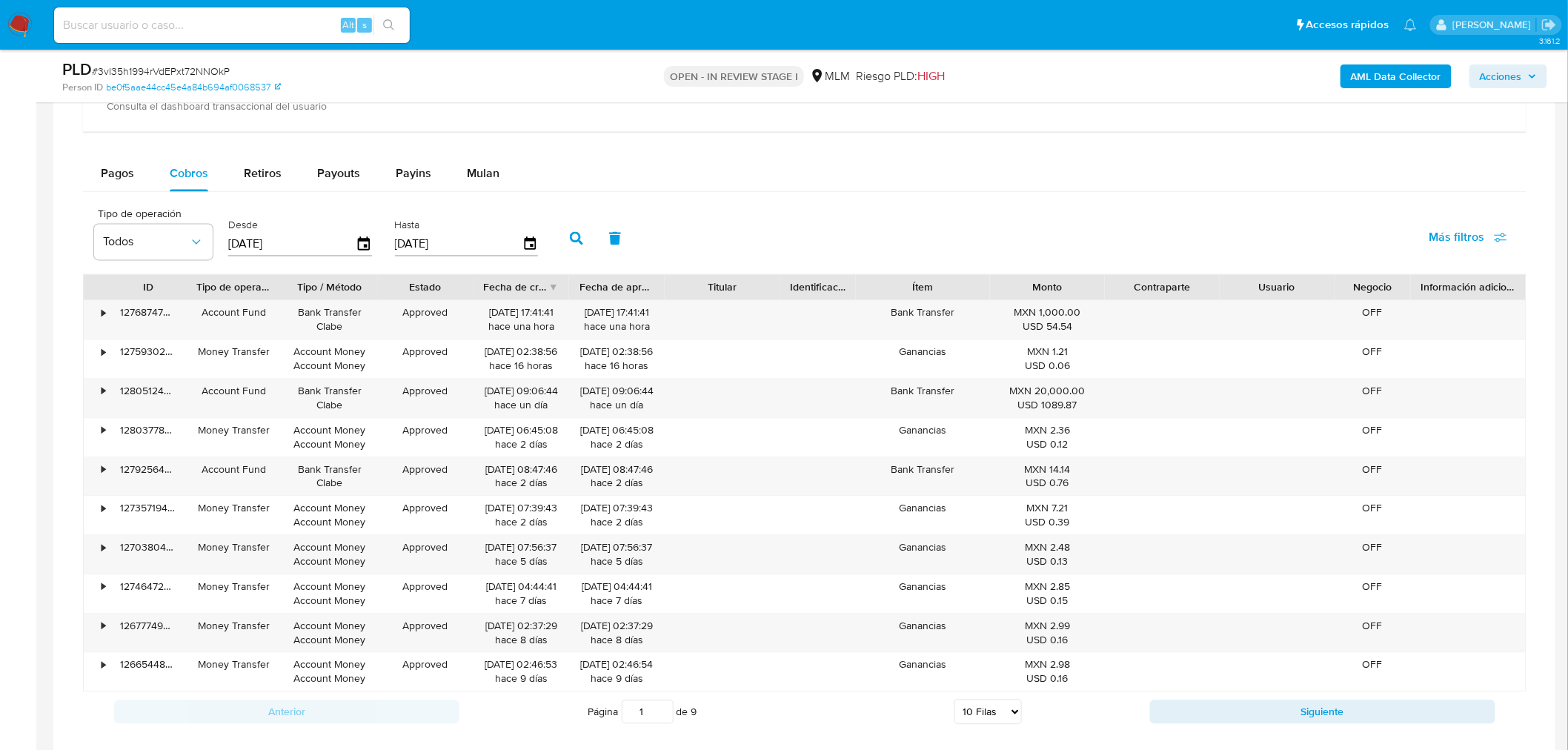
click at [247, 242] on input "04/07/2025" at bounding box center [292, 245] width 127 height 24
type input "00/72/025_"
type input "1_/__/____"
type input "0_/__/____"
click at [263, 245] on input "17/08/2025" at bounding box center [292, 245] width 127 height 24
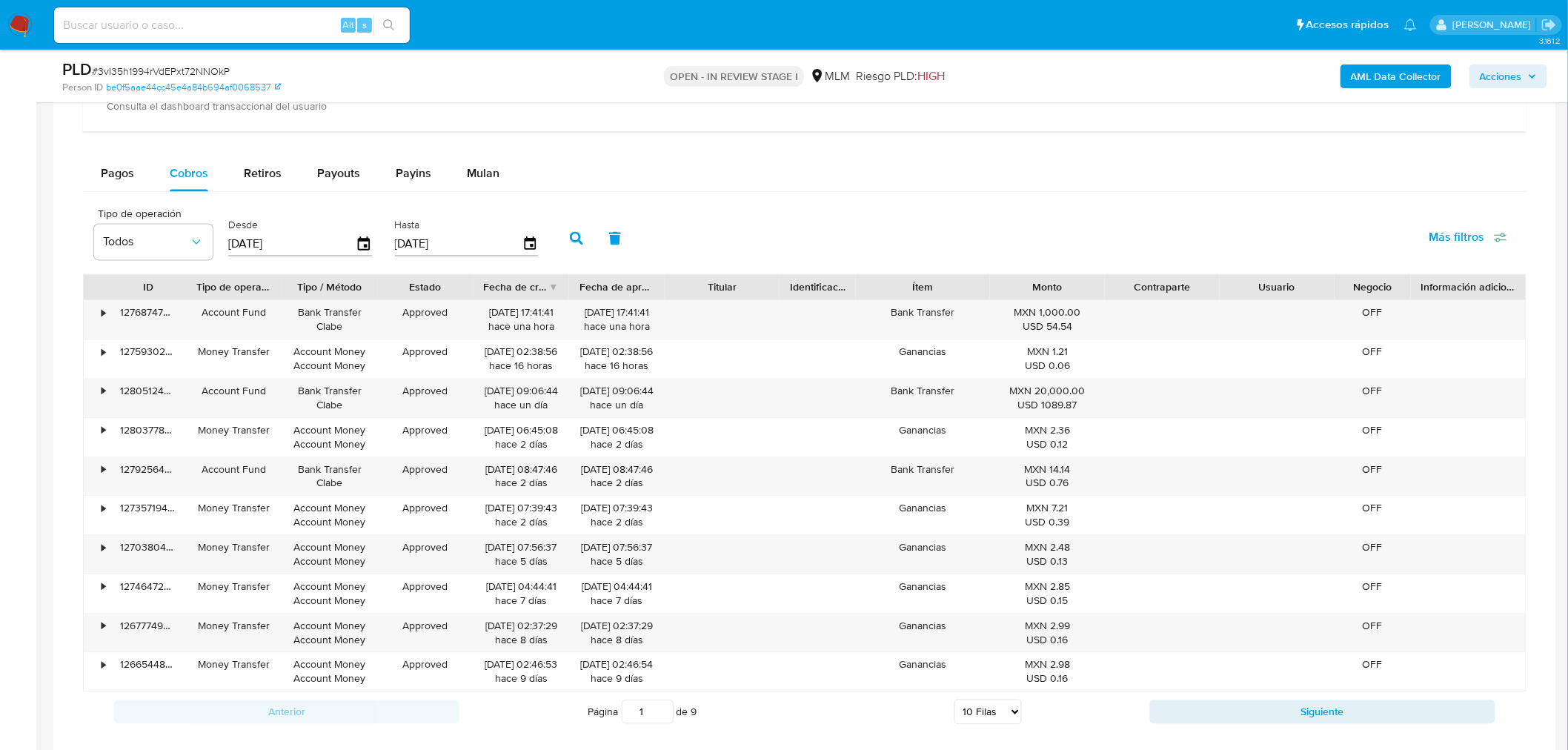
click at [263, 245] on input "17/08/2025" at bounding box center [292, 245] width 127 height 24
type input "17/08/2025"
click at [404, 246] on input "[DATE]" at bounding box center [459, 245] width 127 height 24
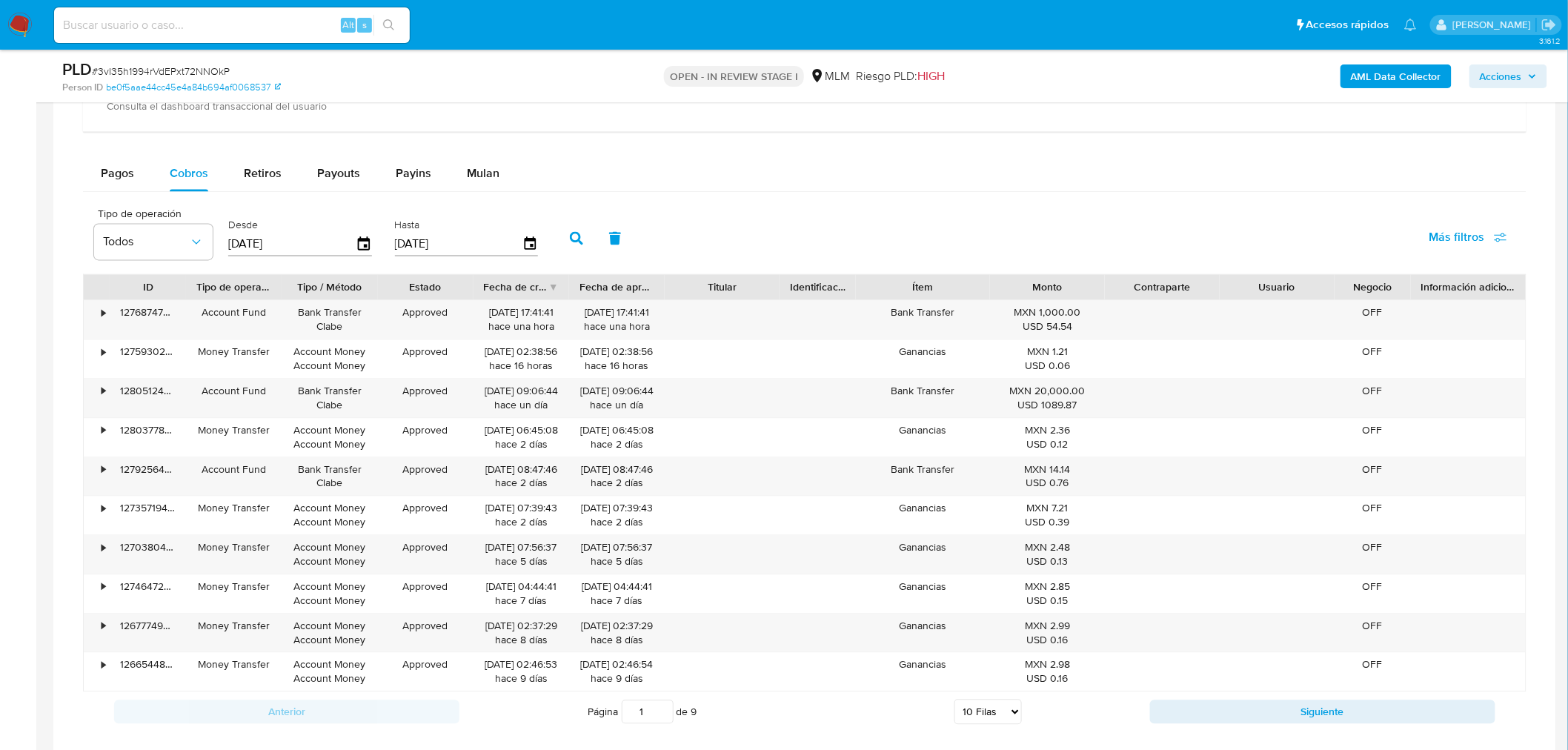
click at [404, 246] on input "[DATE]" at bounding box center [459, 245] width 127 height 24
click at [398, 246] on input "17/08/2025" at bounding box center [459, 245] width 127 height 24
type input "10/82/025_"
type input "9_/__/____"
type input "19/08/____"
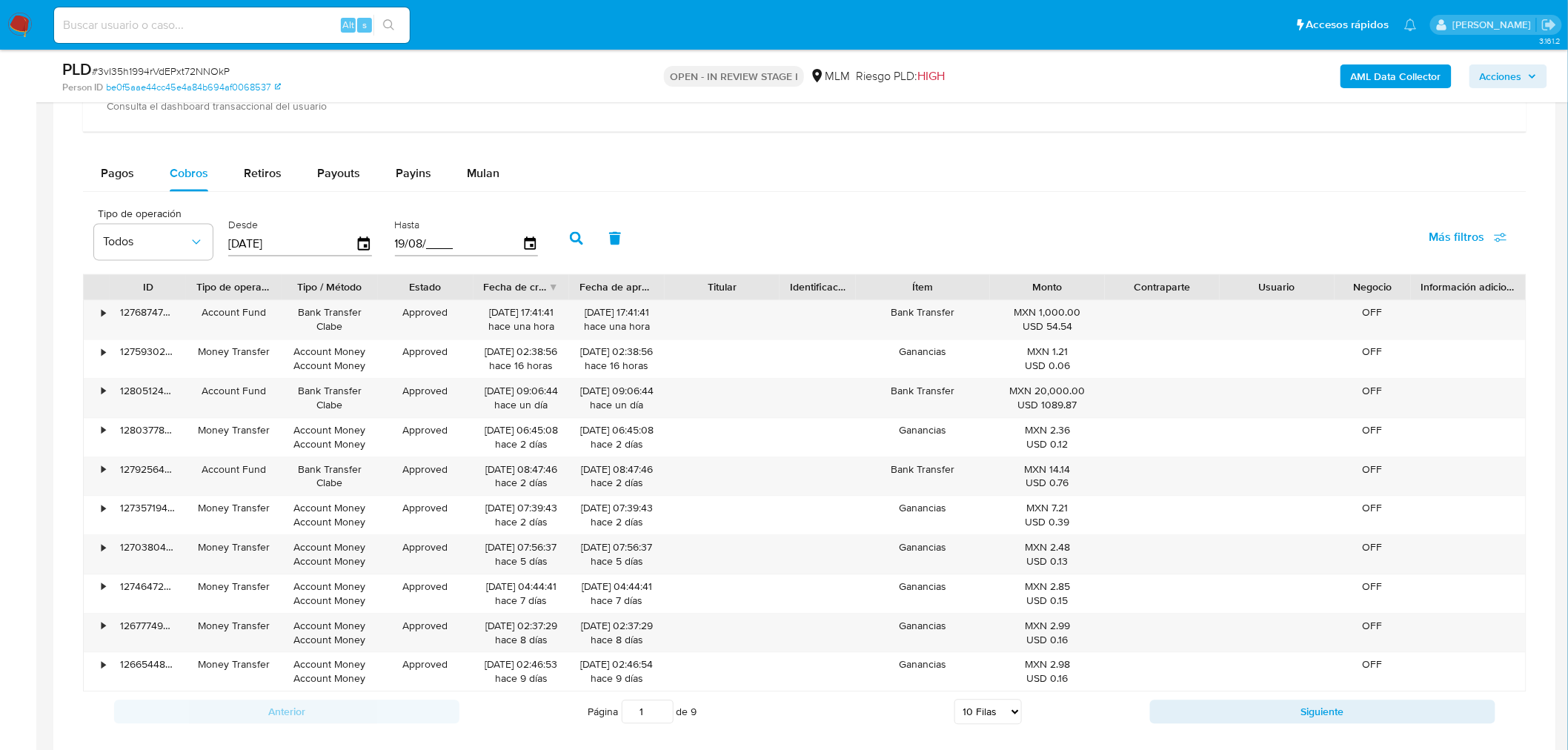
click at [424, 239] on input "19/08/____" at bounding box center [459, 245] width 127 height 24
type input "19/08/2025"
click at [557, 234] on button "button" at bounding box center [576, 238] width 38 height 35
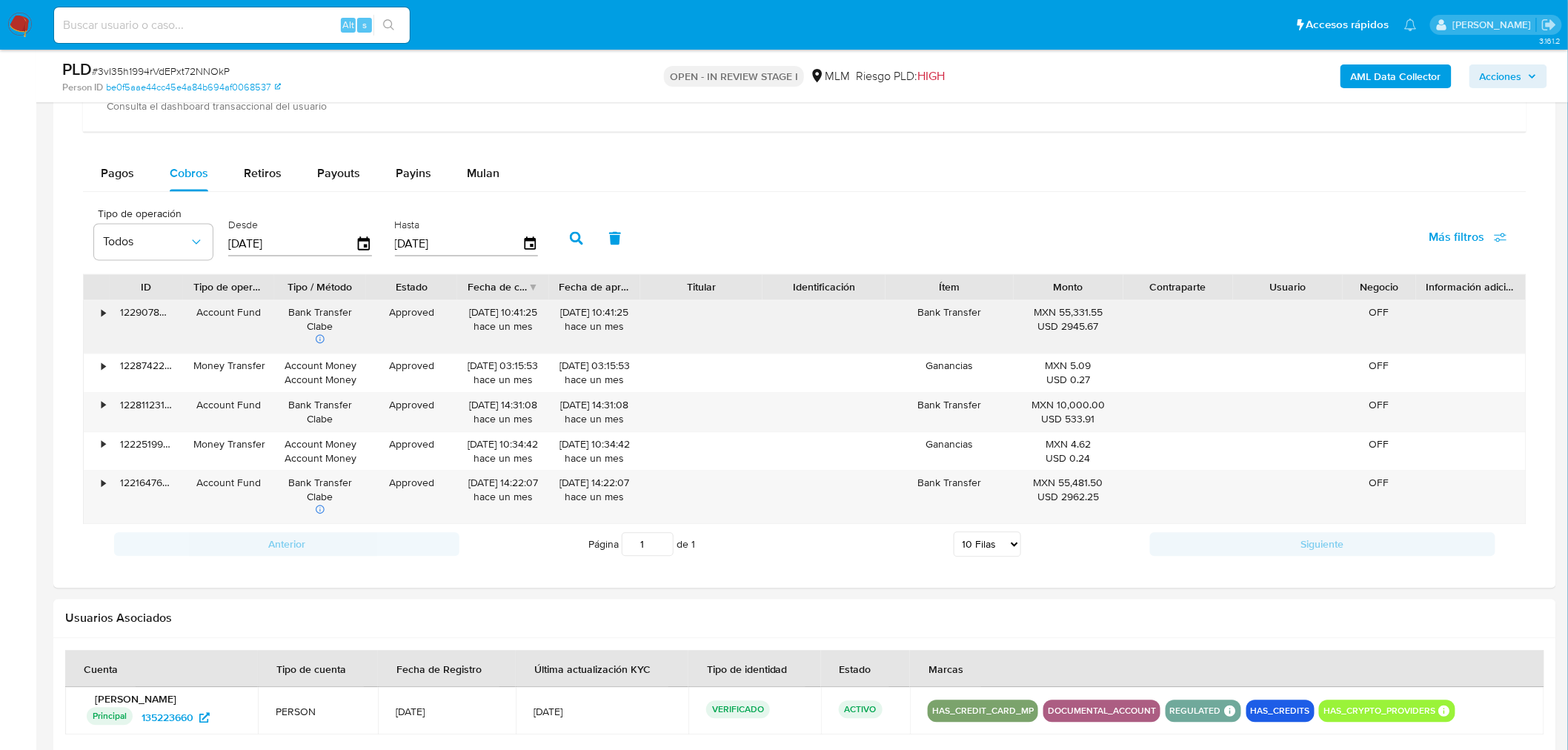
drag, startPoint x: 856, startPoint y: 291, endPoint x: 903, endPoint y: 307, distance: 49.6
click at [903, 307] on div "ID Tipo de operación Tipo / Método Estado Fecha de creación Fecha de aprobación…" at bounding box center [804, 400] width 1443 height 251
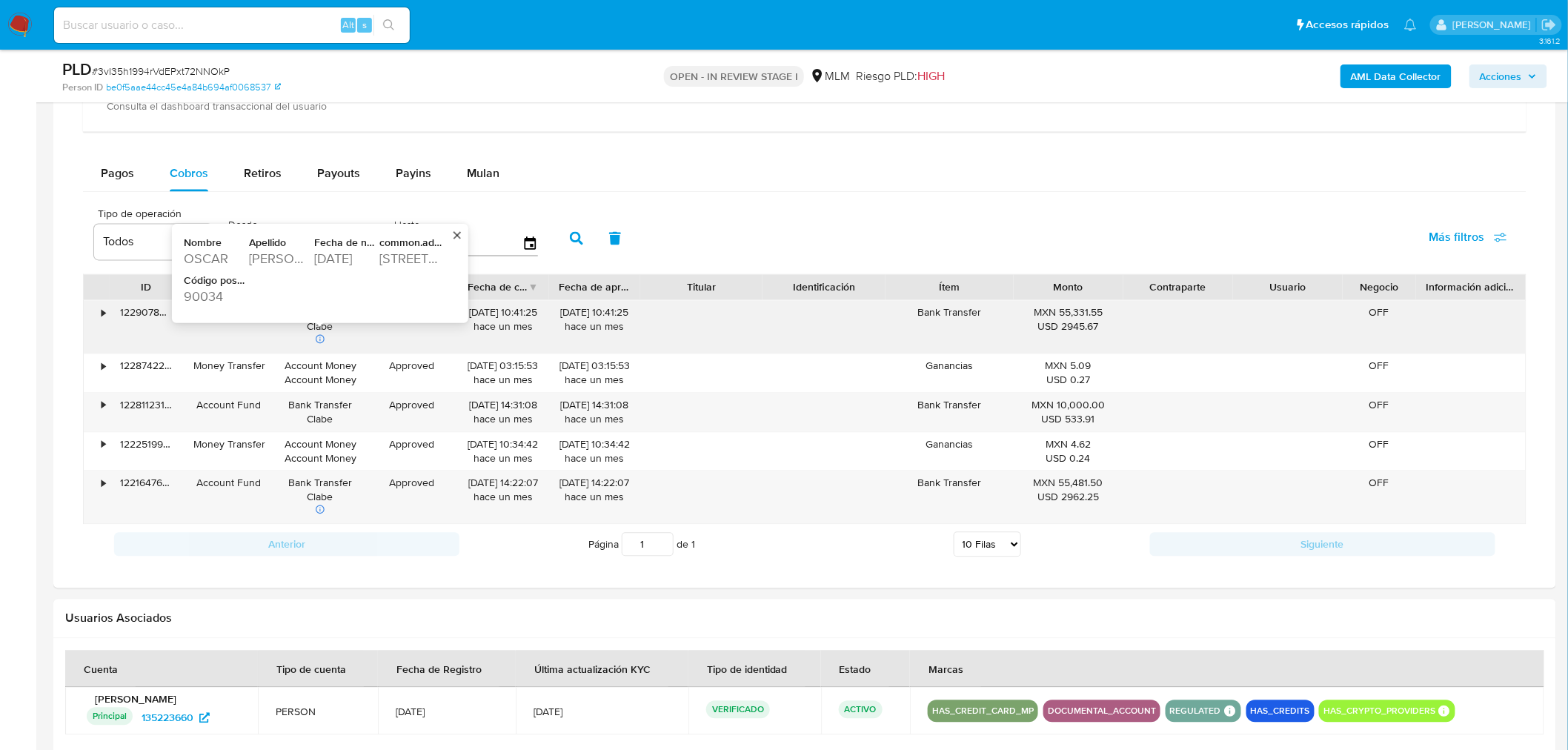
drag, startPoint x: 317, startPoint y: 259, endPoint x: 374, endPoint y: 259, distance: 57.0
click at [374, 259] on div "1983-02-08" at bounding box center [345, 259] width 62 height 18
click at [336, 267] on div "1983-02-08" at bounding box center [345, 259] width 62 height 18
click at [342, 259] on div "1983-02-08" at bounding box center [345, 259] width 62 height 18
click at [355, 263] on div "1983-02-08" at bounding box center [345, 259] width 62 height 18
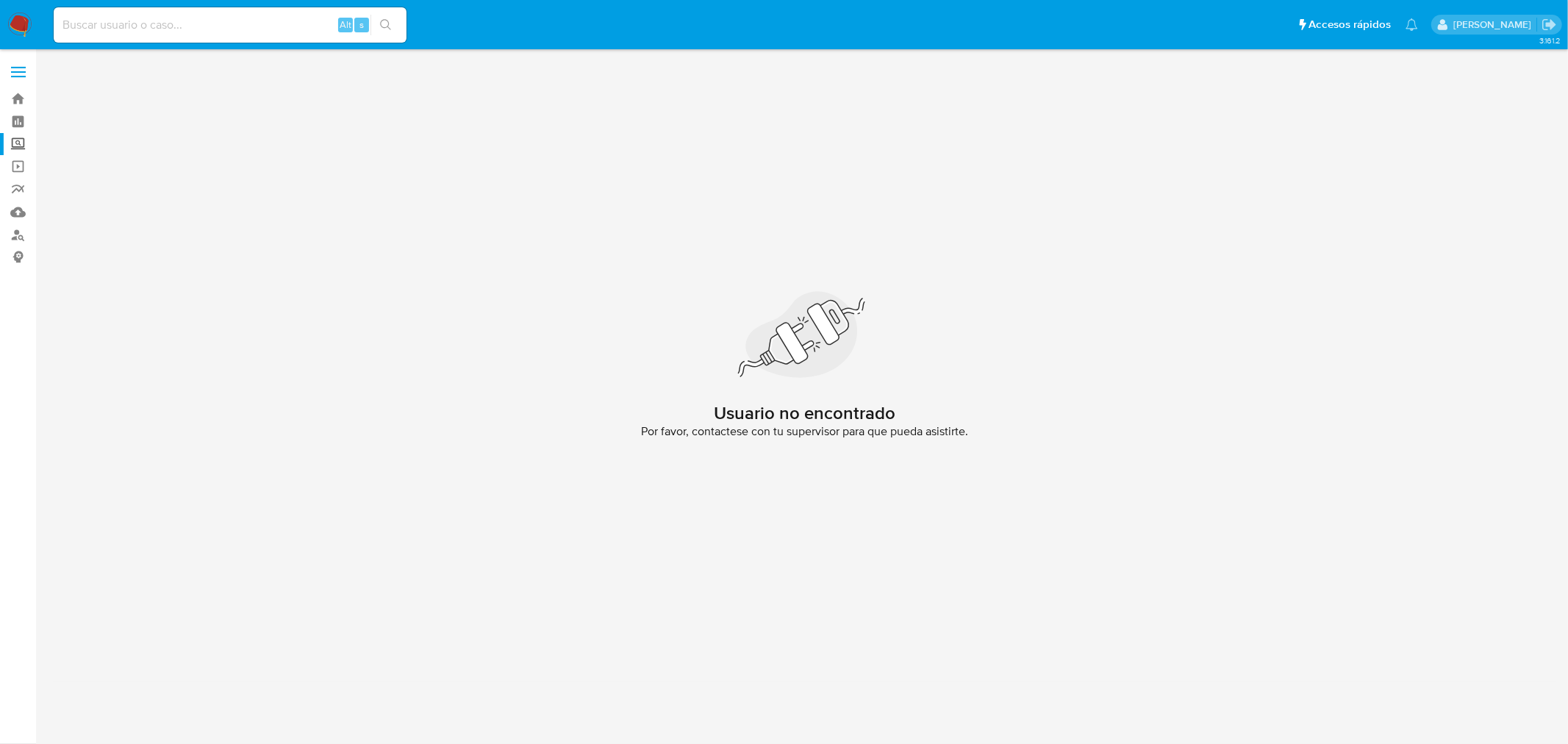
click at [18, 142] on label "Screening" at bounding box center [87, 144] width 175 height 23
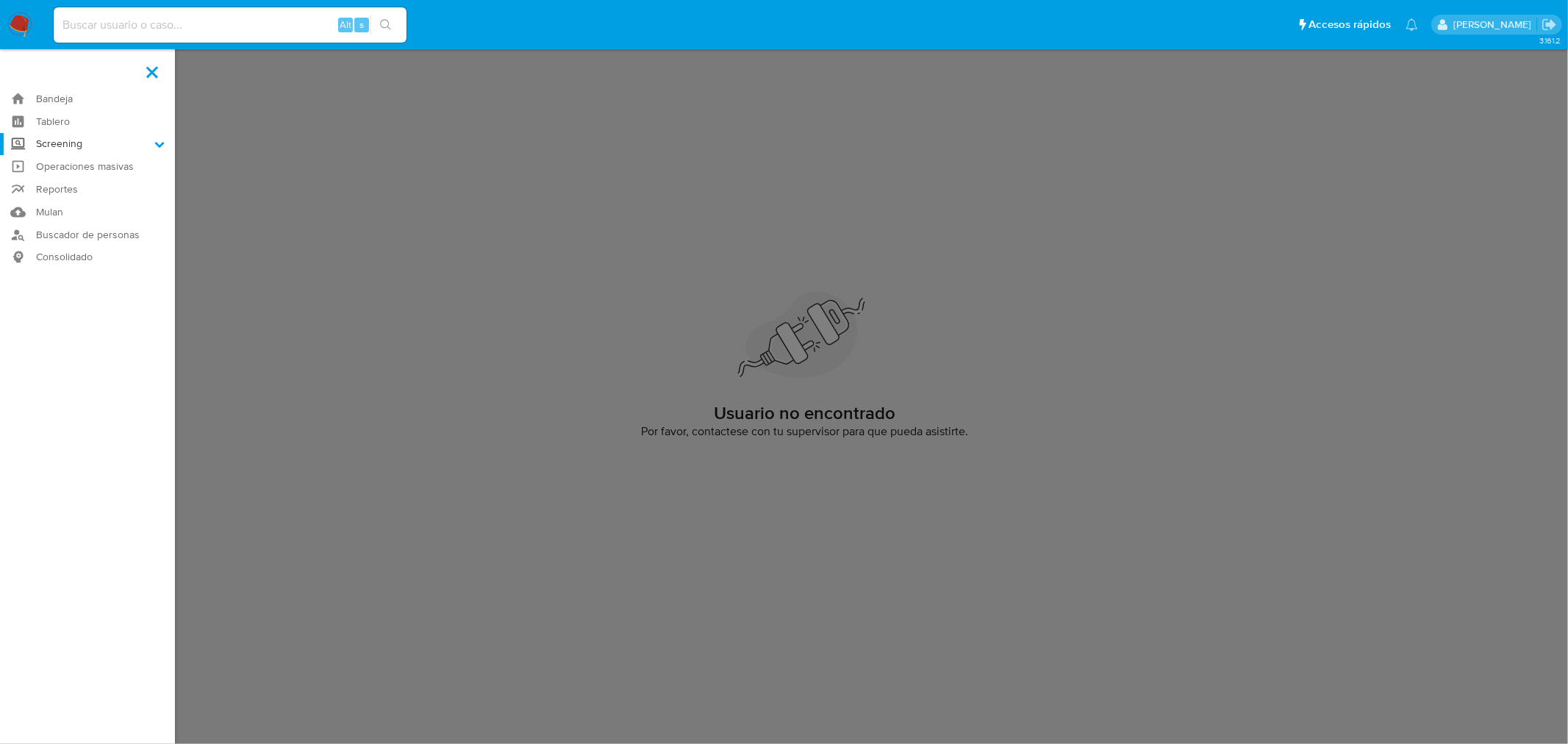
click at [0, 0] on input "Screening" at bounding box center [0, 0] width 0 height 0
click at [66, 202] on link "Herramientas" at bounding box center [87, 202] width 175 height 18
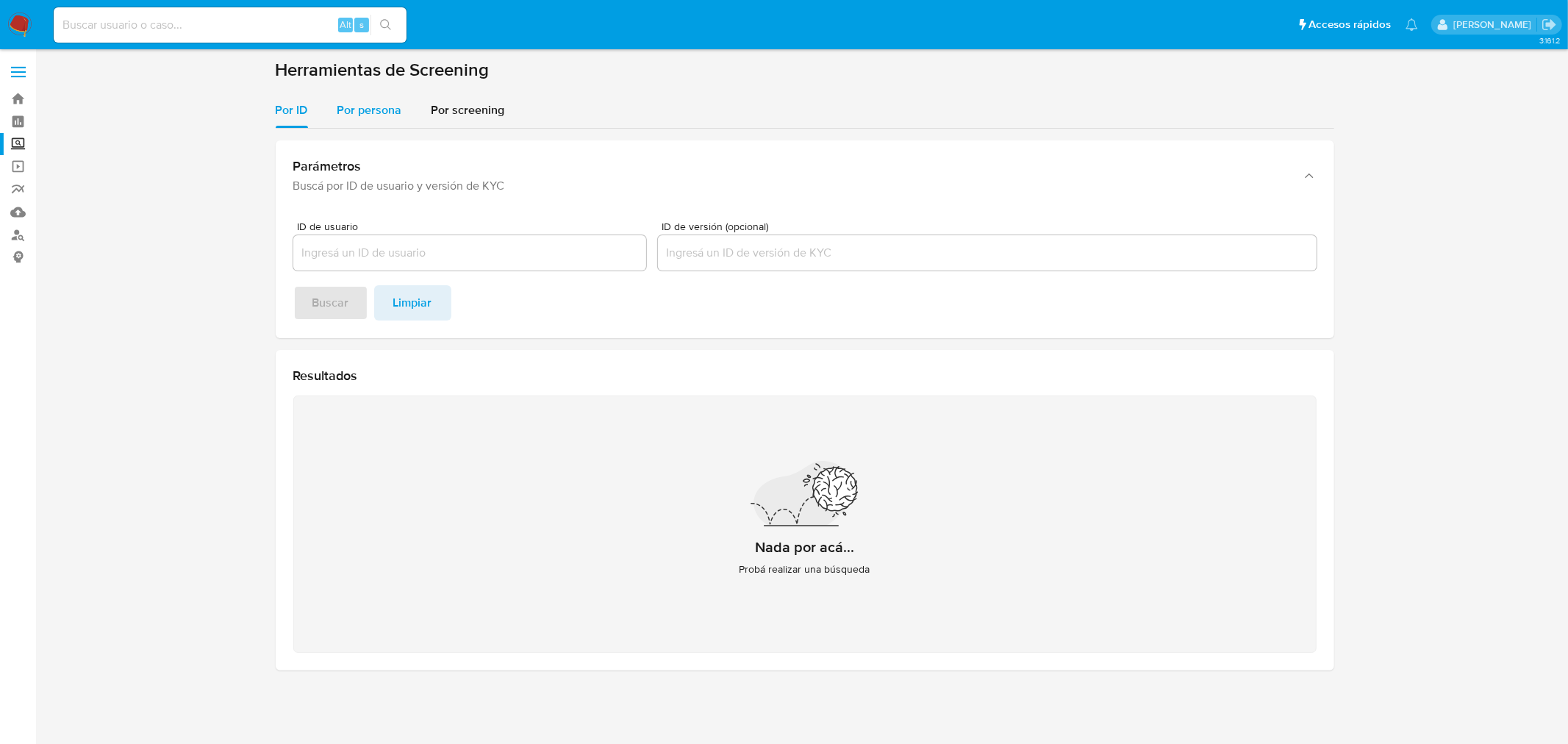
click at [378, 118] on div "Por persona" at bounding box center [370, 110] width 65 height 35
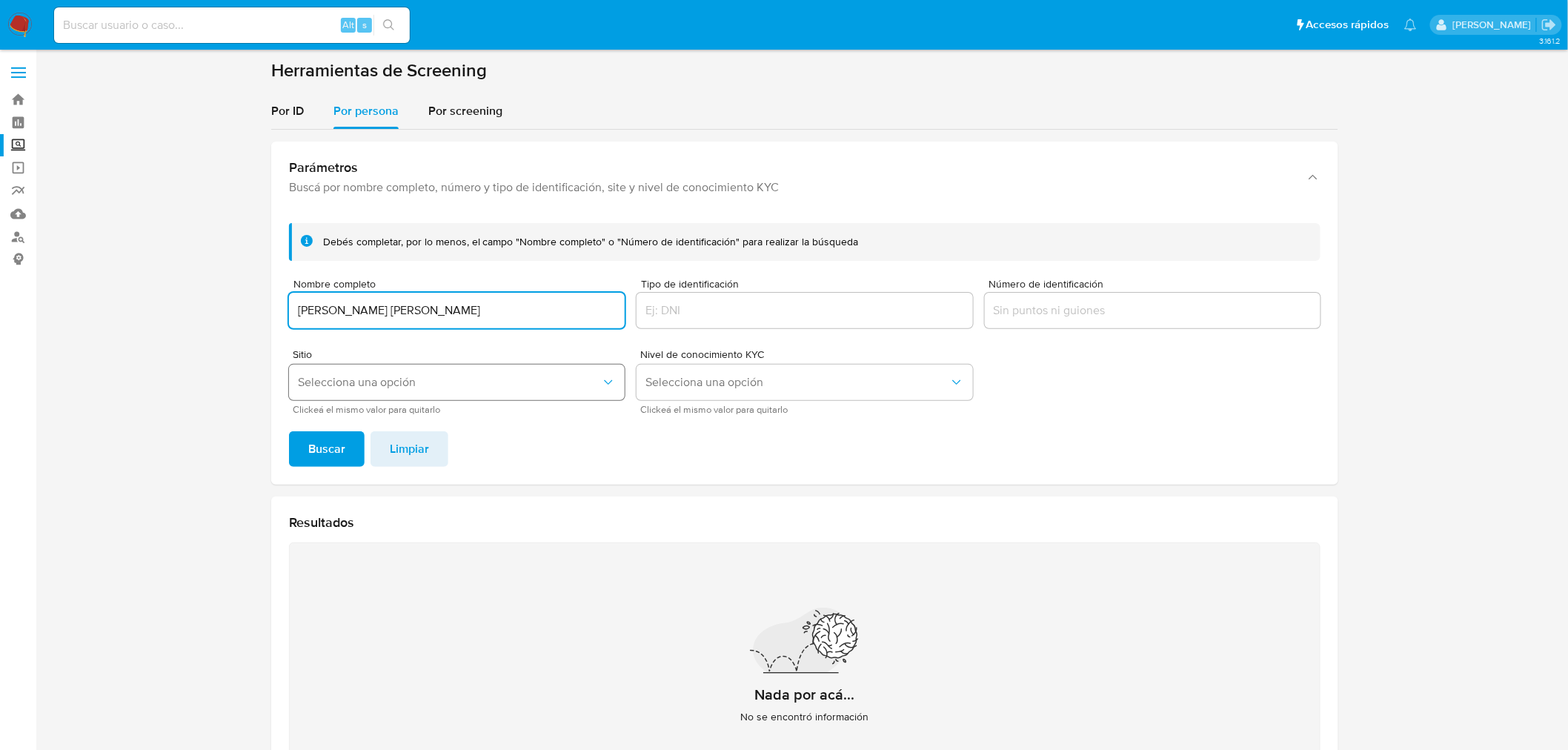
type input "[PERSON_NAME] [PERSON_NAME]"
click at [388, 395] on button "Selecciona una opción" at bounding box center [456, 382] width 335 height 35
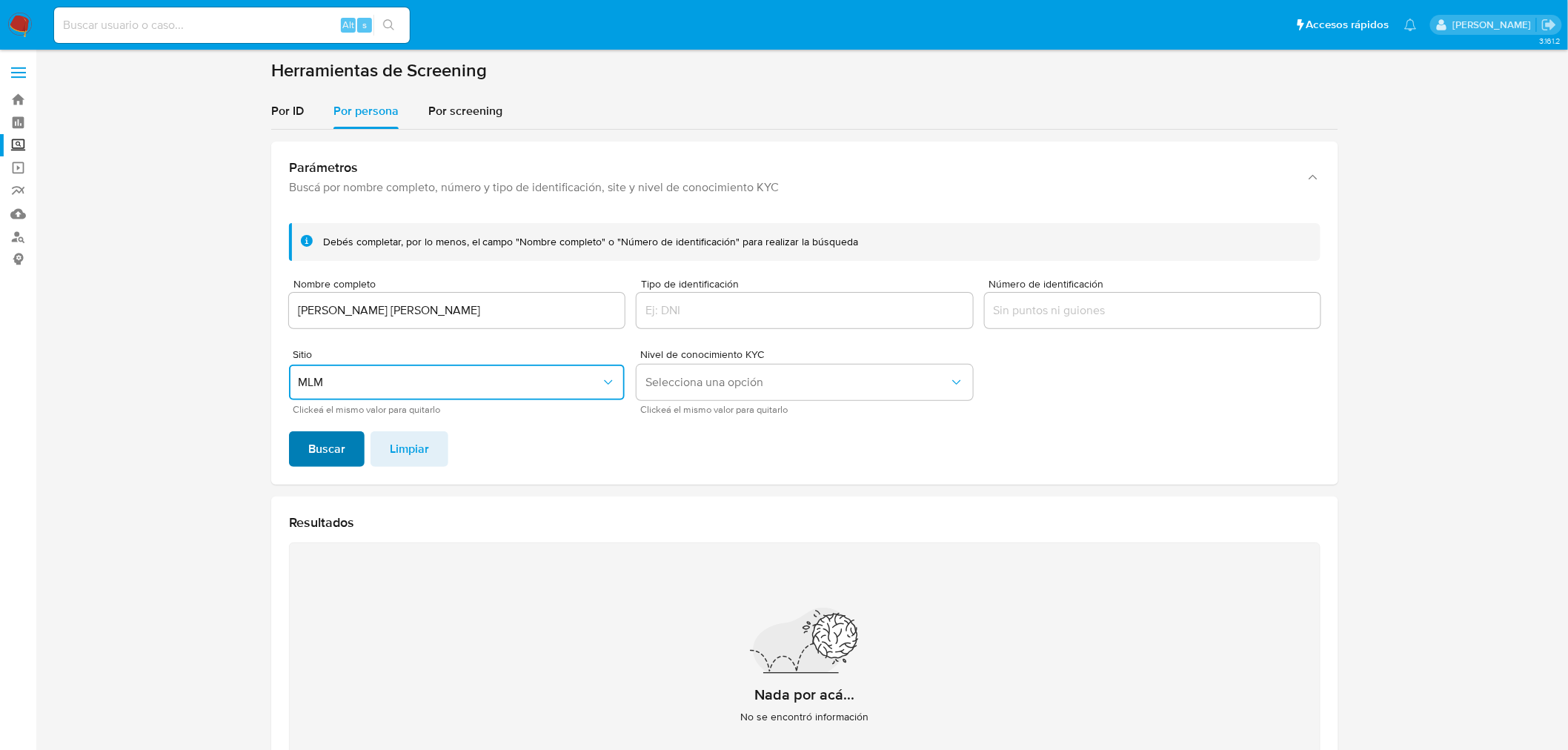
click at [339, 445] on span "Buscar" at bounding box center [326, 449] width 37 height 33
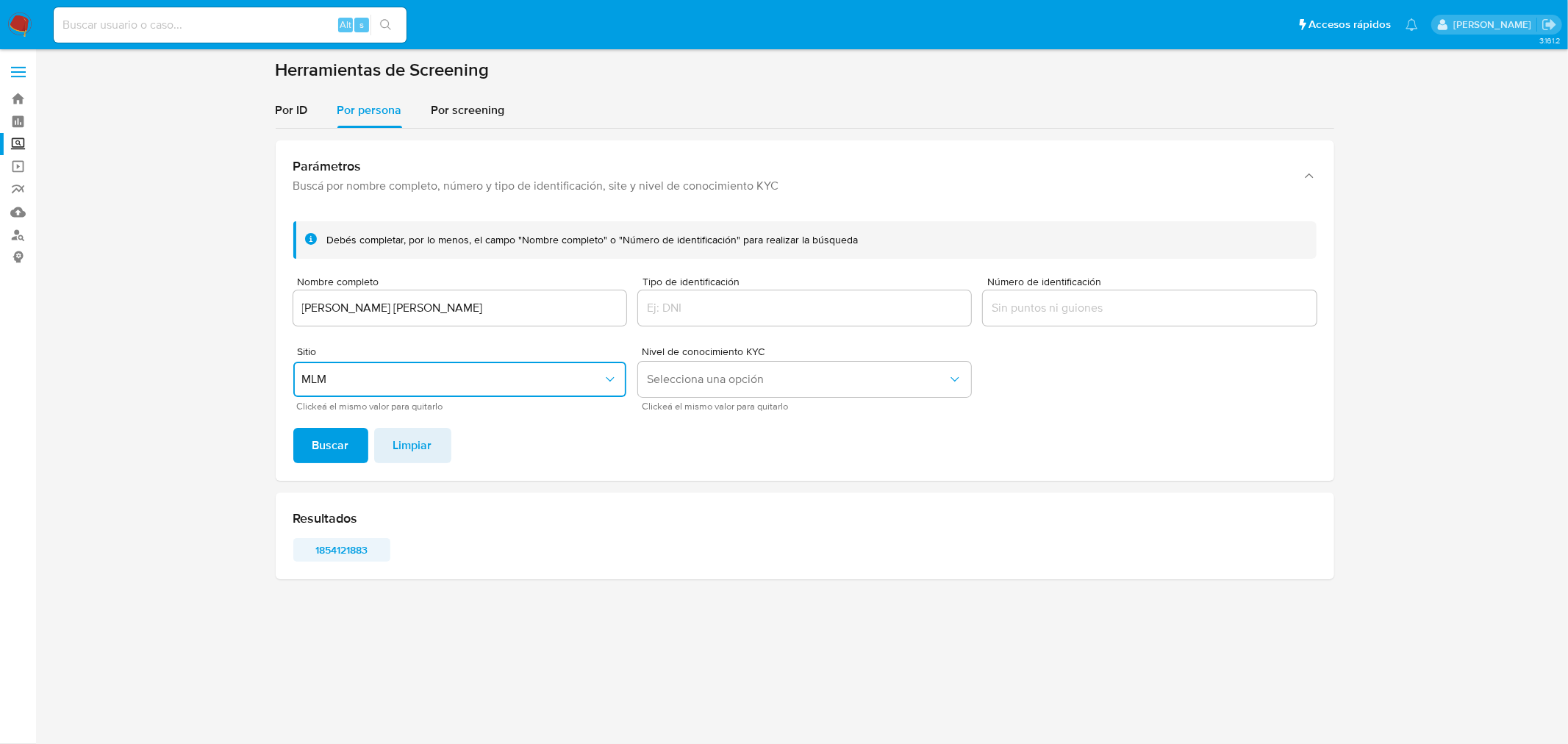
click at [341, 554] on span "1854121883" at bounding box center [342, 549] width 77 height 21
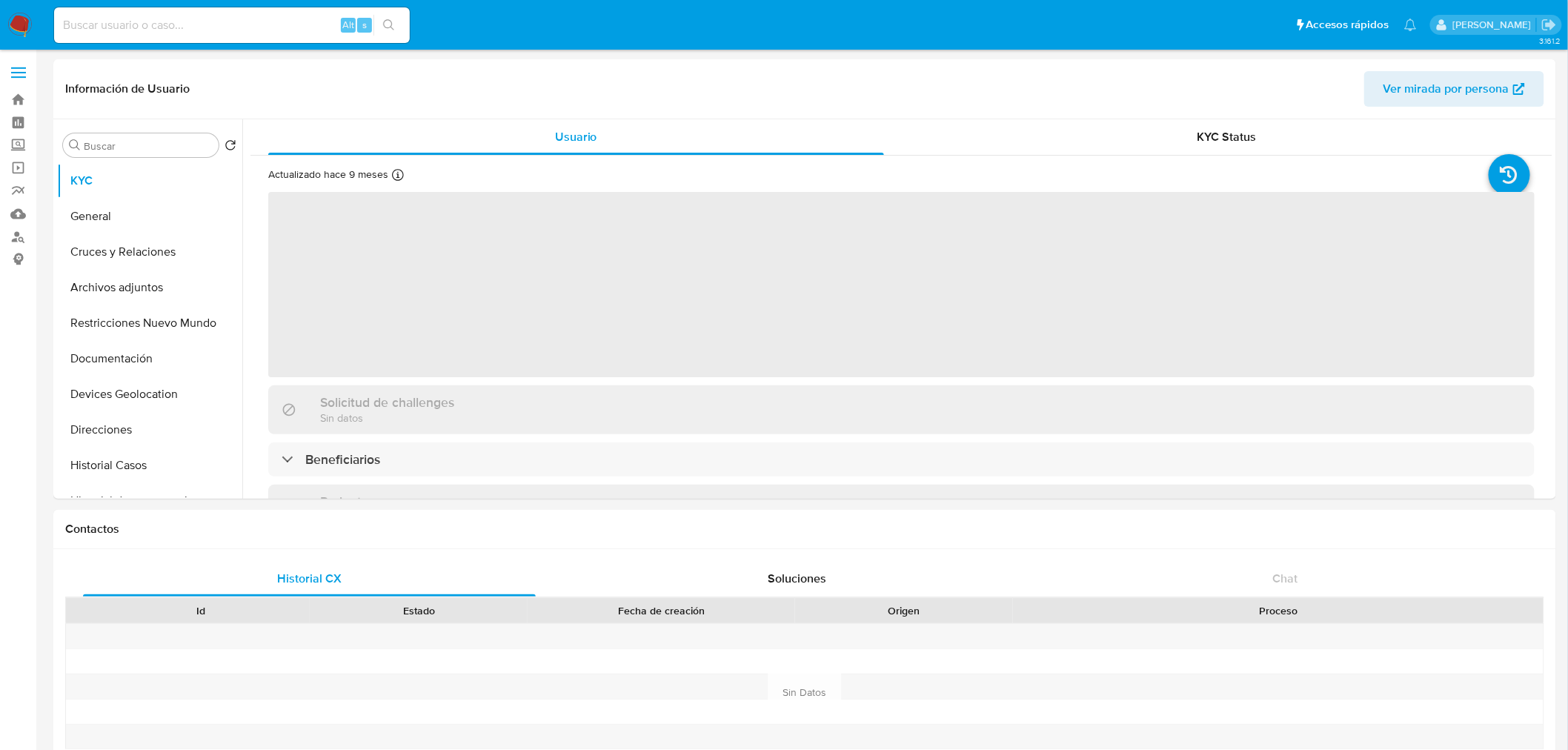
select select "10"
